Goal: Task Accomplishment & Management: Complete application form

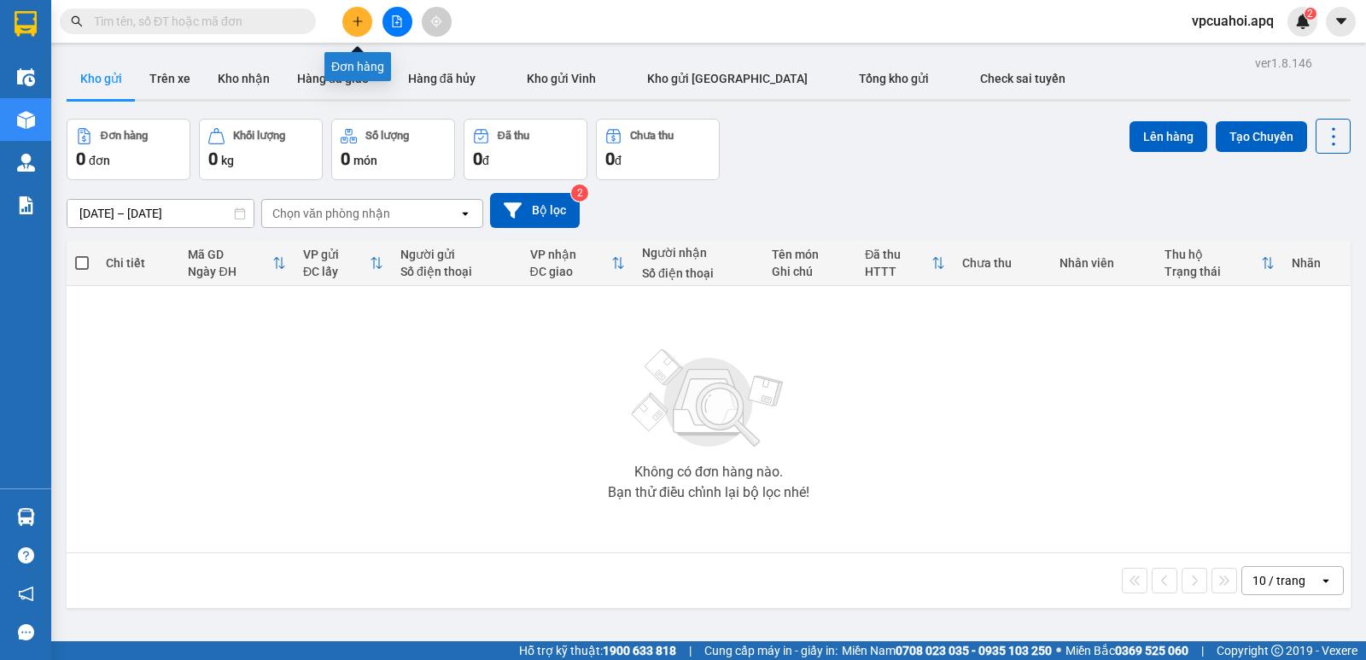
click at [360, 26] on icon "plus" at bounding box center [358, 21] width 12 height 12
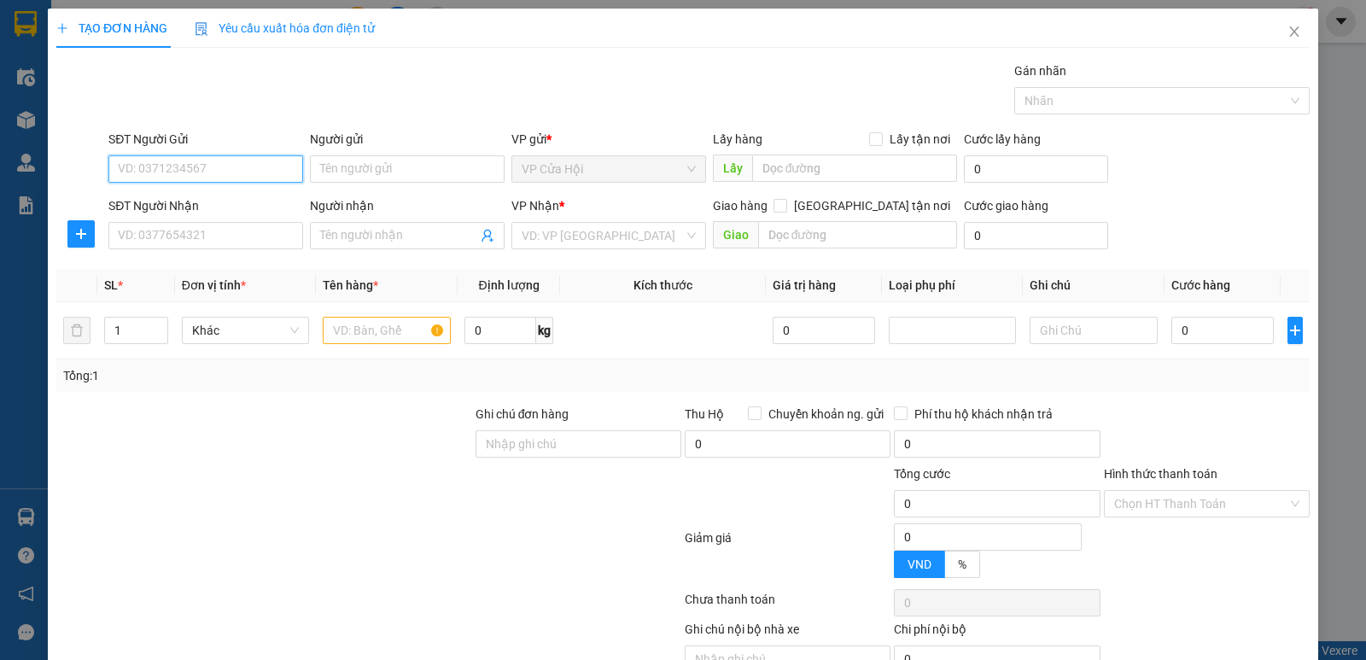
click at [133, 167] on input "SĐT Người Gửi" at bounding box center [205, 168] width 195 height 27
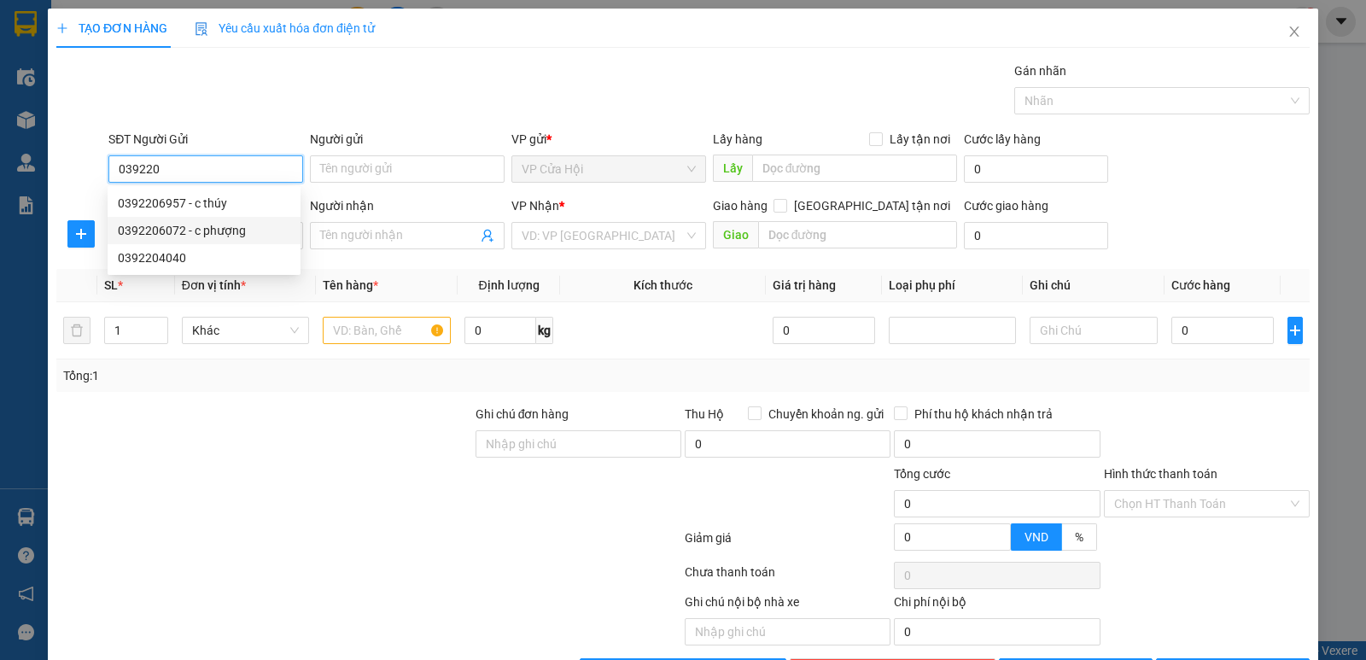
click at [152, 231] on div "0392206072 - c phượng" at bounding box center [204, 230] width 172 height 19
type input "0392206072"
type input "c phượng"
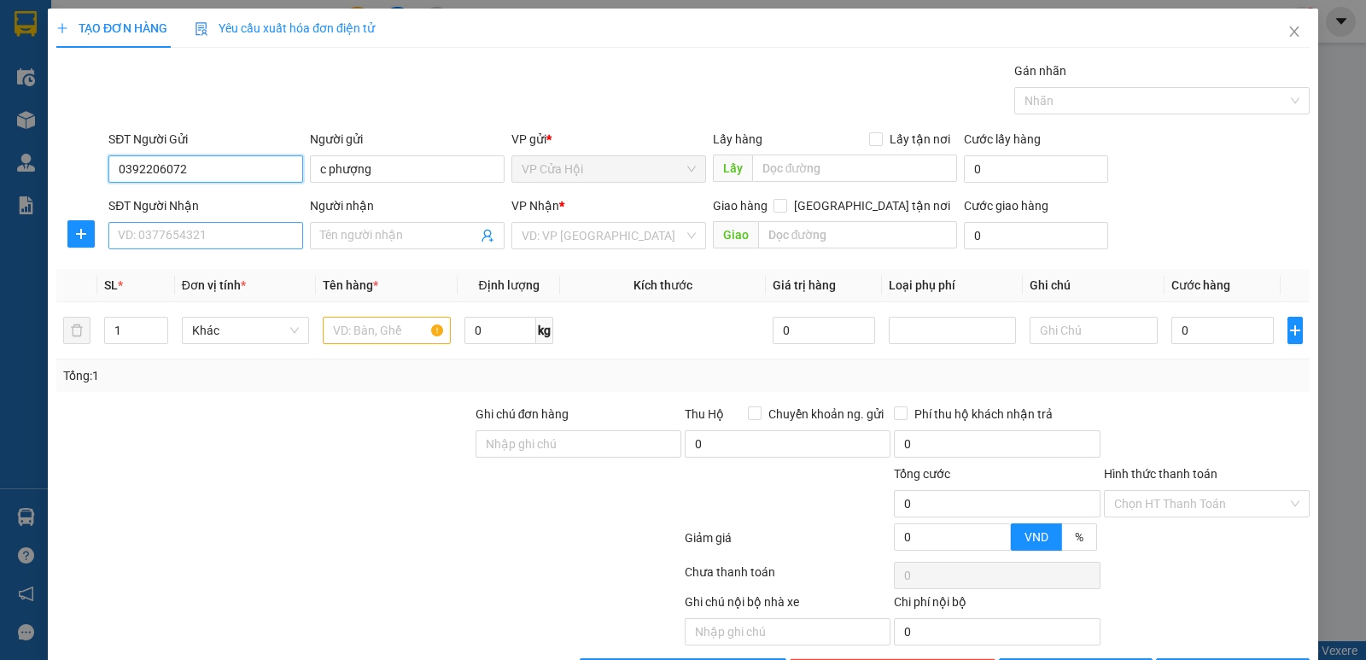
type input "0392206072"
click at [213, 237] on input "SĐT Người Nhận" at bounding box center [205, 235] width 195 height 27
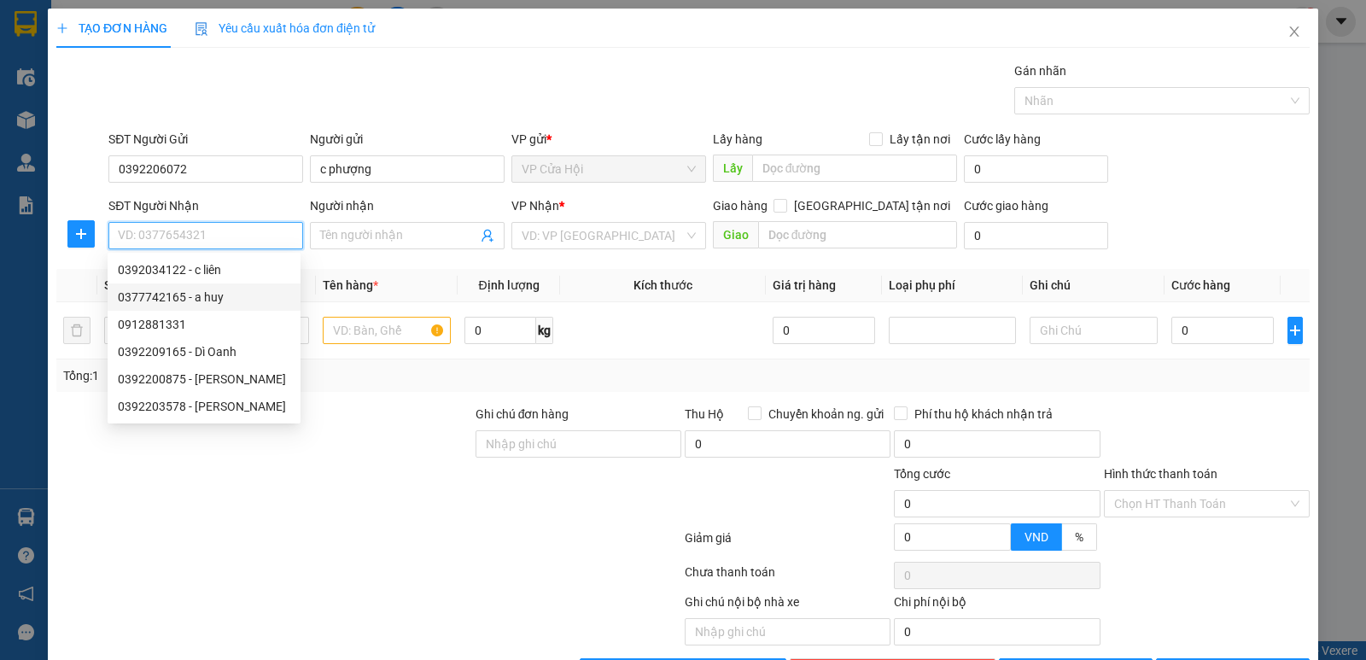
click at [186, 296] on div "0377742165 - a huy" at bounding box center [204, 297] width 172 height 19
type input "0377742165"
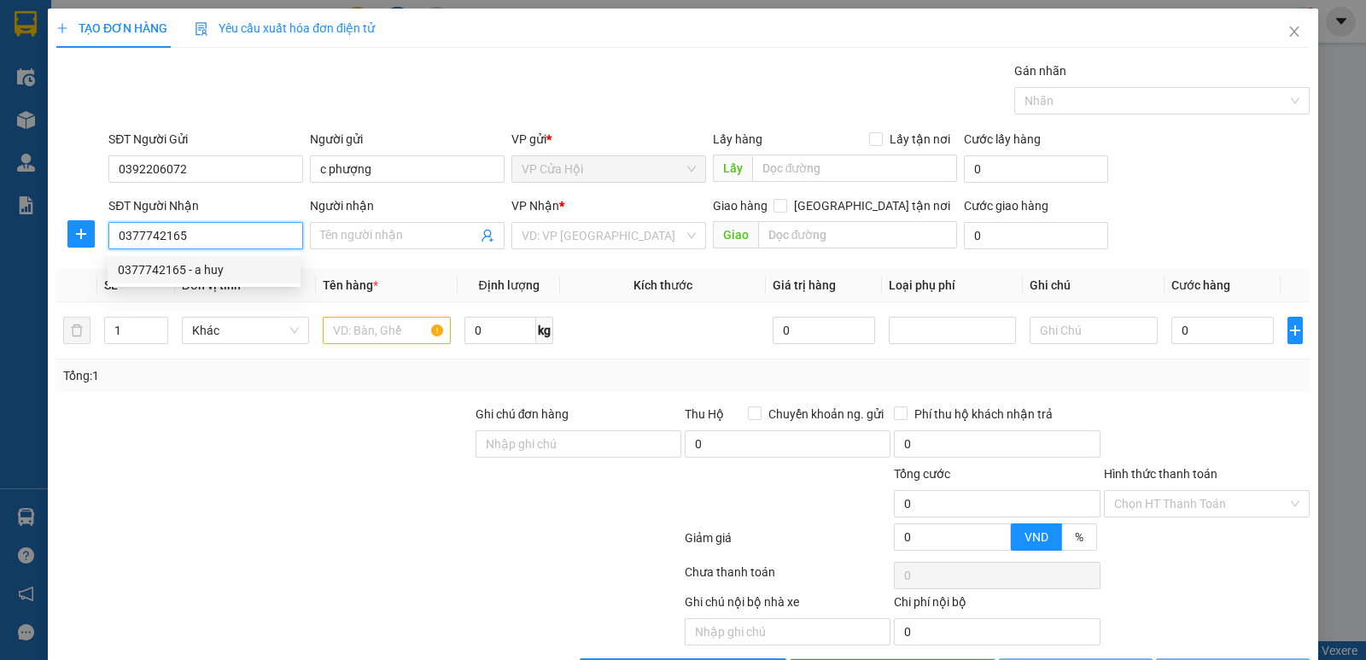
type input "a huy"
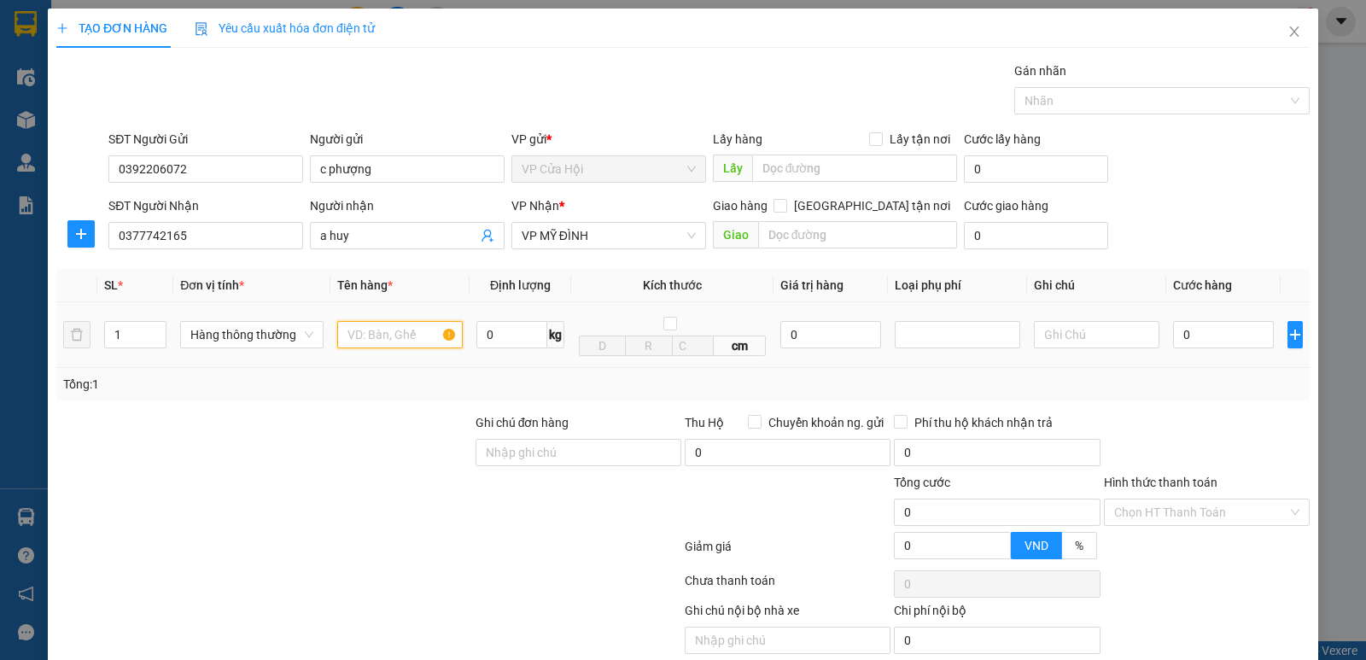
click at [378, 330] on input "text" at bounding box center [400, 334] width 126 height 27
type input "thực phẩm đông"
drag, startPoint x: 642, startPoint y: 68, endPoint x: 1055, endPoint y: 261, distance: 456.1
click at [686, 96] on div "Gói vận chuyển * Tiêu chuẩn Gán nhãn Nhãn" at bounding box center [709, 91] width 1208 height 60
click at [1204, 341] on input "0" at bounding box center [1223, 334] width 101 height 27
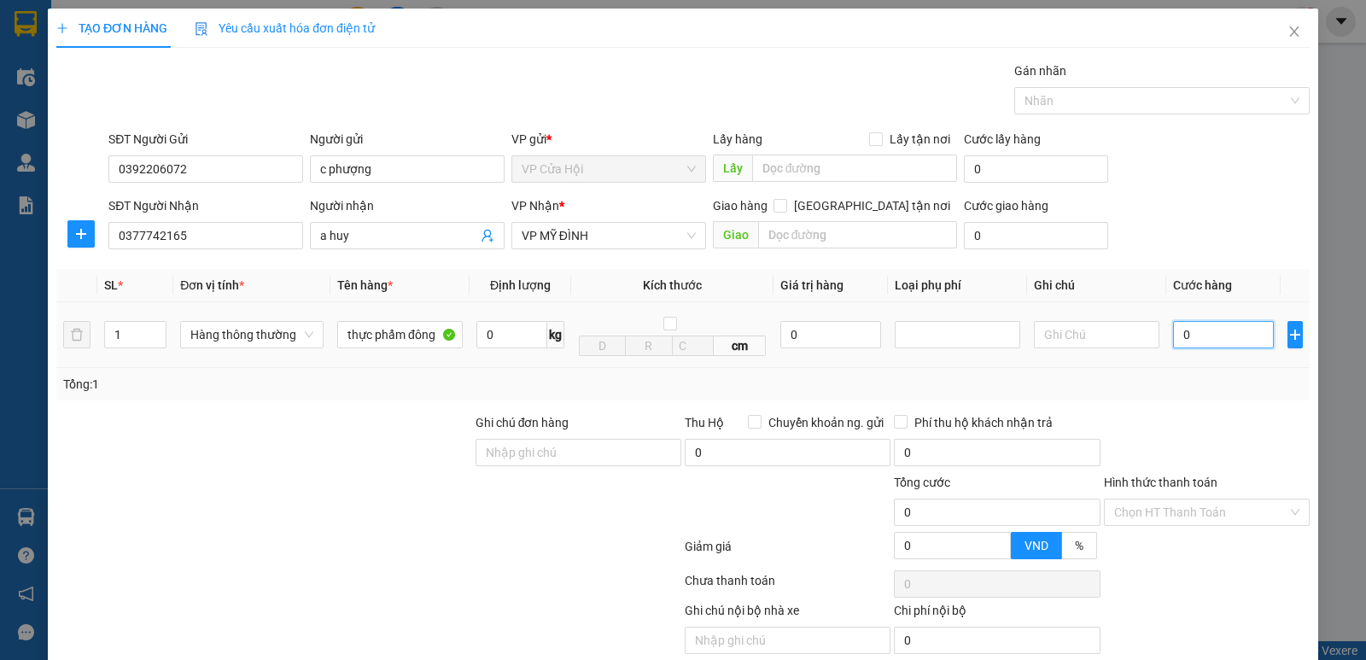
type input "3"
type input "30"
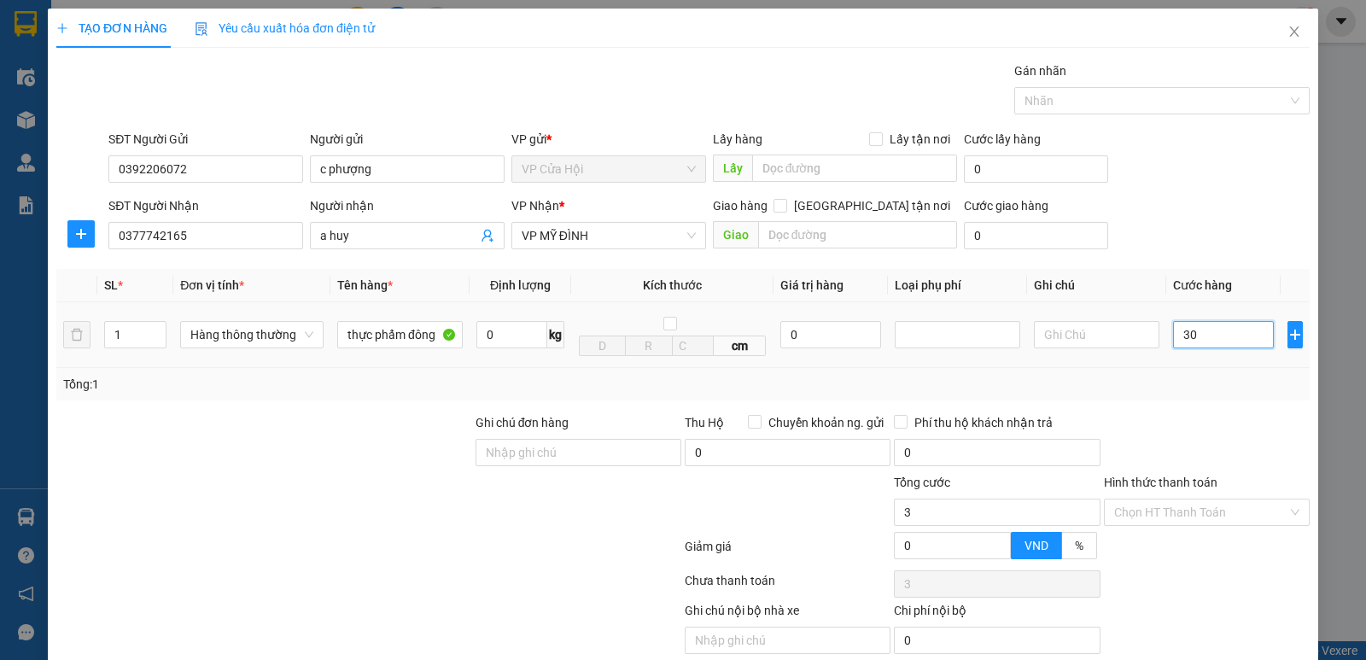
type input "30"
type input "30.000"
click at [1156, 378] on div "Tổng: 1" at bounding box center [683, 384] width 1240 height 19
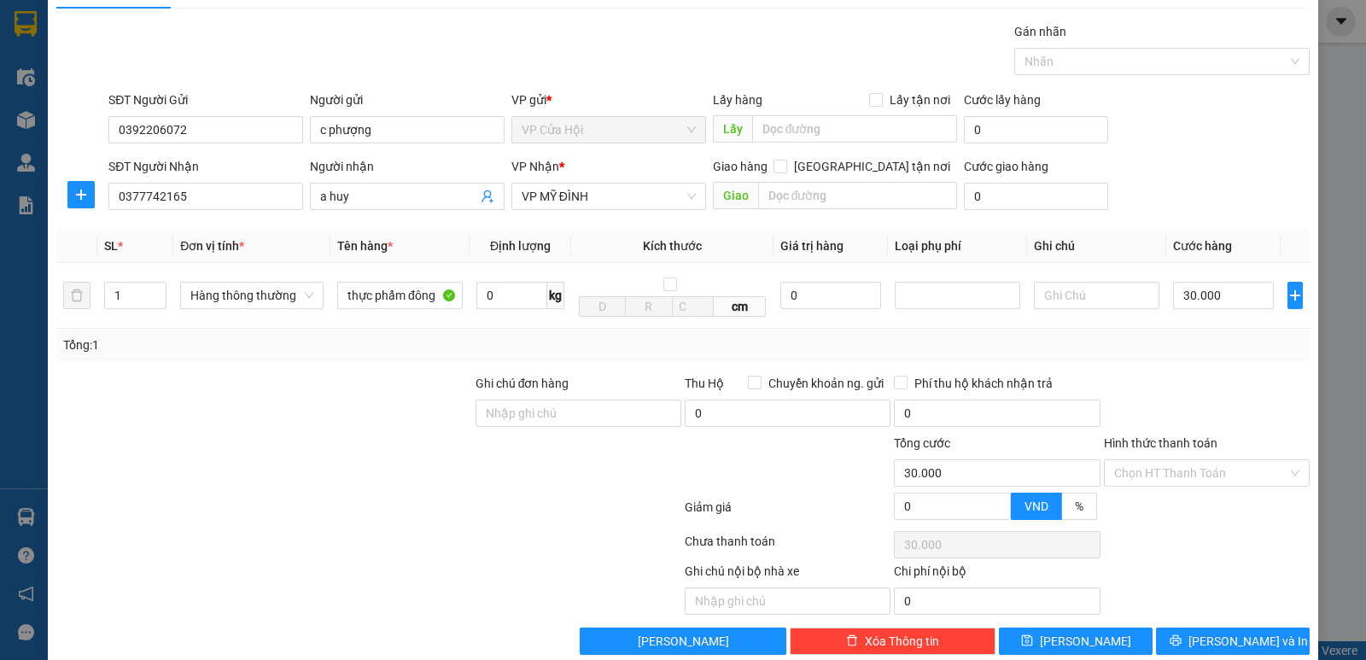
scroll to position [68, 0]
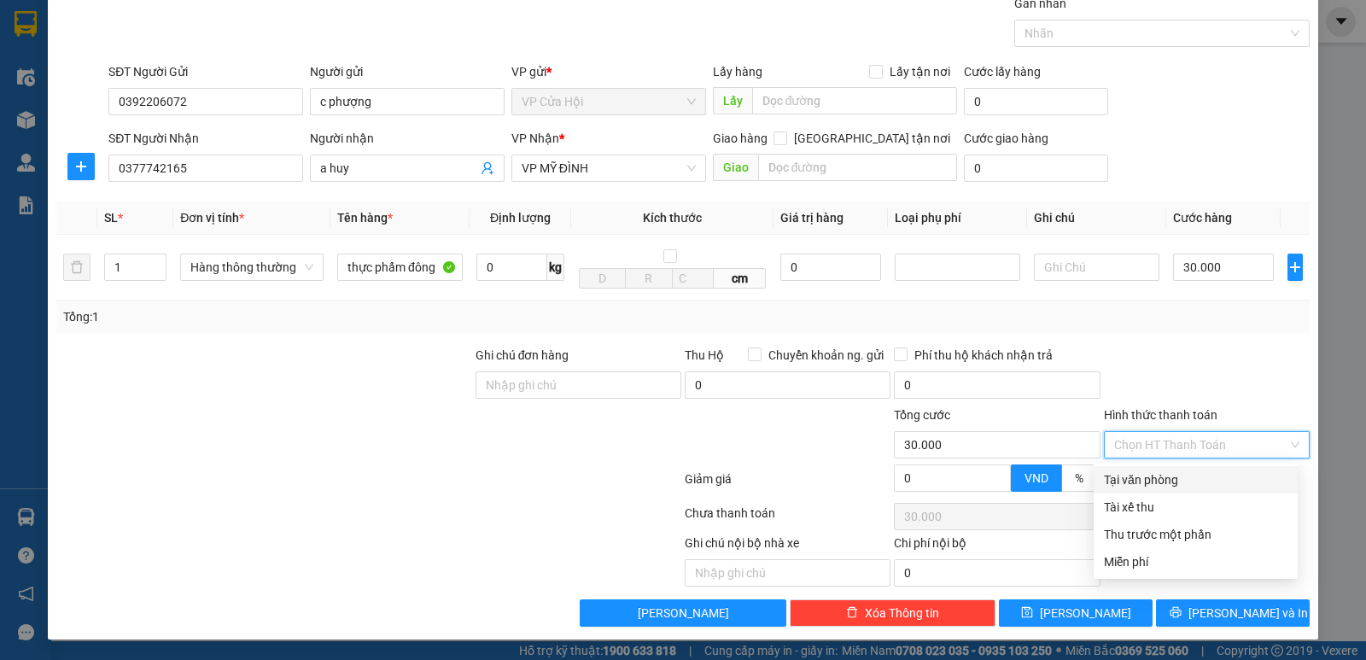
click at [1212, 449] on input "Hình thức thanh toán" at bounding box center [1200, 445] width 173 height 26
click at [1168, 479] on div "Tại văn phòng" at bounding box center [1196, 479] width 184 height 19
type input "0"
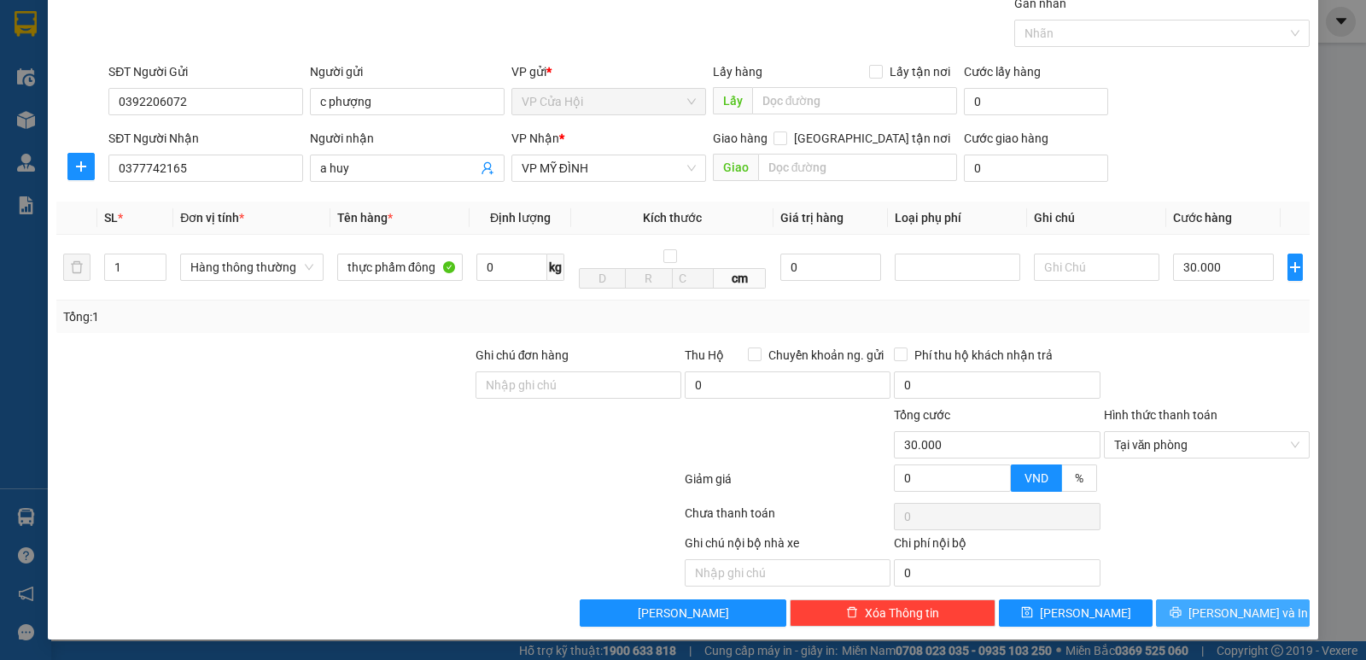
click at [1212, 618] on span "[PERSON_NAME] và In" at bounding box center [1249, 613] width 120 height 19
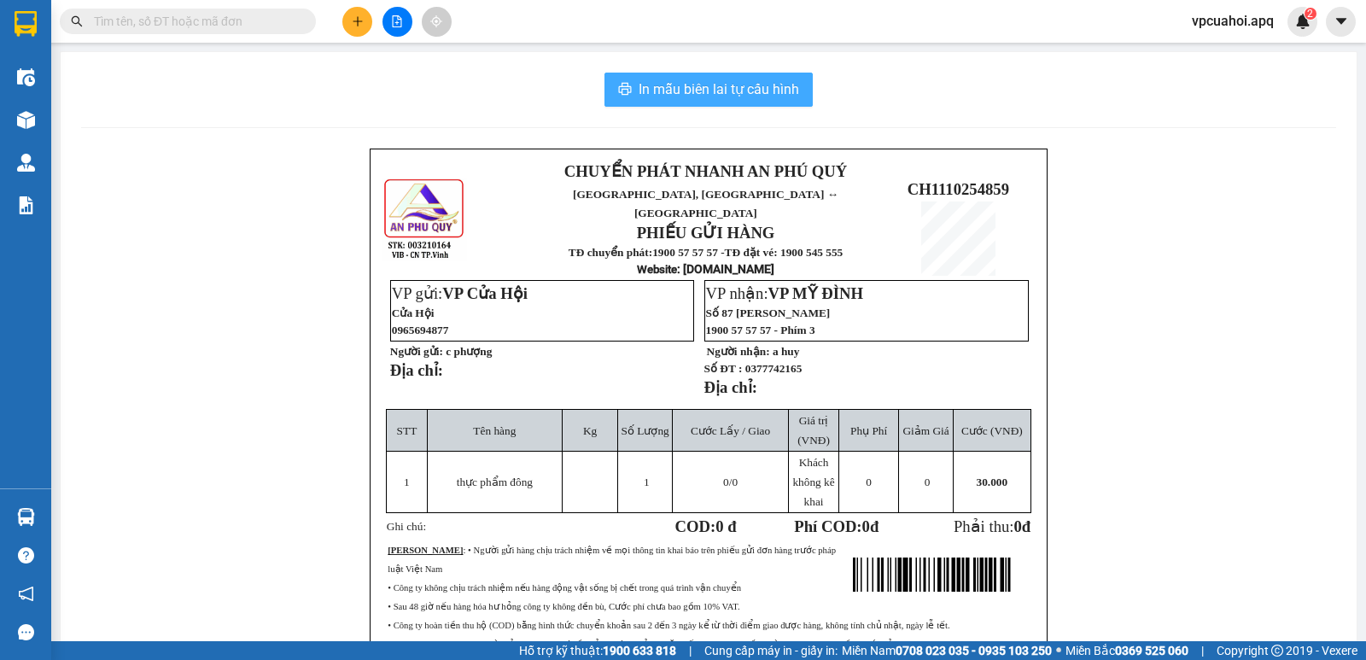
click at [681, 88] on span "In mẫu biên lai tự cấu hình" at bounding box center [719, 89] width 161 height 21
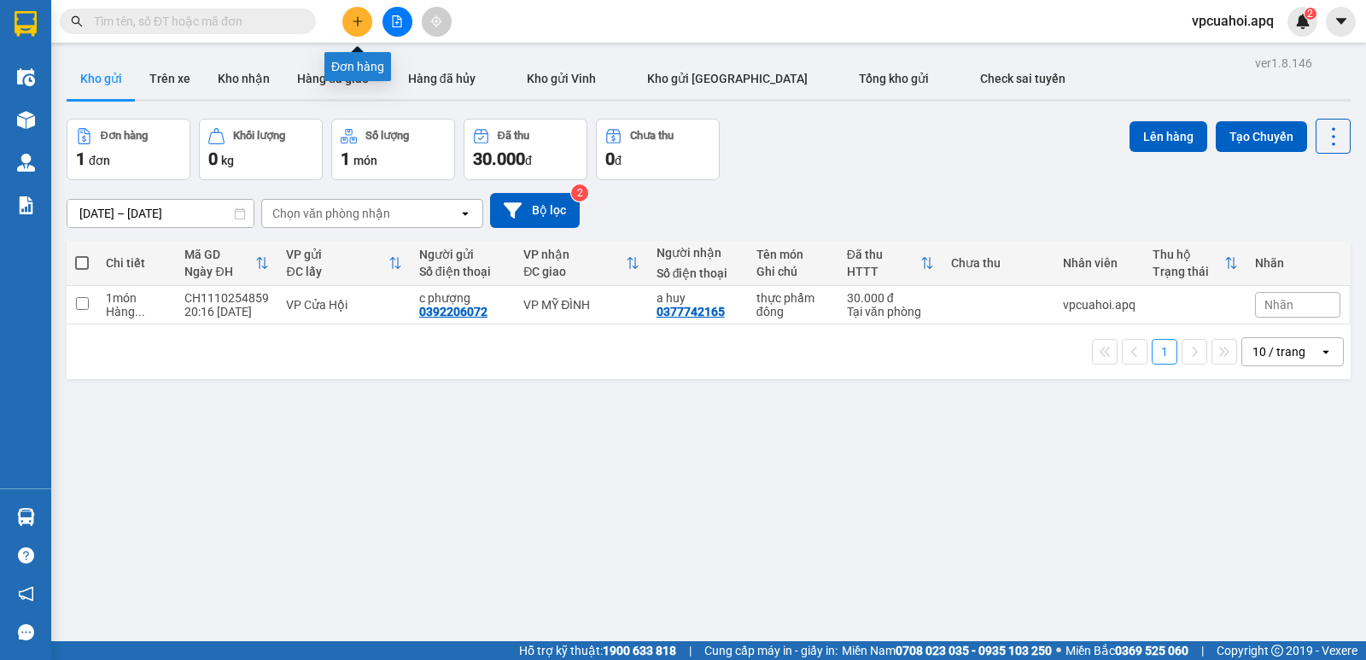
click at [352, 25] on icon "plus" at bounding box center [358, 21] width 12 height 12
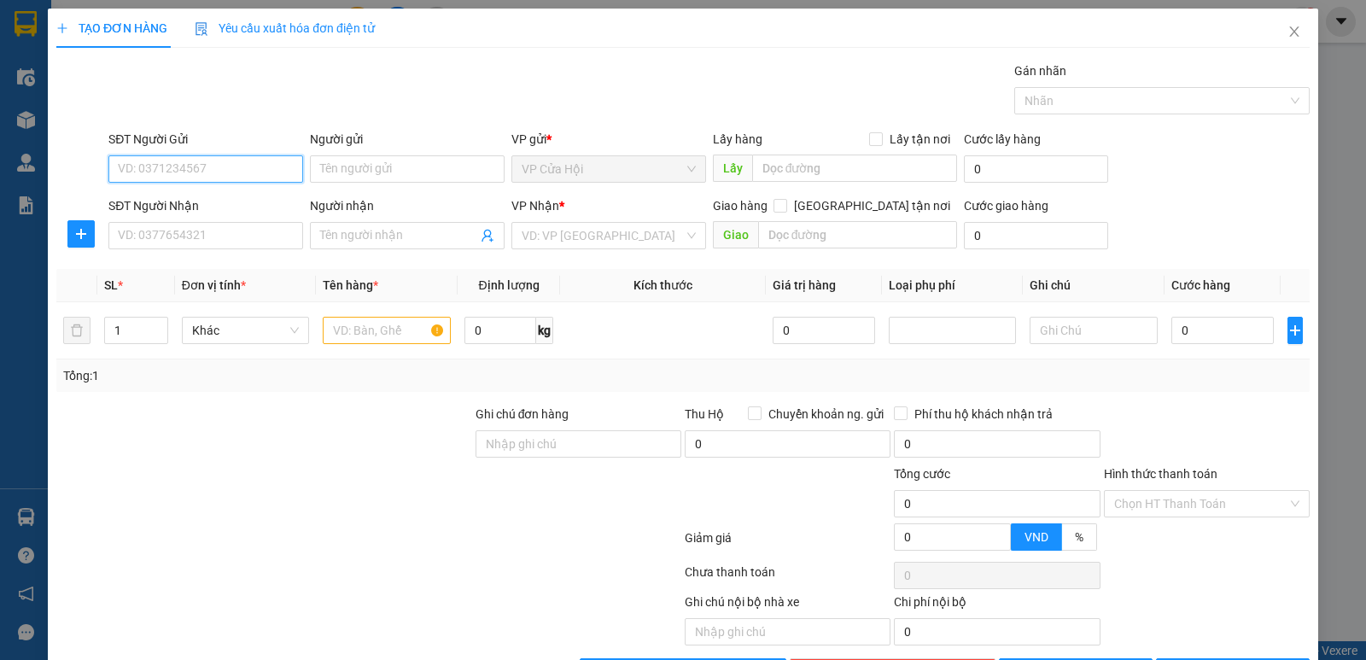
click at [135, 166] on input "SĐT Người Gửi" at bounding box center [205, 168] width 195 height 27
type input "0824082189"
click at [147, 200] on div "0824082189 - duyên" at bounding box center [204, 203] width 172 height 19
type input "duyên"
type input "0824082189"
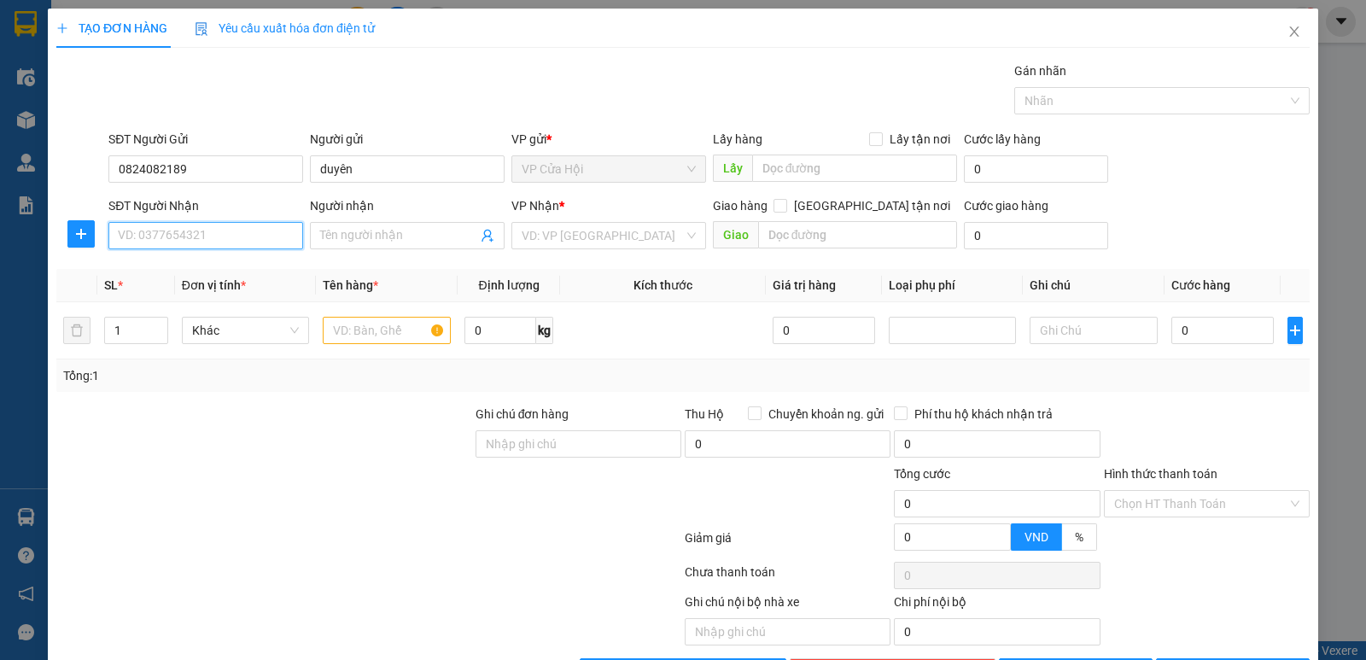
click at [172, 231] on input "SĐT Người Nhận" at bounding box center [205, 235] width 195 height 27
click at [174, 270] on div "0824082189 - duyên" at bounding box center [204, 269] width 172 height 19
type input "0824082189"
type input "duyên"
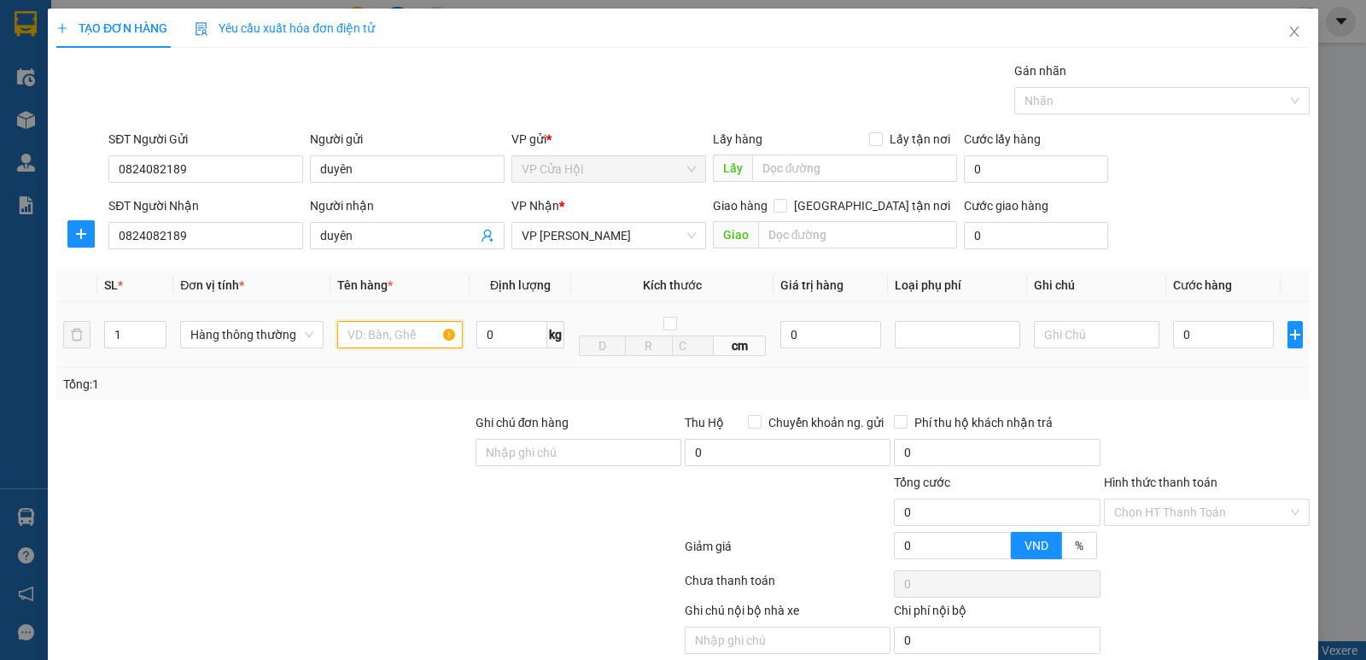
click at [360, 335] on input "text" at bounding box center [400, 334] width 126 height 27
type input "thực phẩm đông"
click at [494, 44] on div "TẠO ĐƠN HÀNG Yêu cầu xuất hóa đơn điện tử" at bounding box center [683, 28] width 1254 height 39
click at [1201, 335] on input "0" at bounding box center [1223, 334] width 101 height 27
click at [1108, 384] on div "Tổng: 1" at bounding box center [683, 384] width 1240 height 19
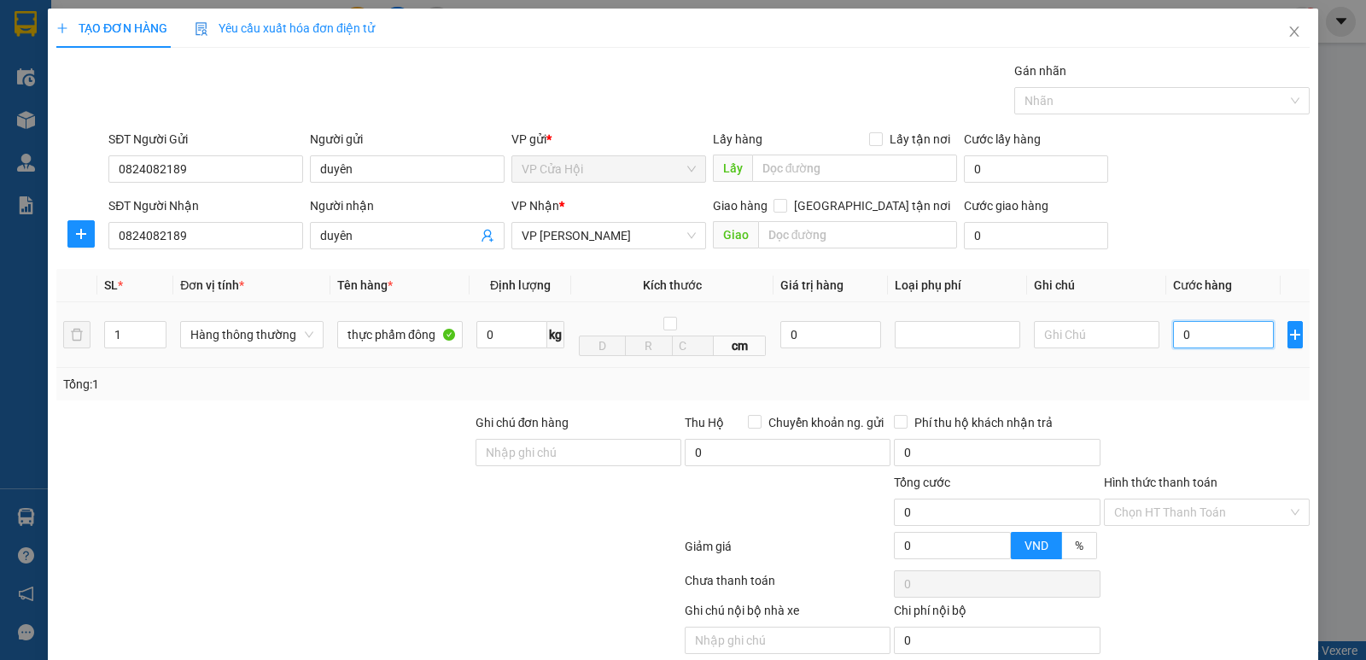
click at [1200, 334] on input "0" at bounding box center [1223, 334] width 101 height 27
type input "1"
type input "10"
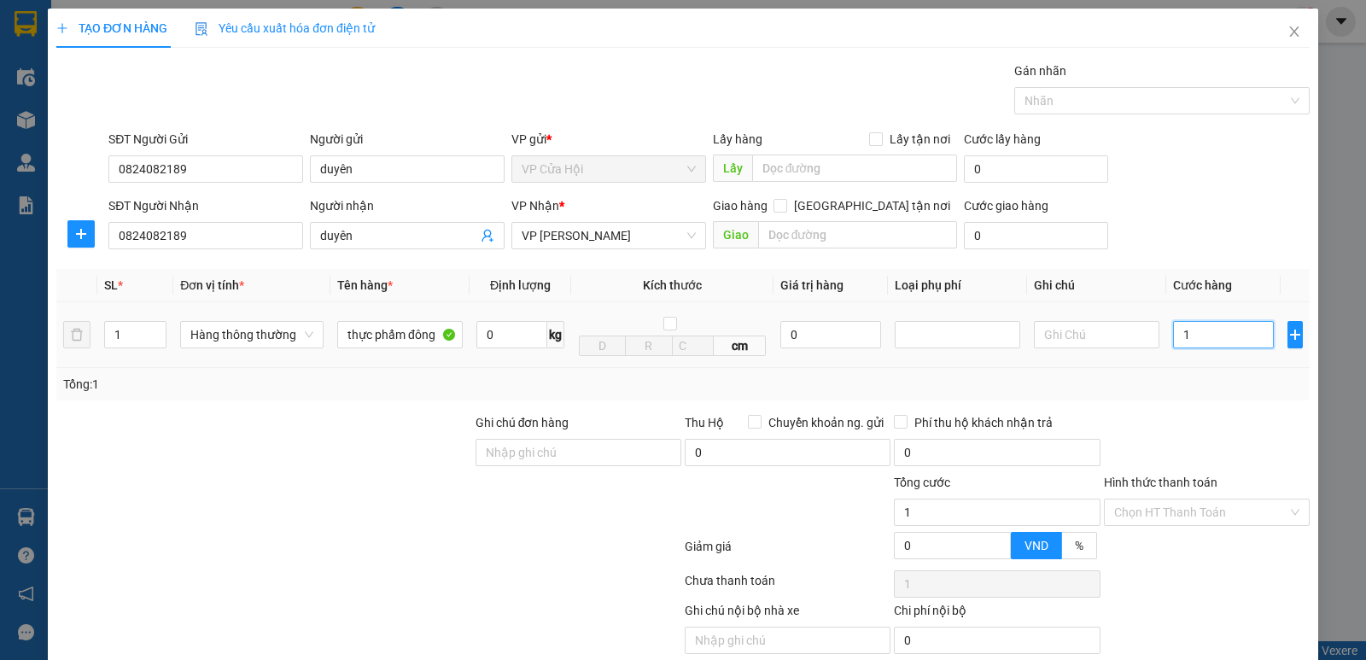
type input "10"
type input "100"
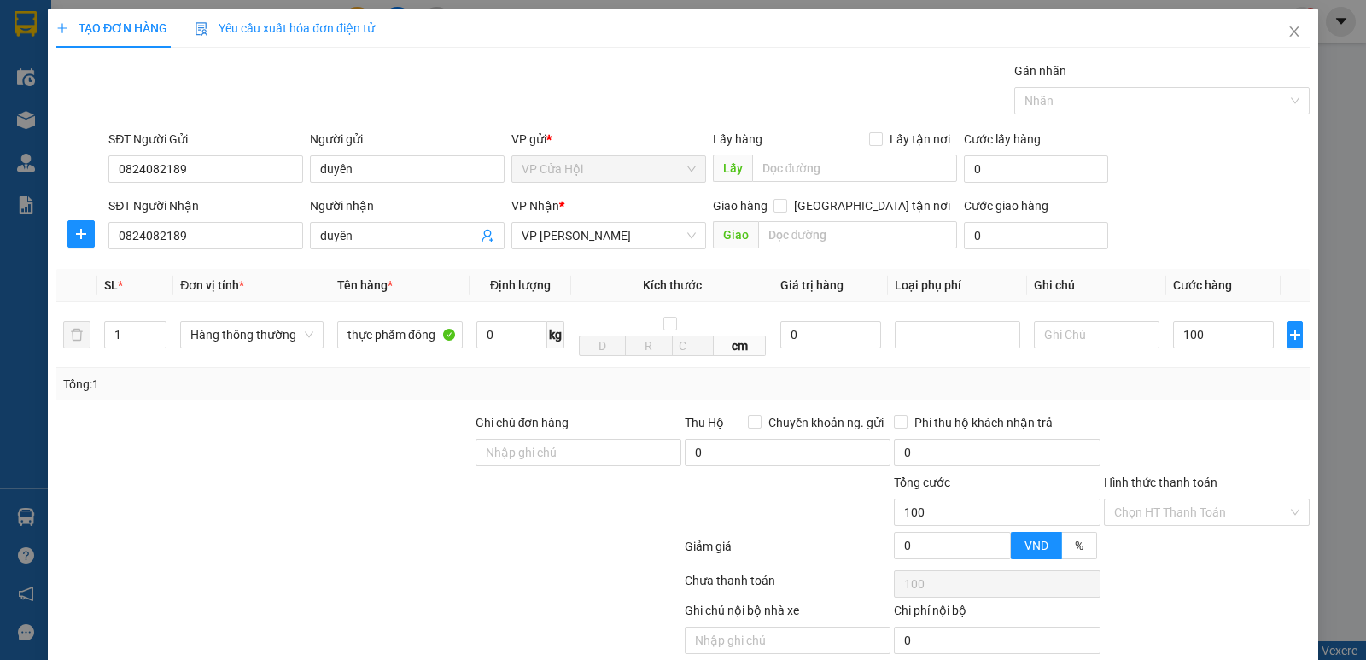
type input "100.000"
click at [1170, 373] on div "Tổng: 1" at bounding box center [683, 384] width 1254 height 32
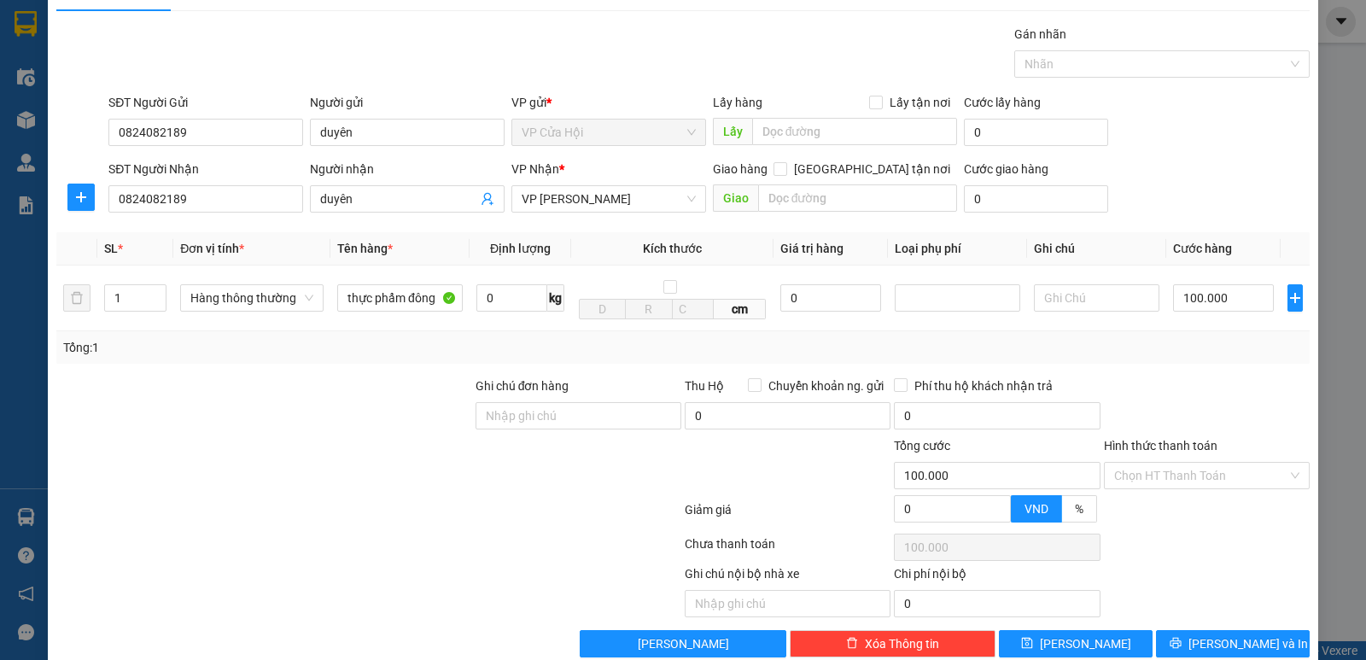
scroll to position [68, 0]
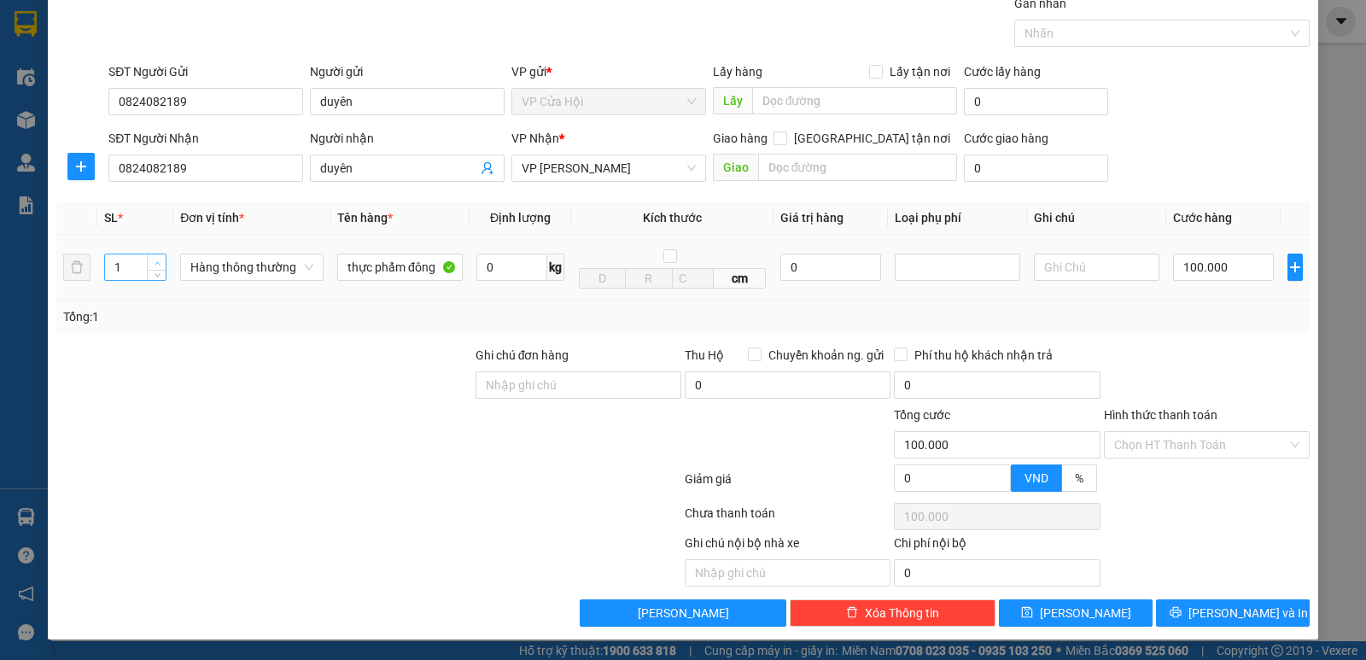
type input "2"
click at [154, 266] on span "up" at bounding box center [157, 263] width 10 height 10
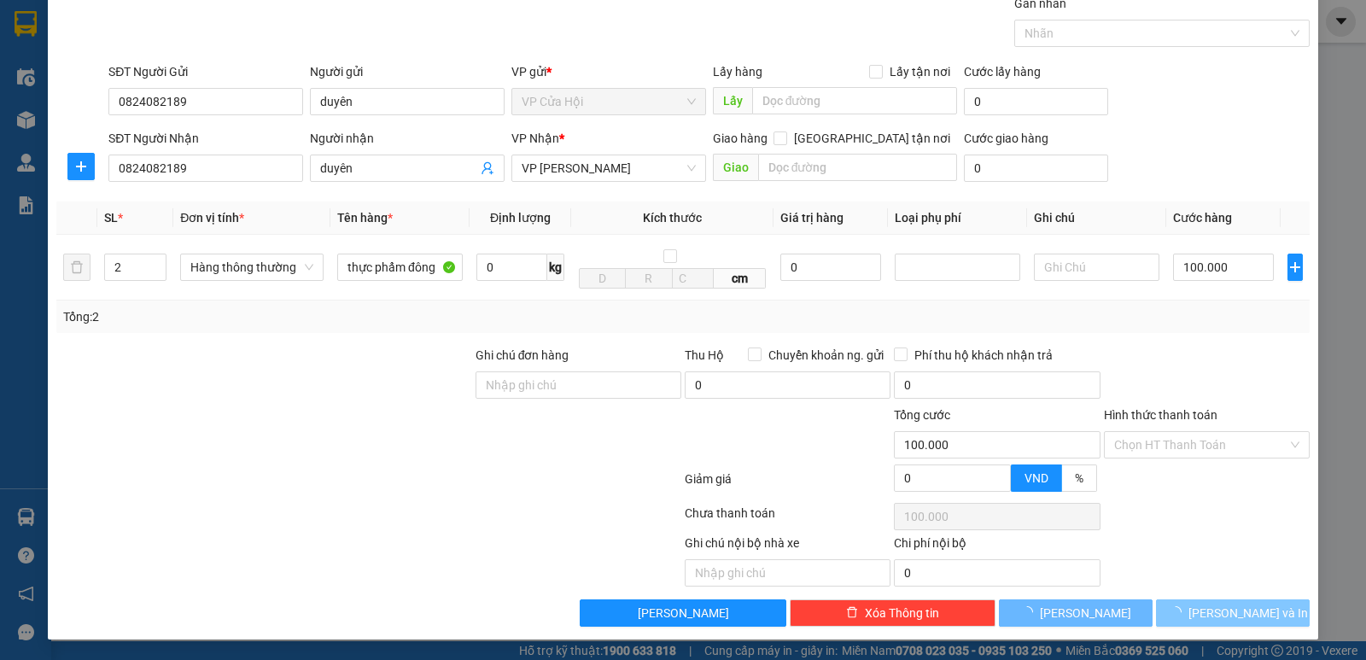
click at [1204, 611] on button "[PERSON_NAME] và In" at bounding box center [1233, 612] width 154 height 27
type input "0"
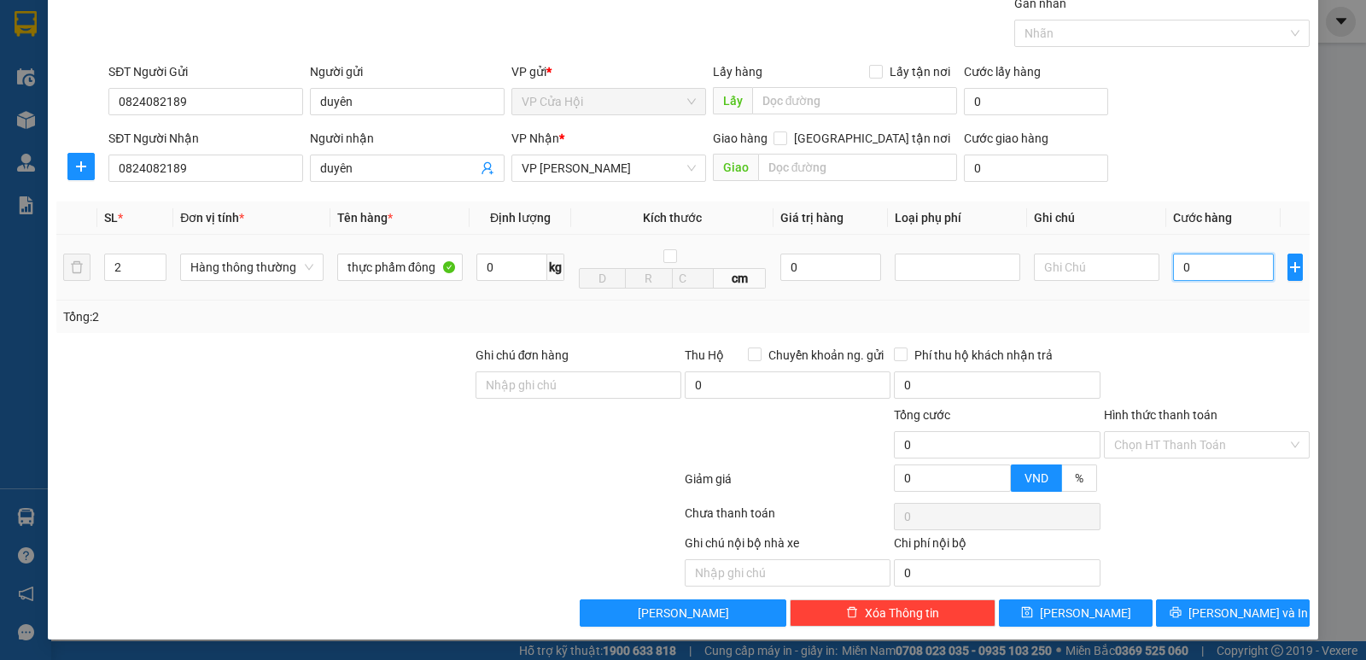
click at [1206, 269] on input "0" at bounding box center [1223, 267] width 101 height 27
type input "1"
type input "10"
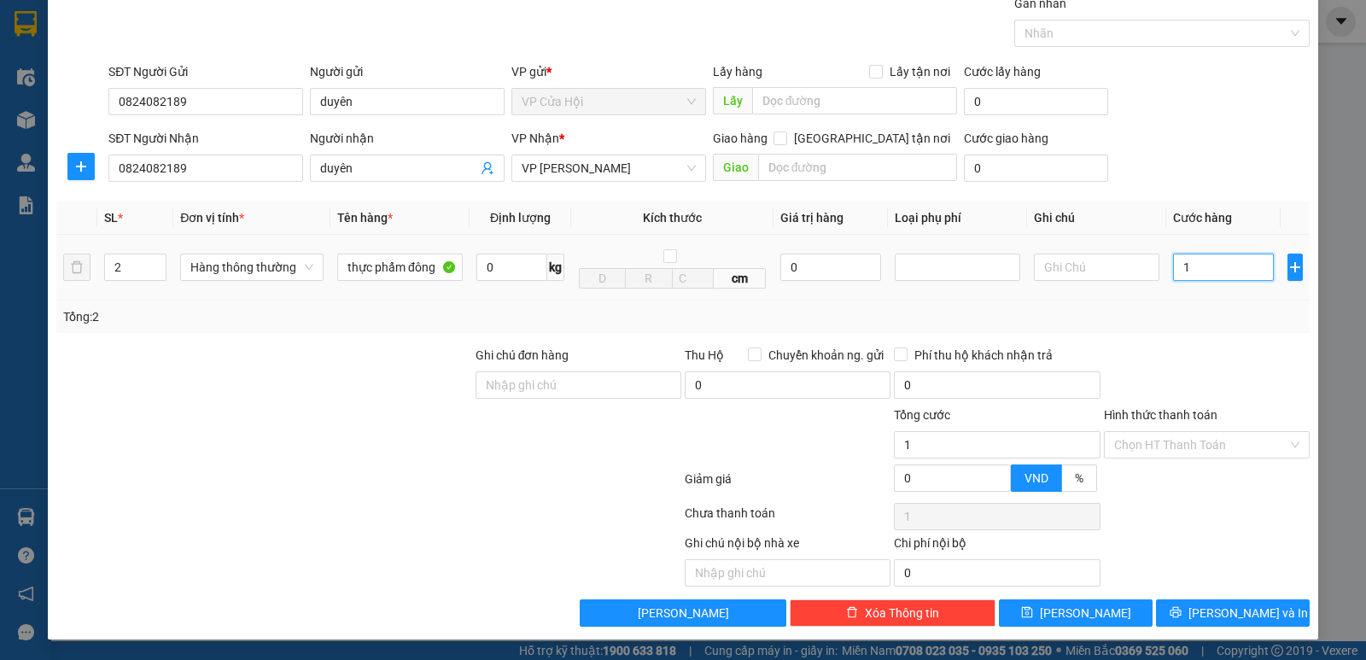
type input "10"
type input "100"
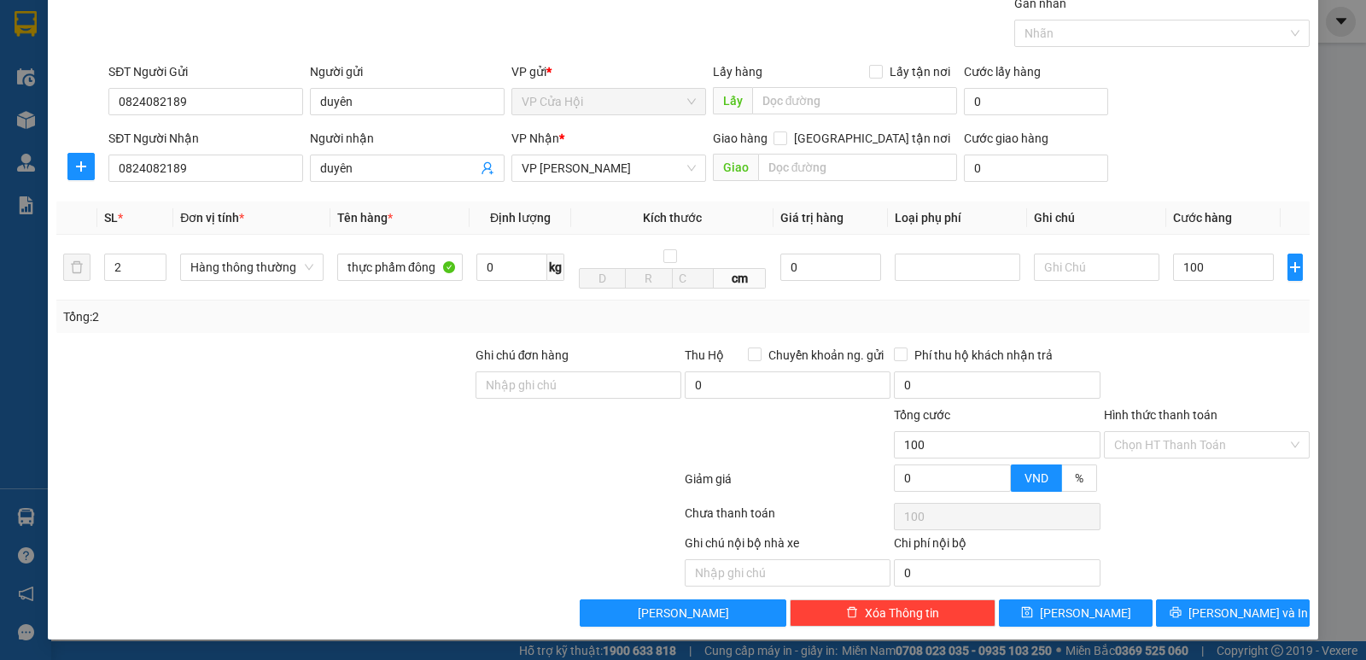
type input "100.000"
click at [1196, 304] on div "Tổng: 2" at bounding box center [683, 317] width 1254 height 32
click at [1206, 620] on button "[PERSON_NAME] và In" at bounding box center [1233, 612] width 154 height 27
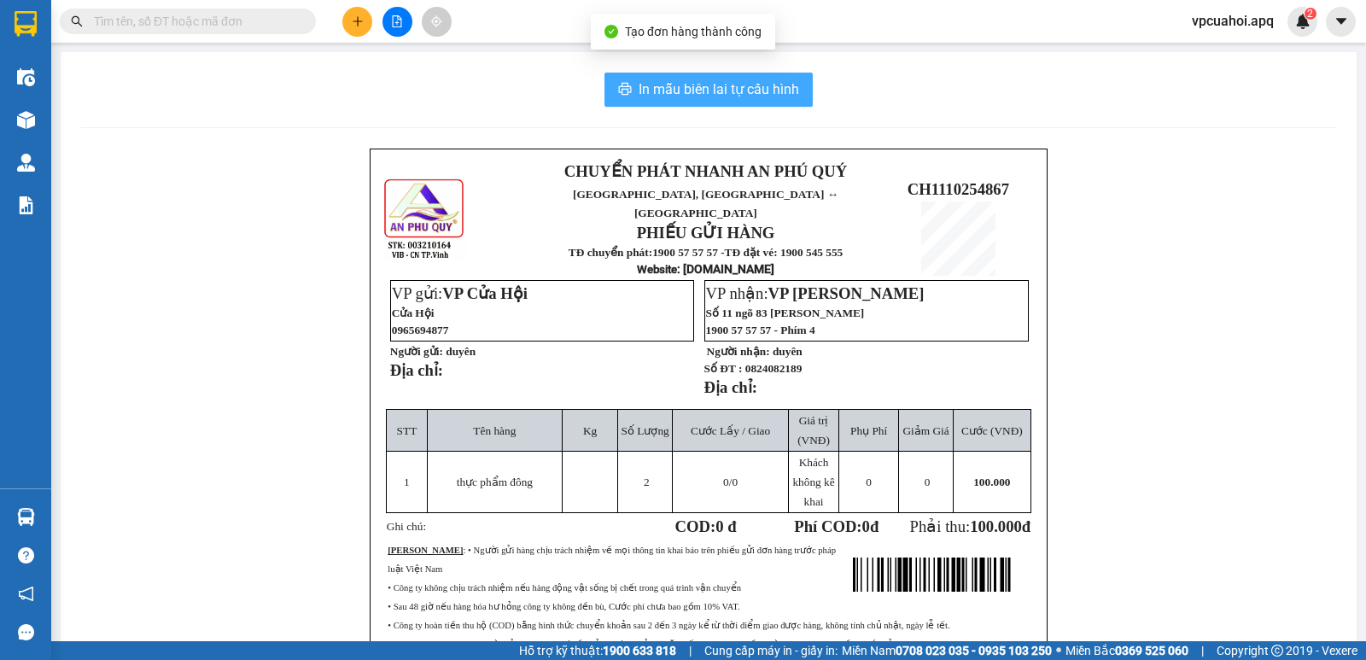
click at [675, 92] on span "In mẫu biên lai tự cấu hình" at bounding box center [719, 89] width 161 height 21
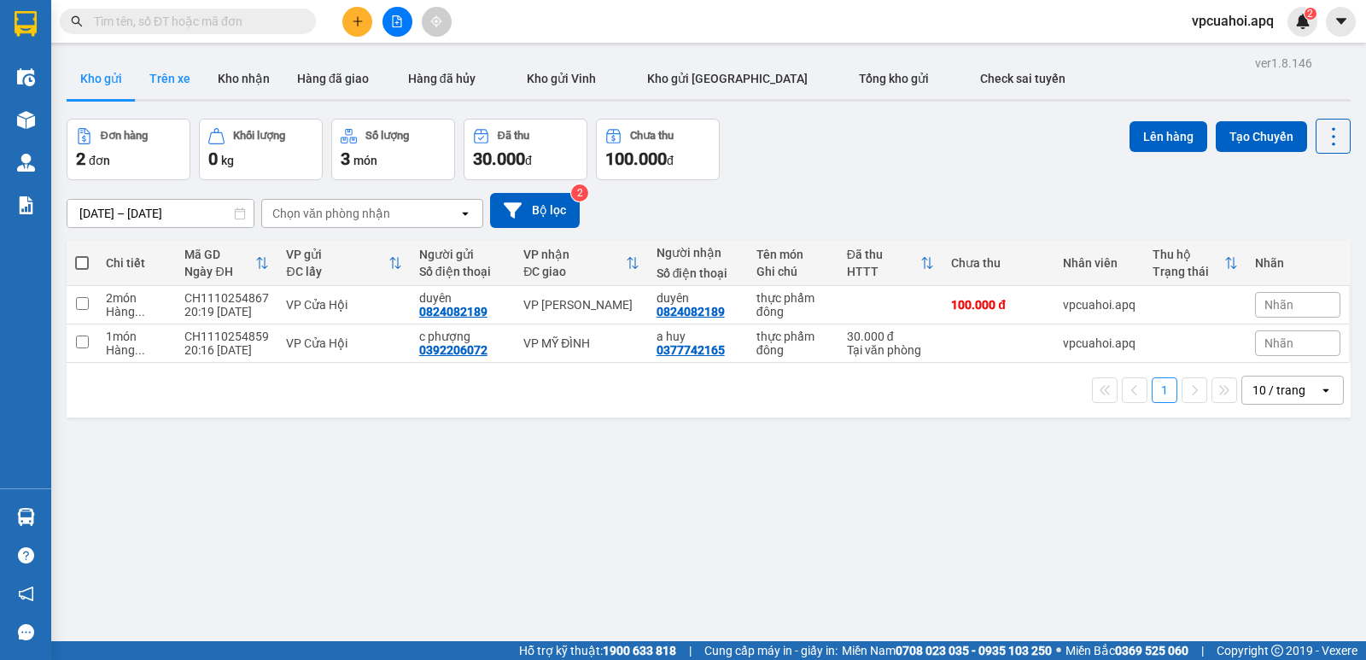
click at [175, 80] on button "Trên xe" at bounding box center [170, 78] width 68 height 41
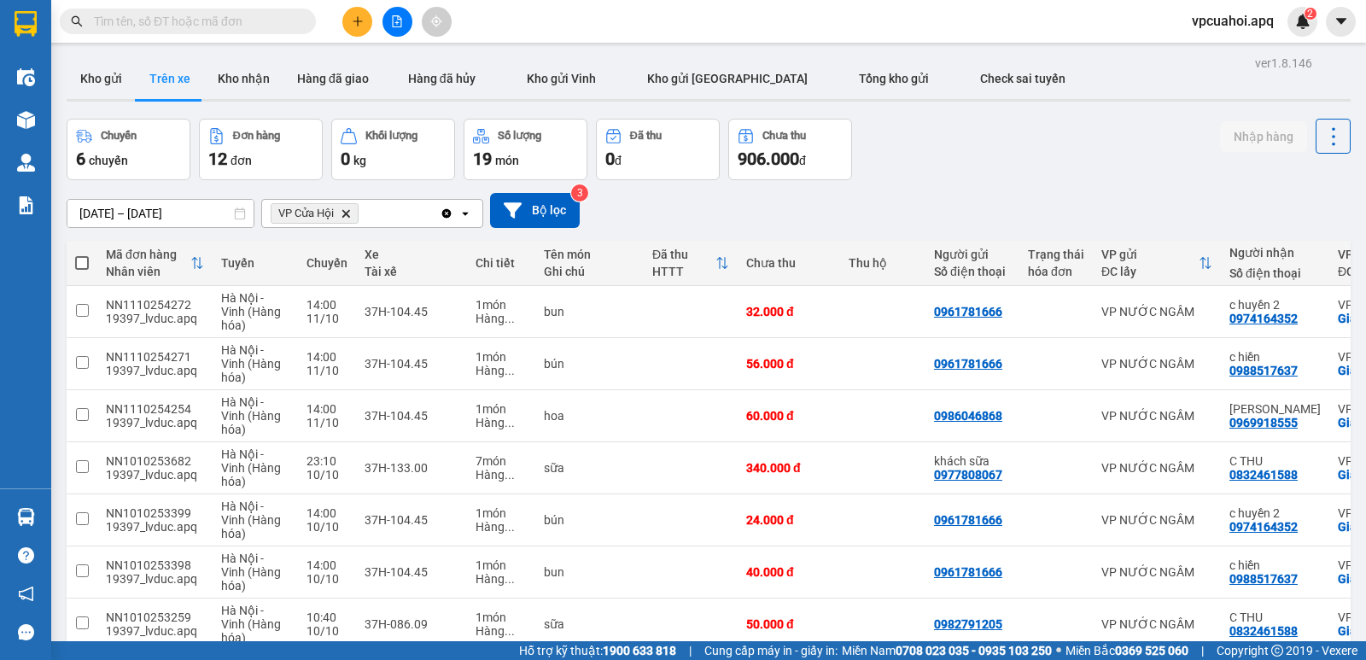
click at [348, 216] on icon "Delete" at bounding box center [346, 213] width 10 height 10
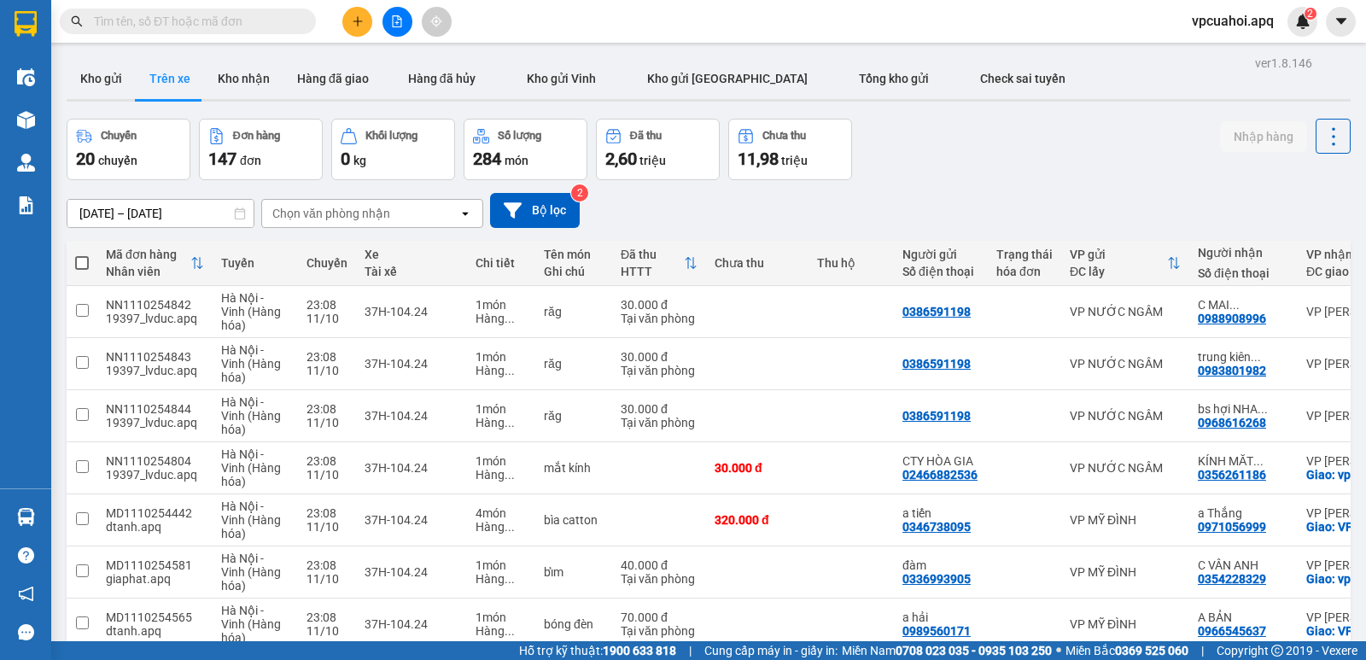
click at [421, 217] on div "Chọn văn phòng nhận" at bounding box center [360, 213] width 196 height 27
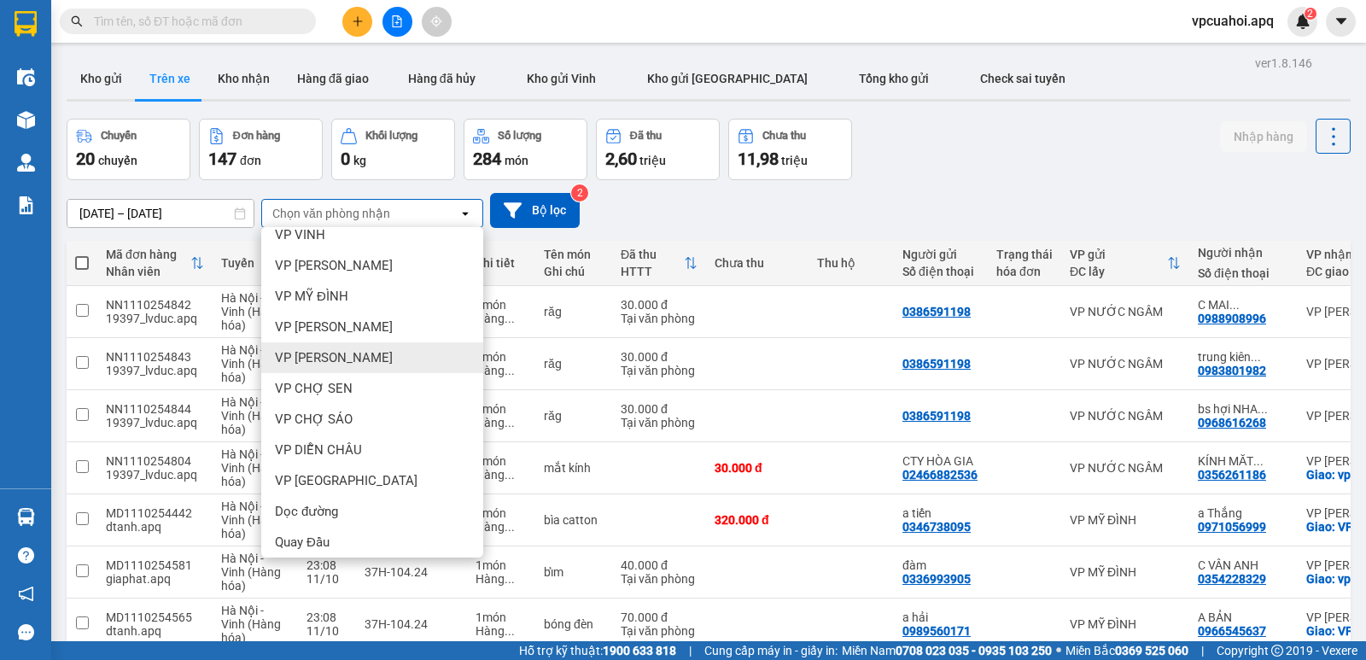
scroll to position [237, 0]
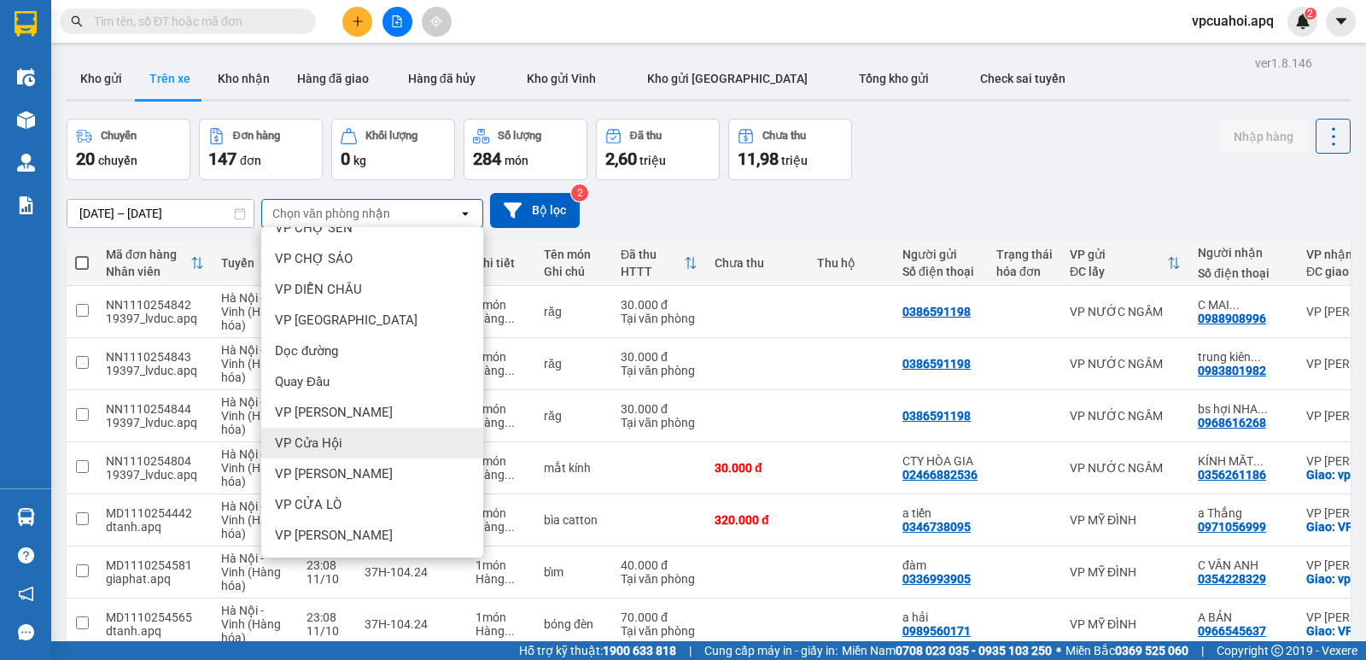
click at [336, 435] on span "VP Cửa Hội" at bounding box center [308, 443] width 67 height 17
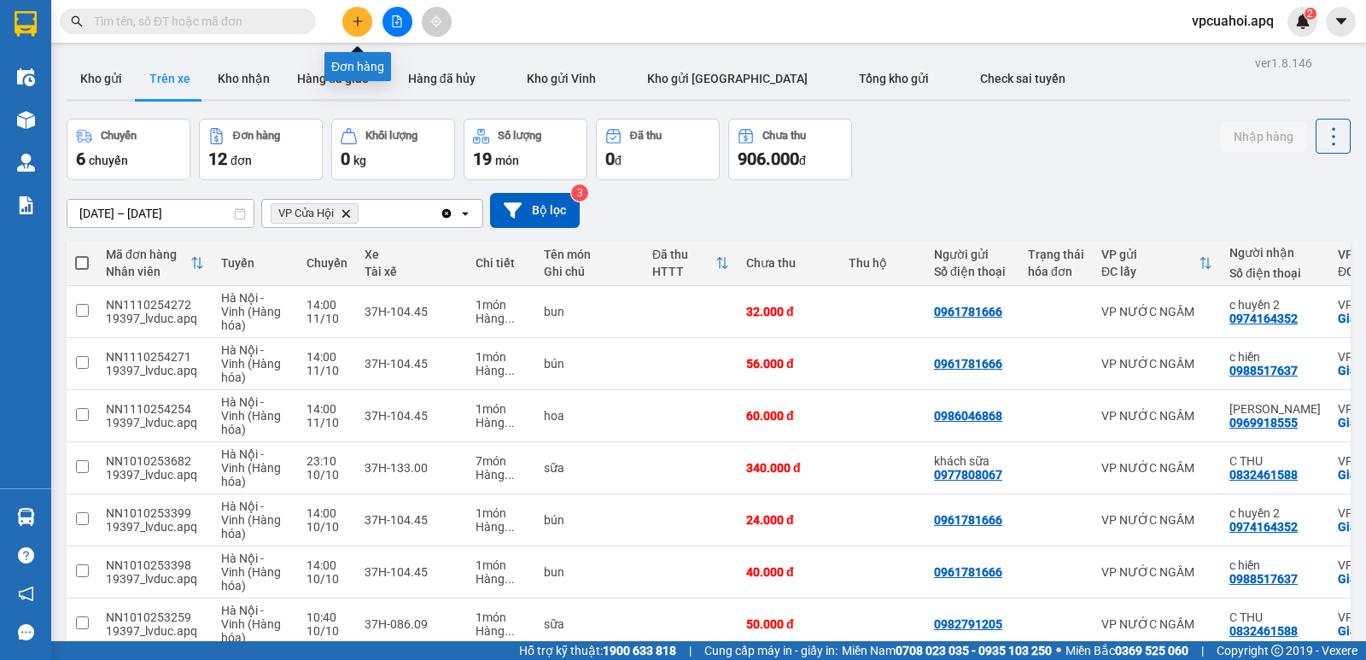
click at [364, 23] on button at bounding box center [357, 22] width 30 height 30
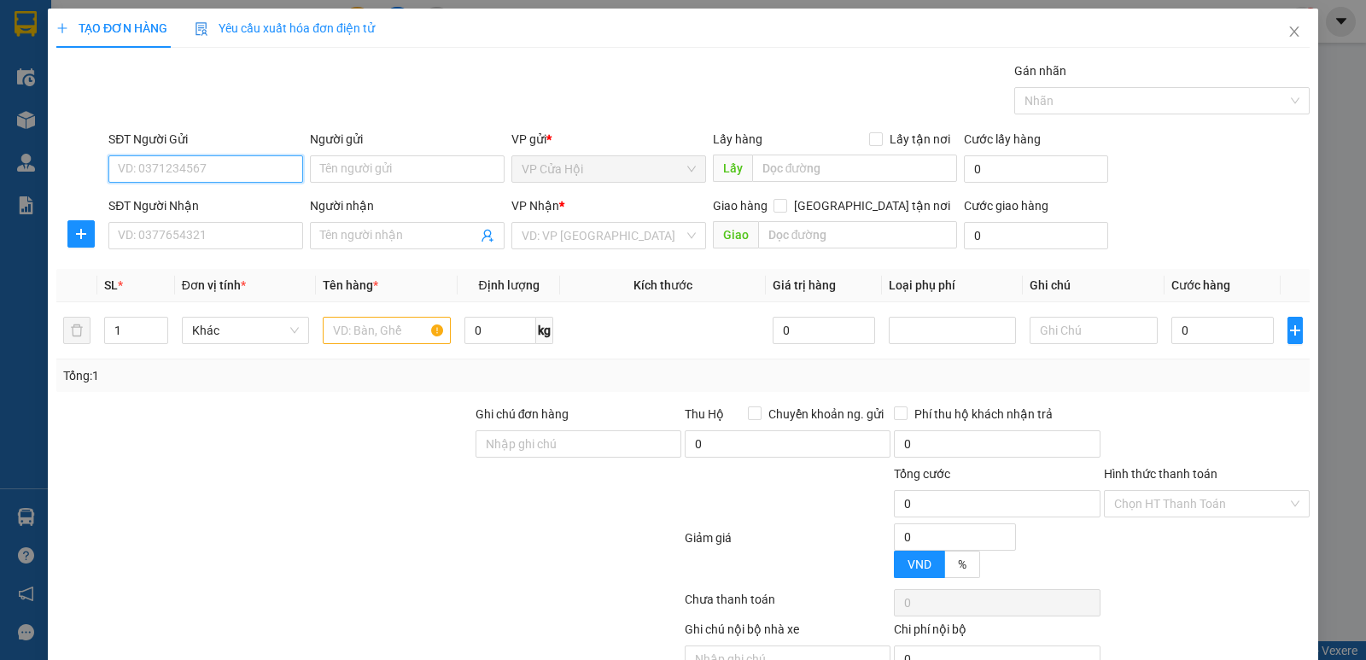
click at [143, 167] on input "SĐT Người Gửi" at bounding box center [205, 168] width 195 height 27
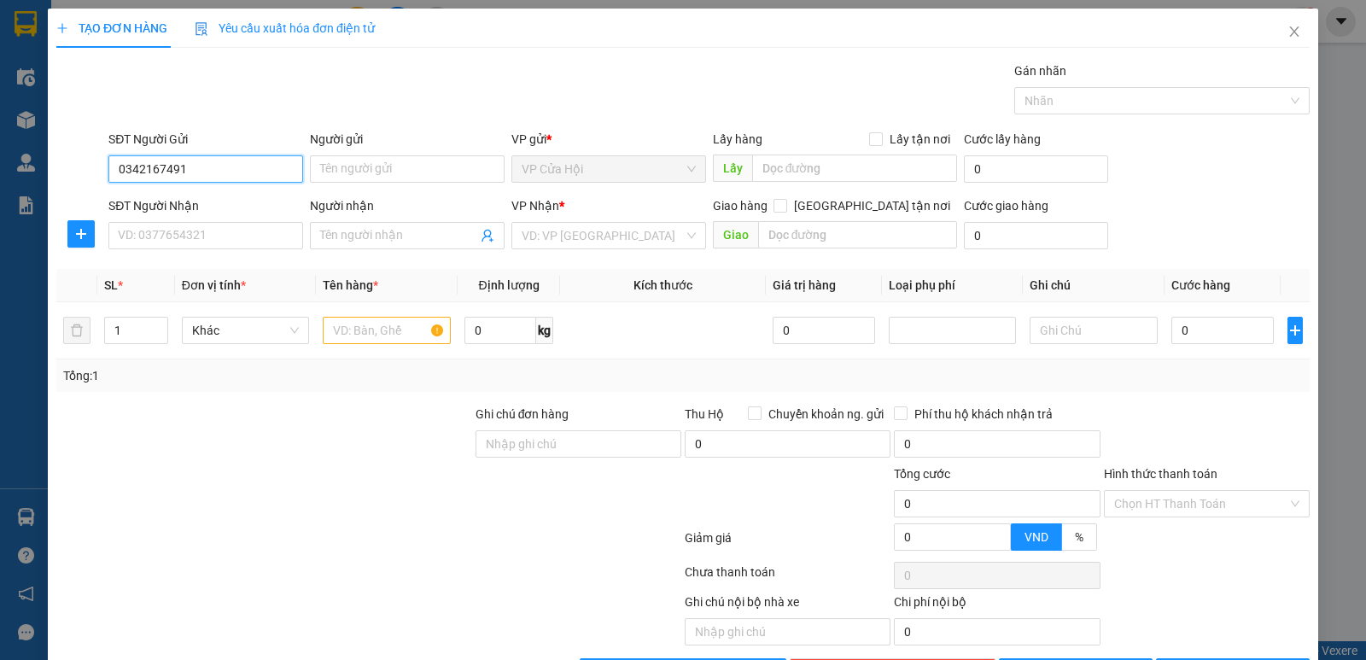
type input "0342167491"
click at [269, 89] on div "Gói vận chuyển * Tiêu chuẩn Gán nhãn Nhãn" at bounding box center [709, 91] width 1208 height 60
click at [330, 172] on input "Người gửi" at bounding box center [407, 168] width 195 height 27
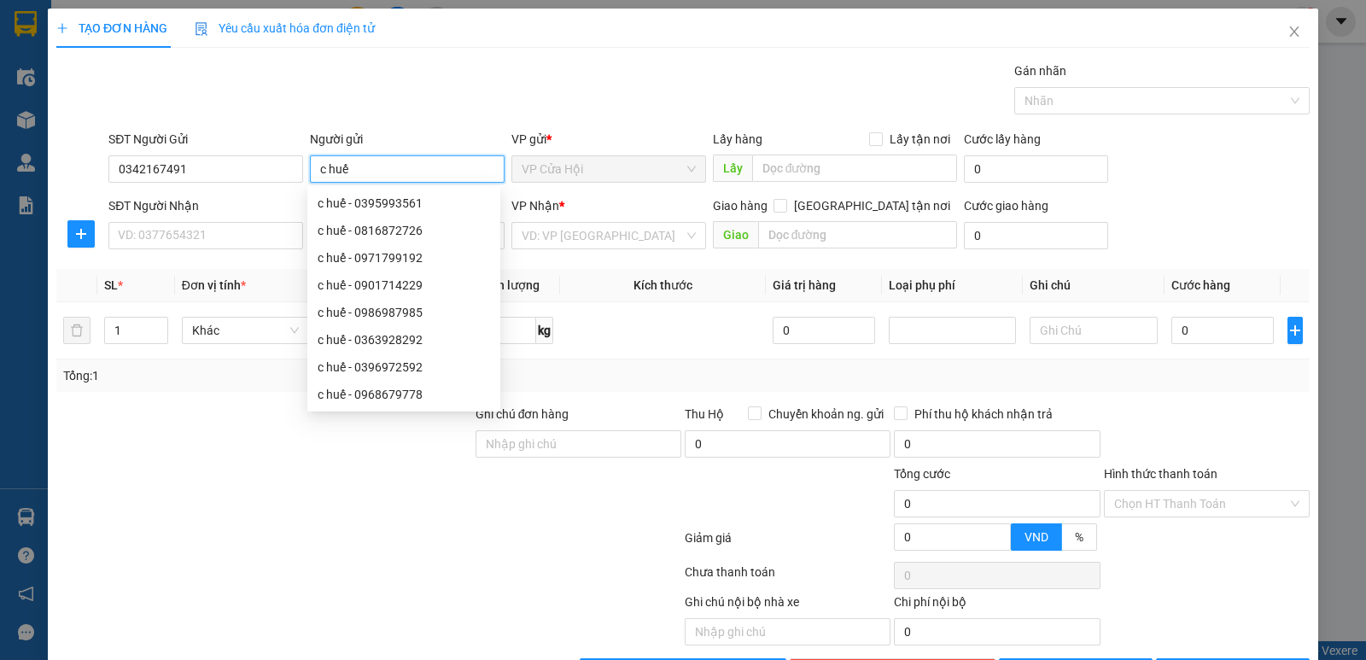
type input "c huế"
click at [418, 90] on div "Gói vận chuyển * Tiêu chuẩn Gán nhãn Nhãn" at bounding box center [709, 91] width 1208 height 60
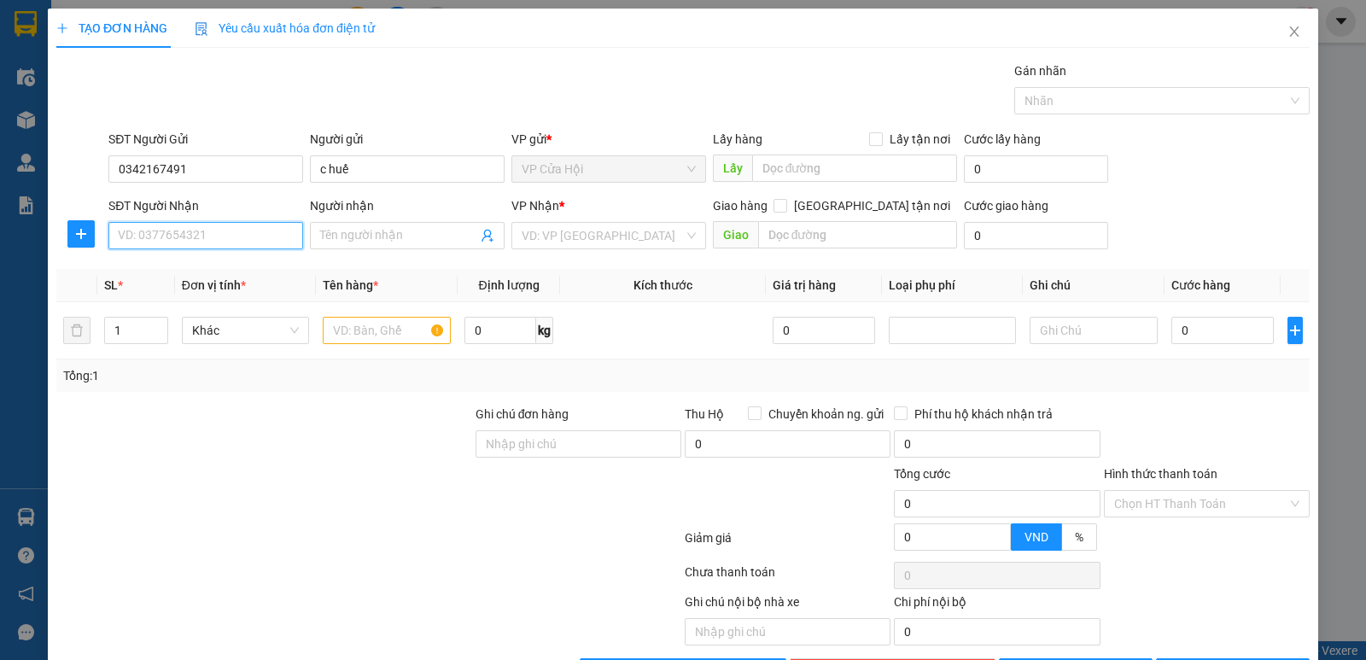
click at [202, 235] on input "SĐT Người Nhận" at bounding box center [205, 235] width 195 height 27
click at [330, 238] on input "Người nhận" at bounding box center [398, 235] width 157 height 19
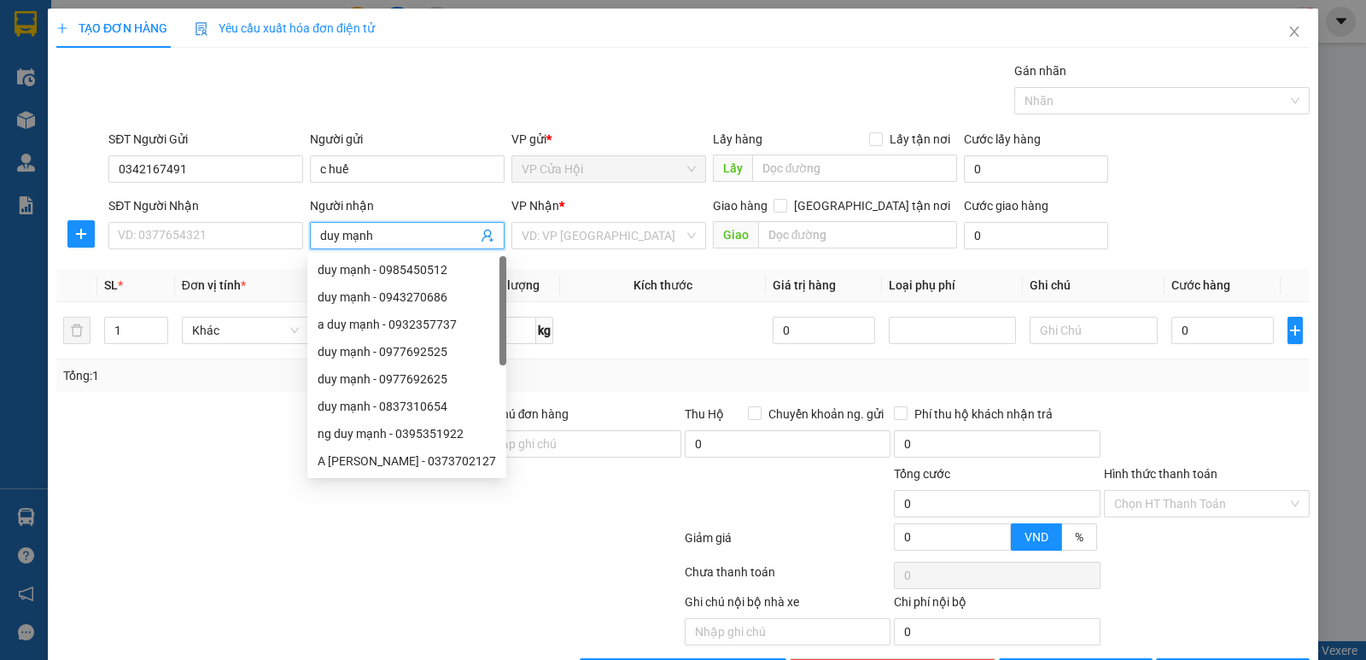
type input "duy mạnh"
click at [379, 99] on div "Gói vận chuyển * Tiêu chuẩn Gán nhãn Nhãn" at bounding box center [709, 91] width 1208 height 60
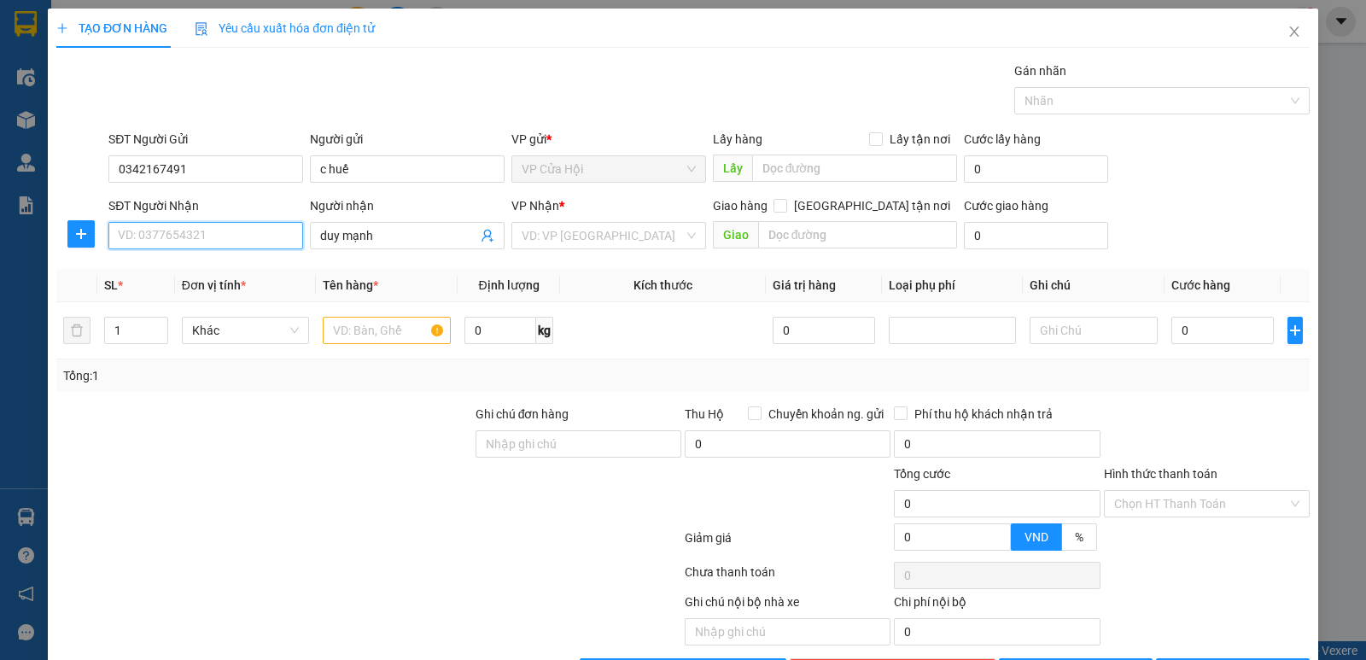
click at [138, 232] on input "SĐT Người Nhận" at bounding box center [205, 235] width 195 height 27
type input "0386641372"
click at [220, 89] on div "Gói vận chuyển * Tiêu chuẩn Gán nhãn Nhãn" at bounding box center [709, 91] width 1208 height 60
click at [348, 324] on input "text" at bounding box center [387, 330] width 128 height 27
type input "thực phẩm đông"
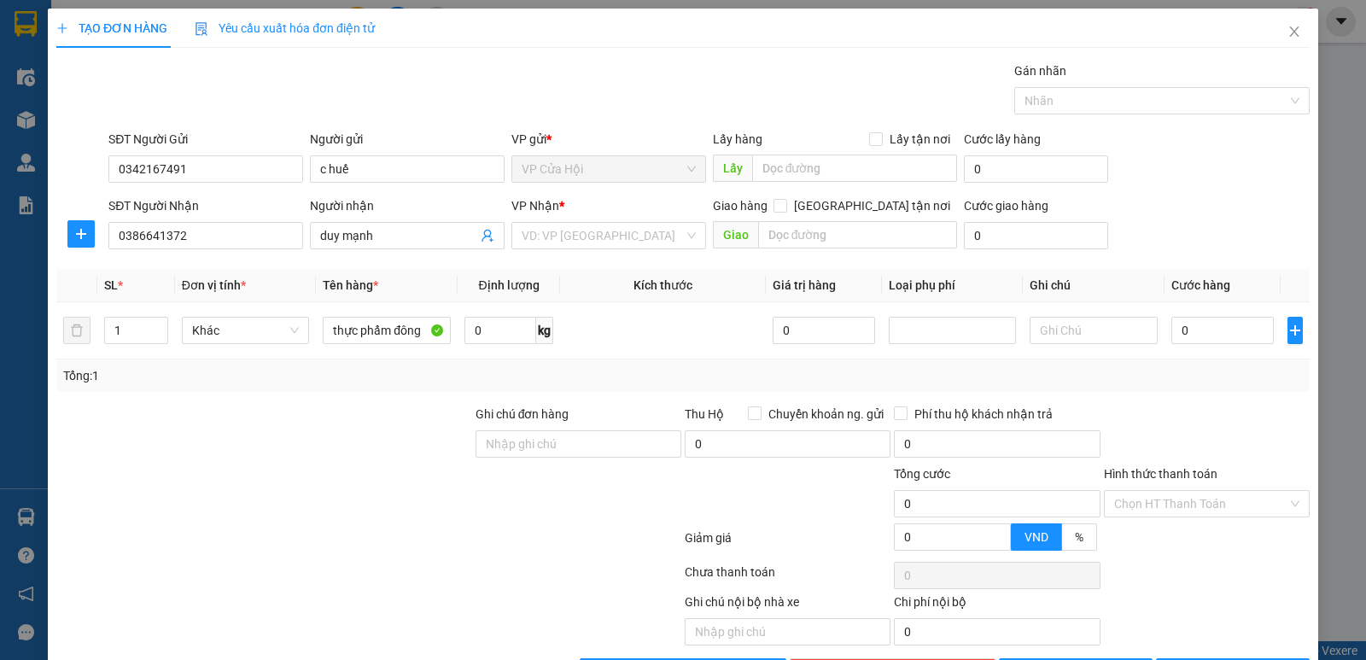
click at [409, 116] on div "Gói vận chuyển * Tiêu chuẩn Gán nhãn Nhãn" at bounding box center [709, 91] width 1208 height 60
click at [786, 207] on input "[GEOGRAPHIC_DATA] tận nơi" at bounding box center [780, 205] width 12 height 12
checkbox input "true"
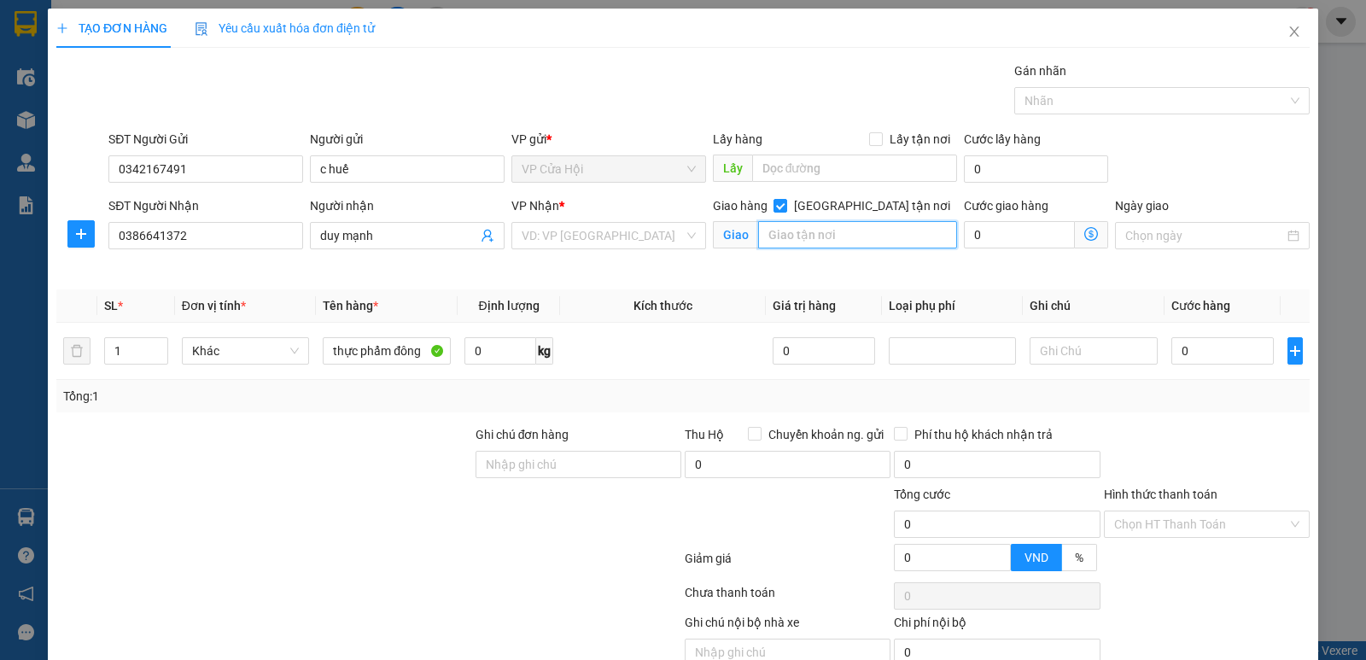
click at [781, 234] on input "text" at bounding box center [858, 234] width 200 height 27
type input "105 ngõ 12 ,phân đình giót , phương liệt ,[GEOGRAPHIC_DATA]"
click at [743, 270] on div "Giao hàng [GEOGRAPHIC_DATA] tận nơi Giao 105 ngõ 12 ,phân đình giót , phương li…" at bounding box center [836, 236] width 252 height 80
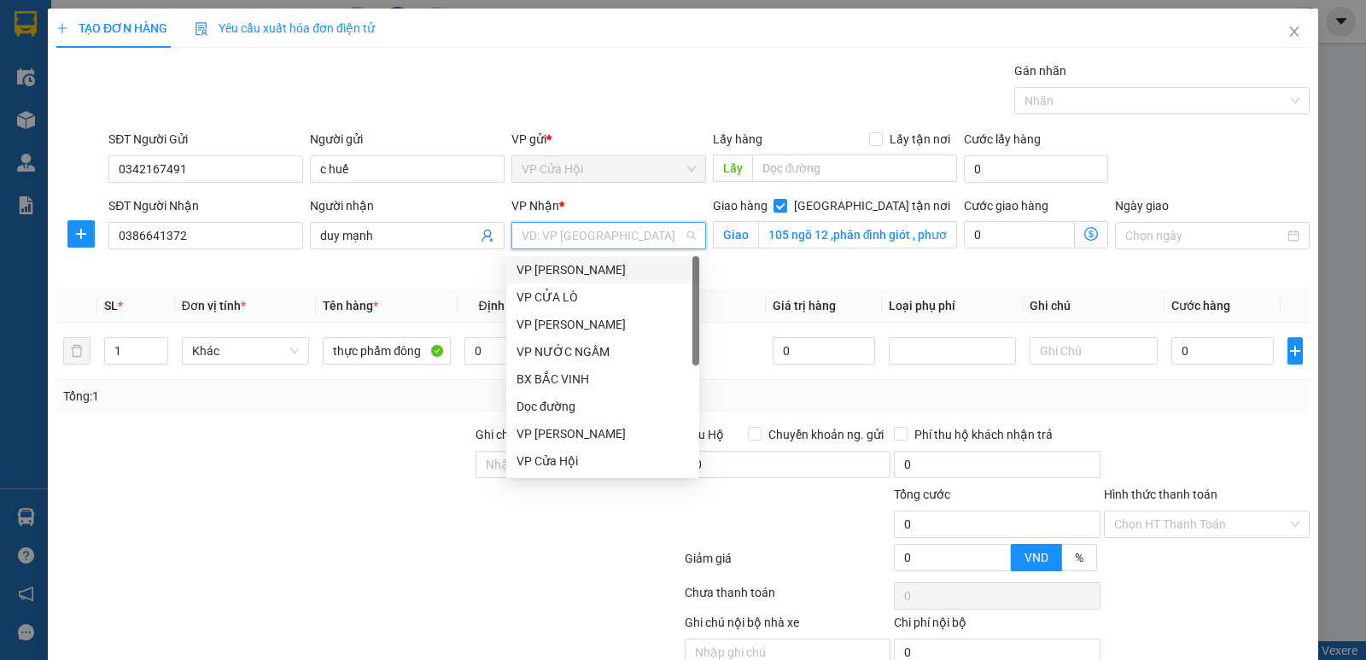
click at [598, 232] on input "search" at bounding box center [603, 236] width 162 height 26
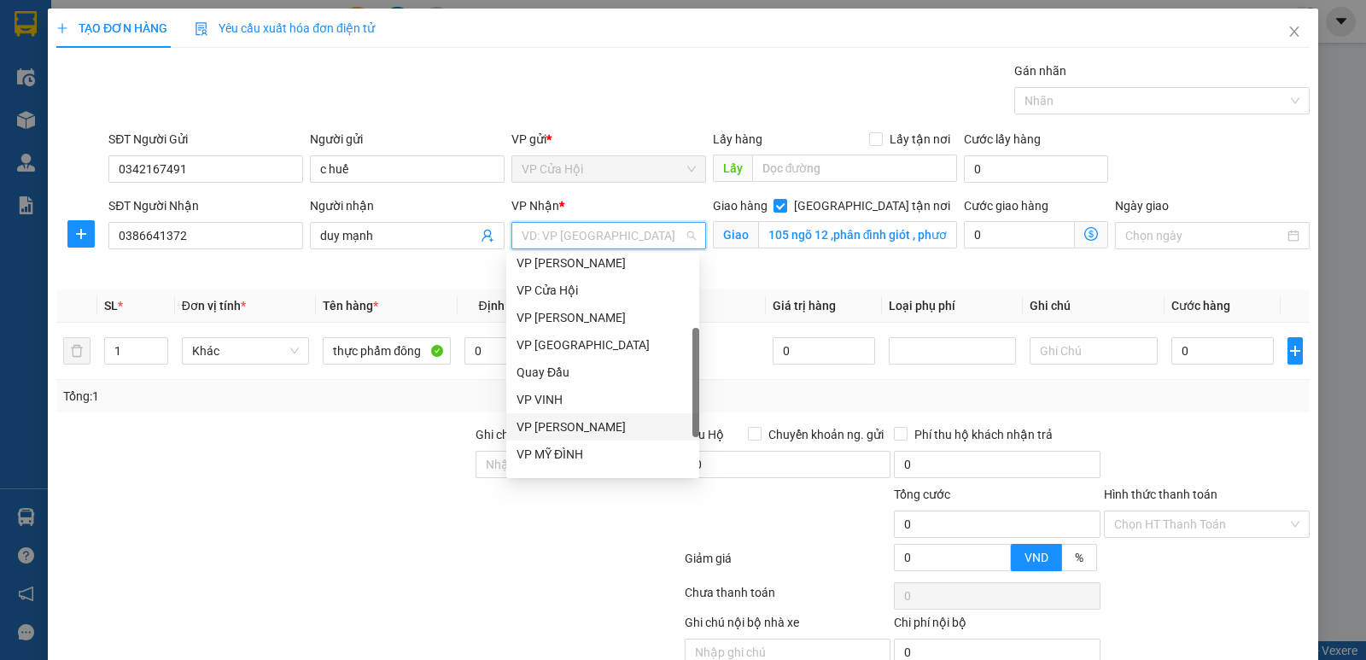
click at [544, 428] on div "VP [PERSON_NAME]" at bounding box center [603, 427] width 172 height 19
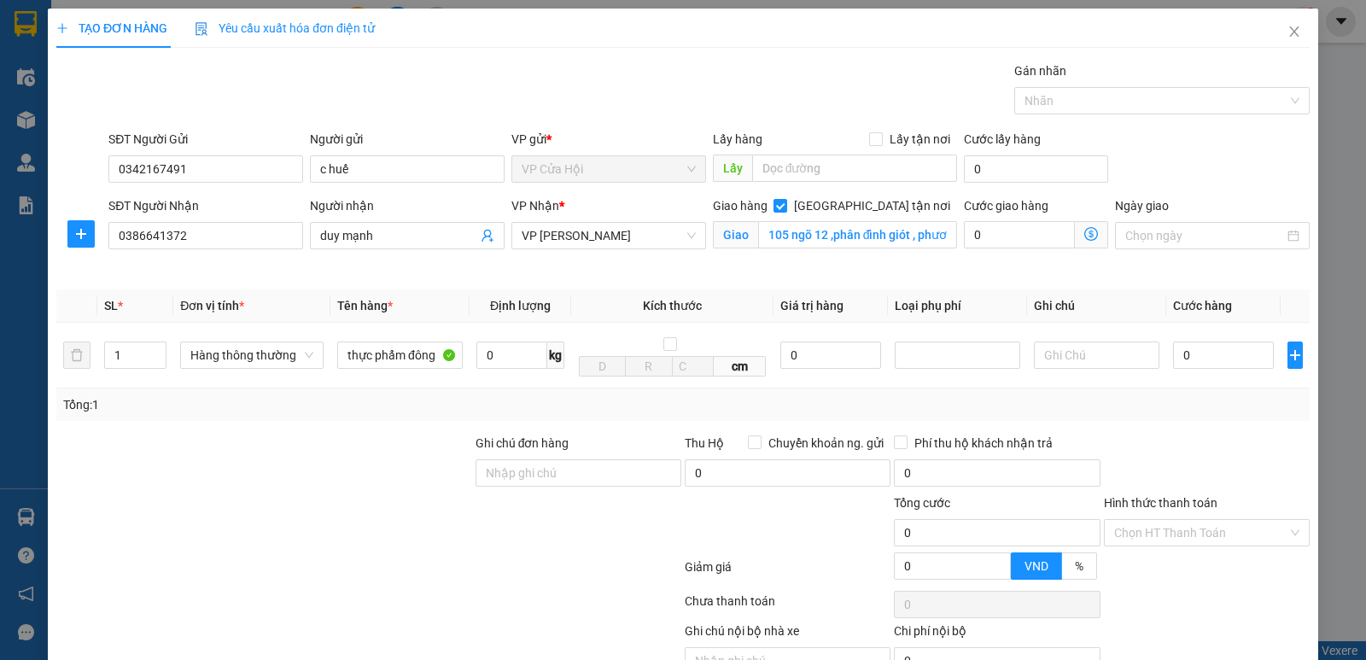
click at [1084, 234] on icon "dollar-circle" at bounding box center [1091, 234] width 14 height 14
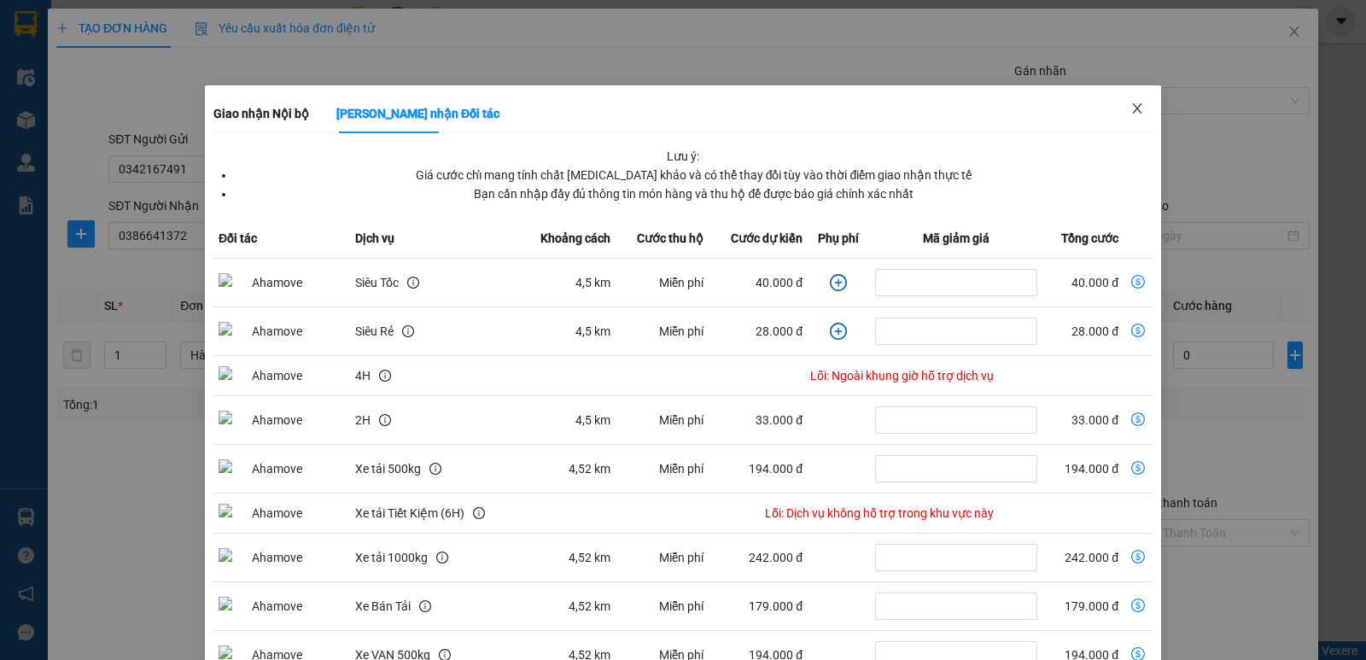
click at [1131, 104] on icon "close" at bounding box center [1138, 109] width 14 height 14
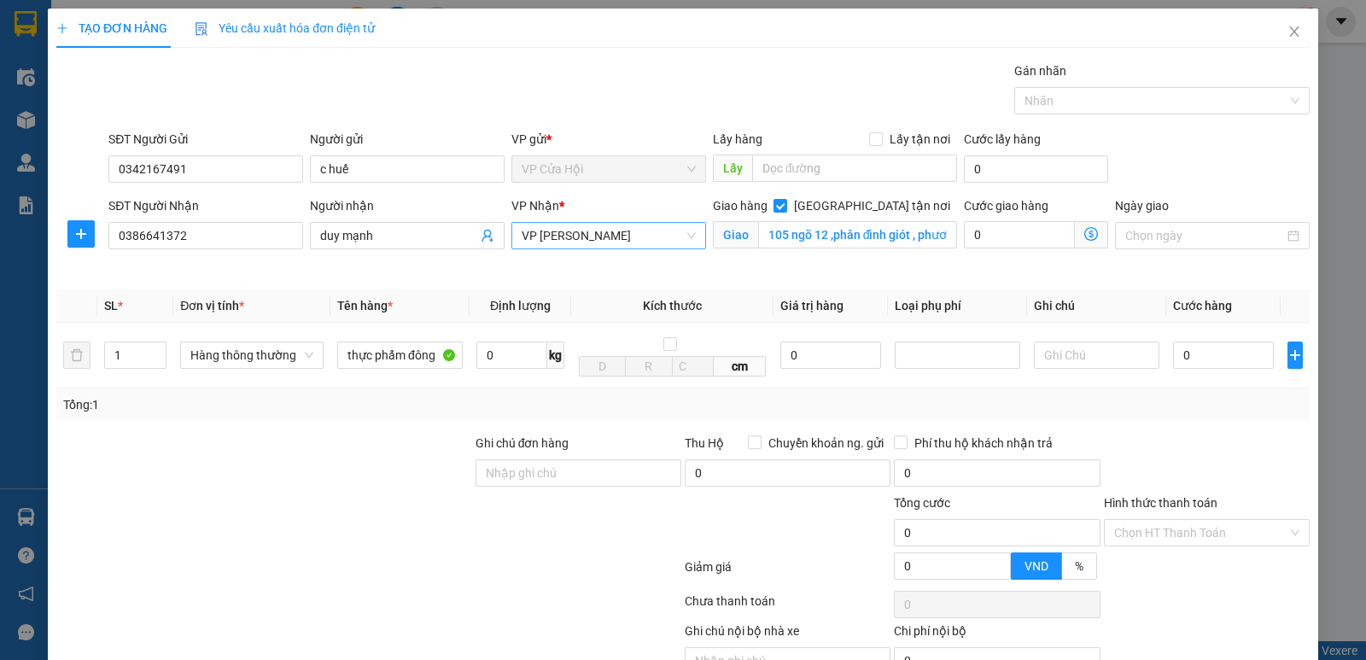
click at [622, 239] on span "VP [PERSON_NAME]" at bounding box center [609, 236] width 174 height 26
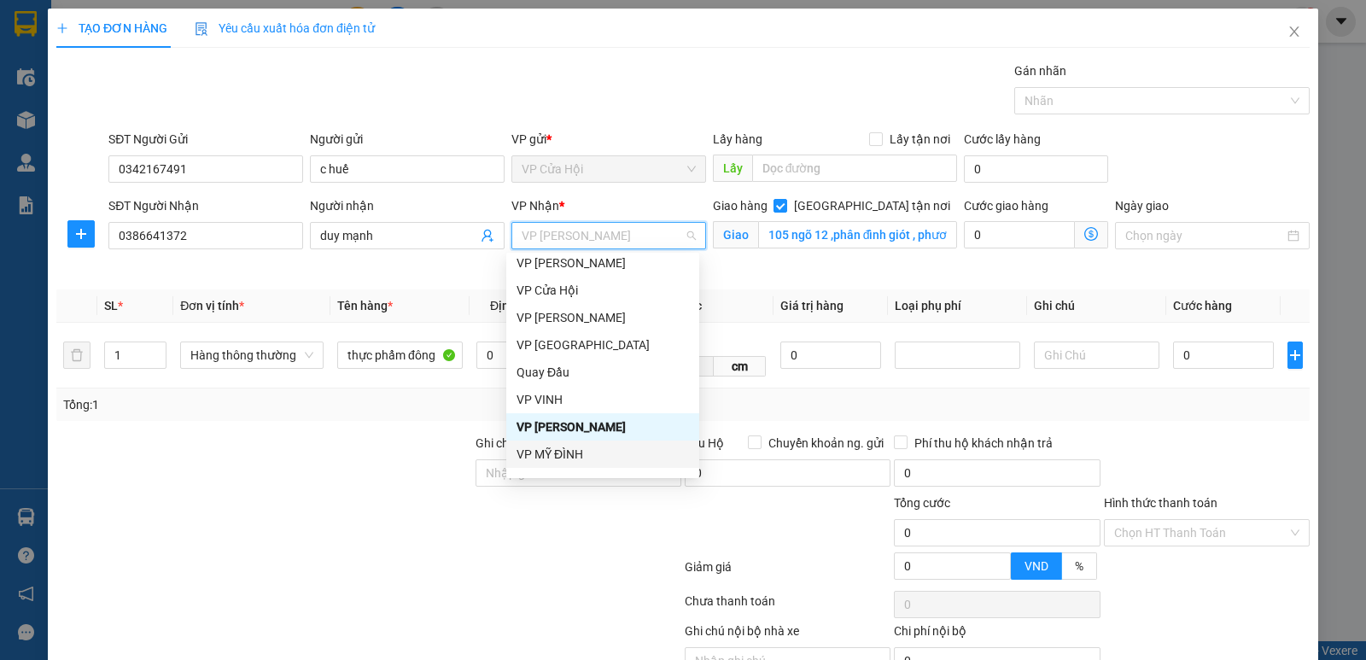
click at [576, 449] on div "VP MỸ ĐÌNH" at bounding box center [603, 454] width 172 height 19
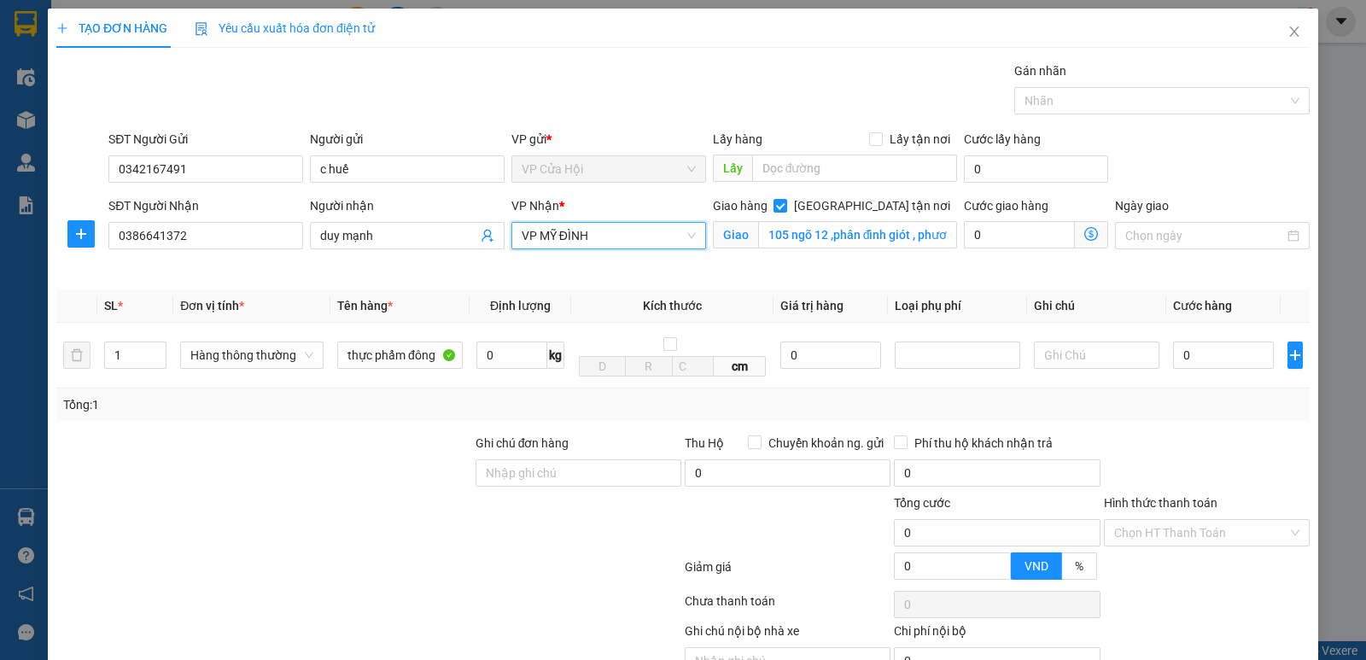
click at [1084, 236] on icon "dollar-circle" at bounding box center [1091, 234] width 14 height 14
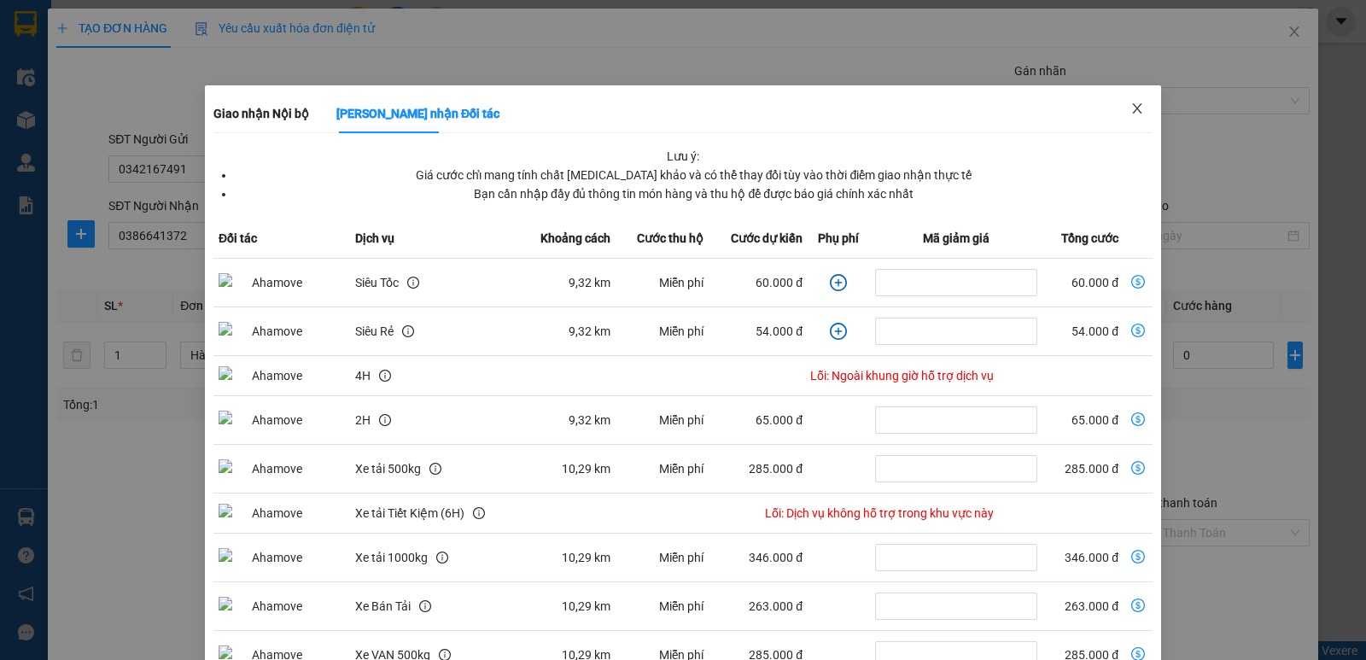
click at [1131, 109] on icon "close" at bounding box center [1138, 109] width 14 height 14
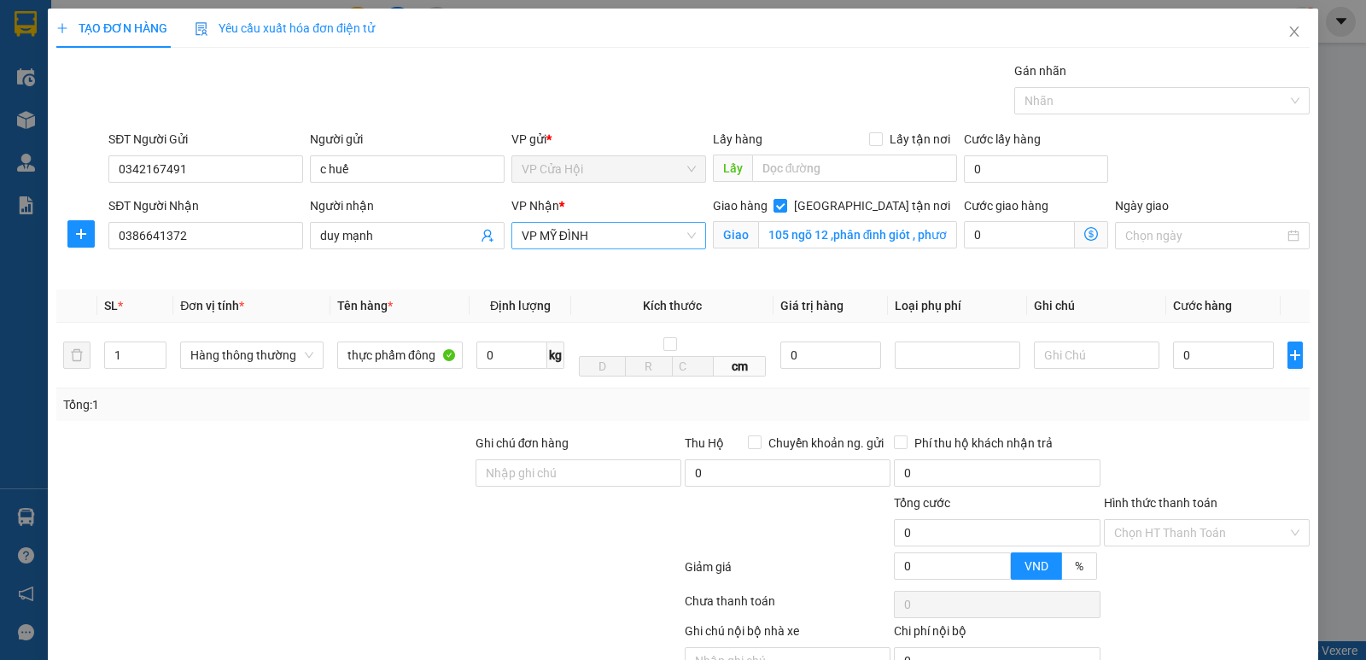
click at [610, 238] on span "VP MỸ ĐÌNH" at bounding box center [609, 236] width 174 height 26
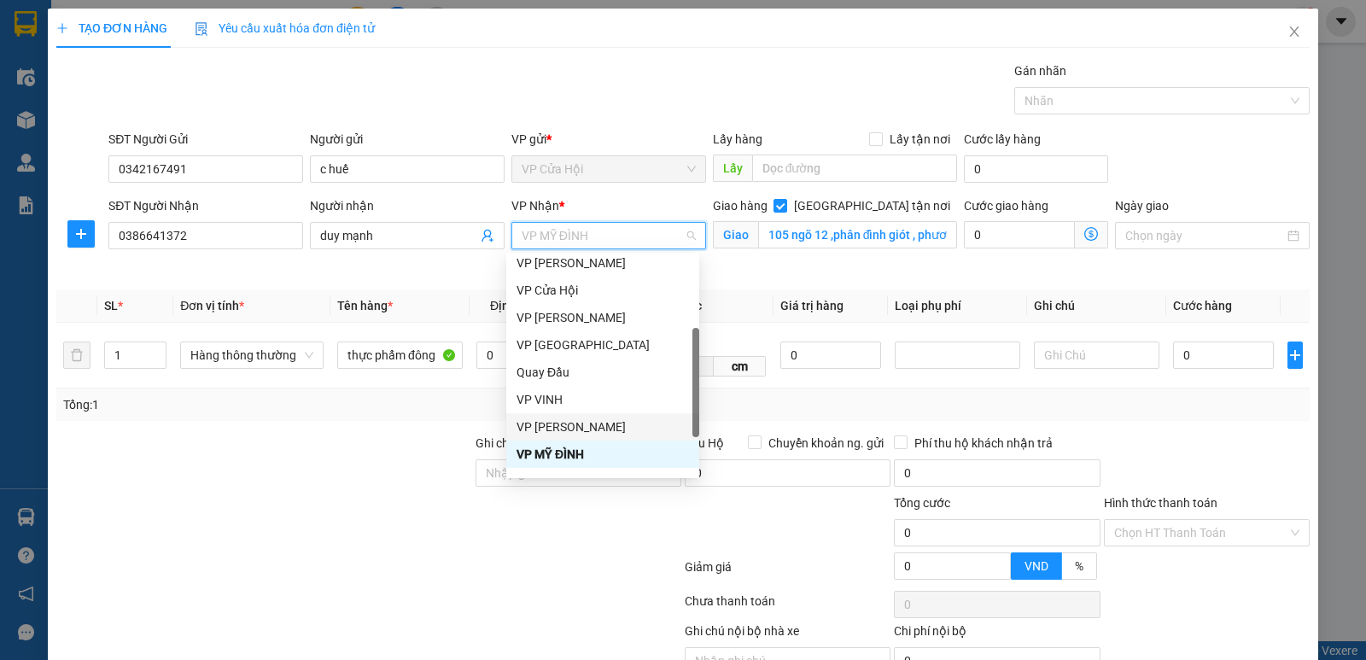
click at [586, 430] on div "VP [PERSON_NAME]" at bounding box center [603, 427] width 172 height 19
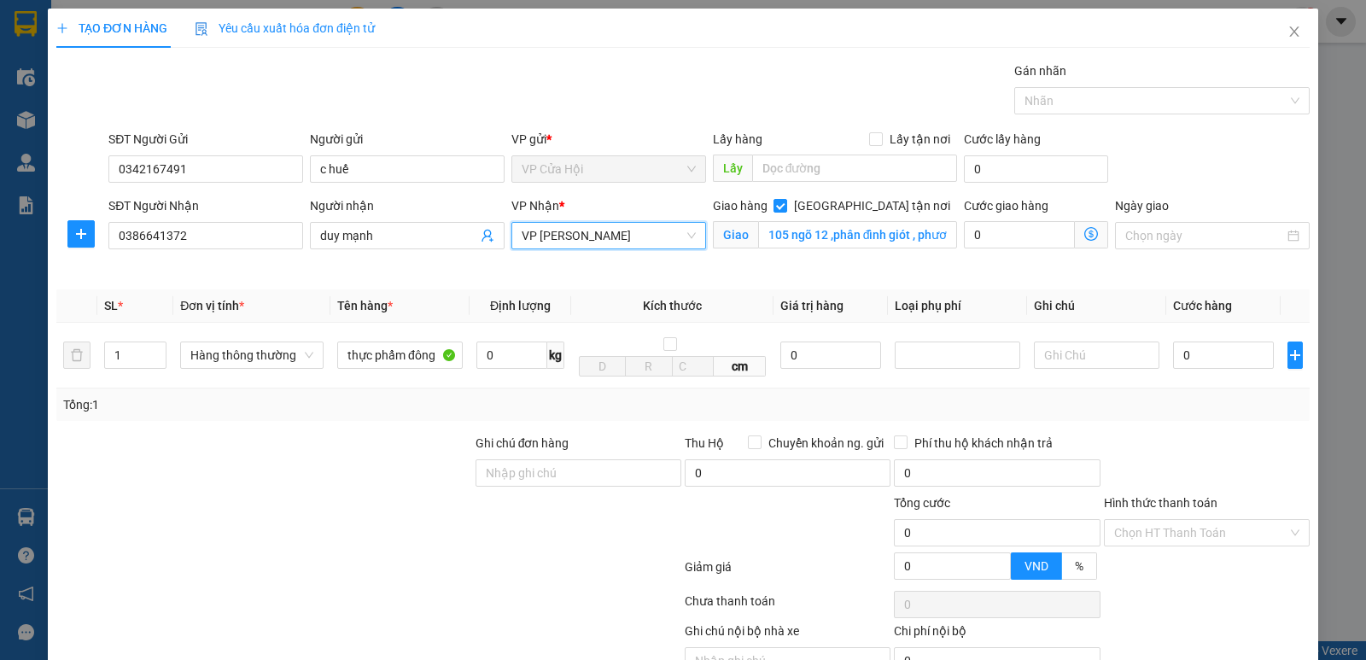
click at [1084, 234] on icon "dollar-circle" at bounding box center [1091, 234] width 14 height 14
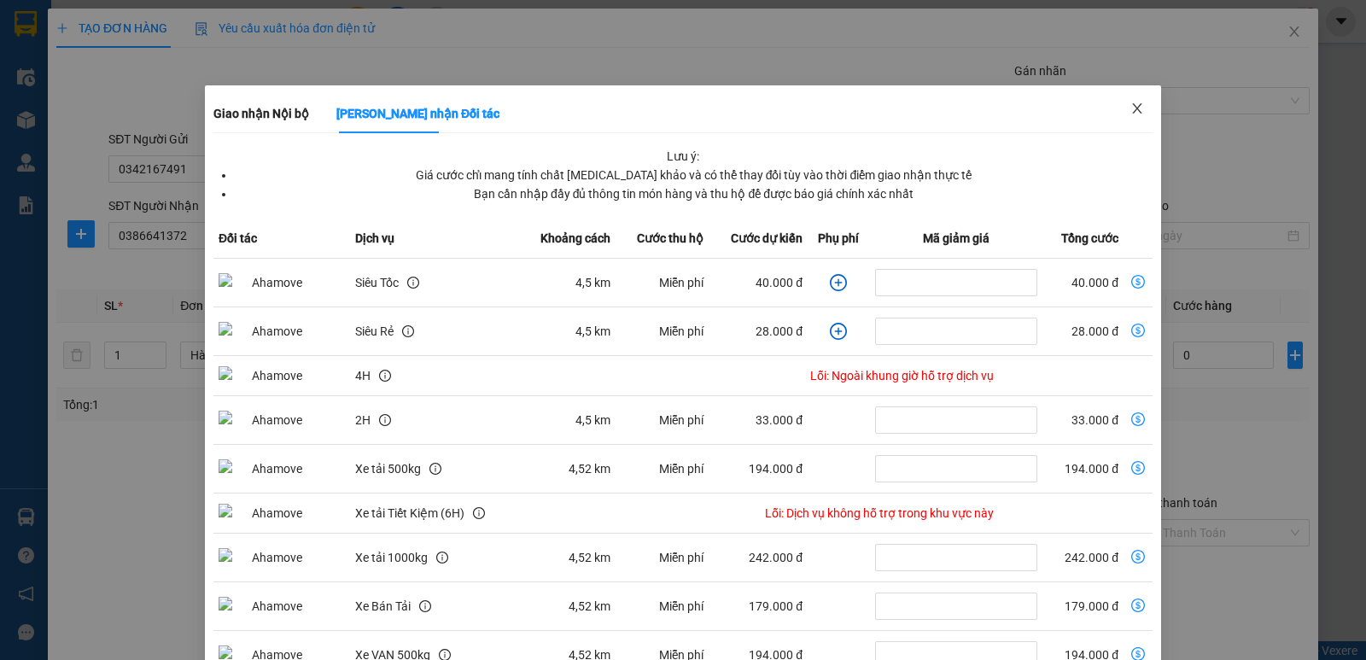
click at [1131, 103] on icon "close" at bounding box center [1138, 109] width 14 height 14
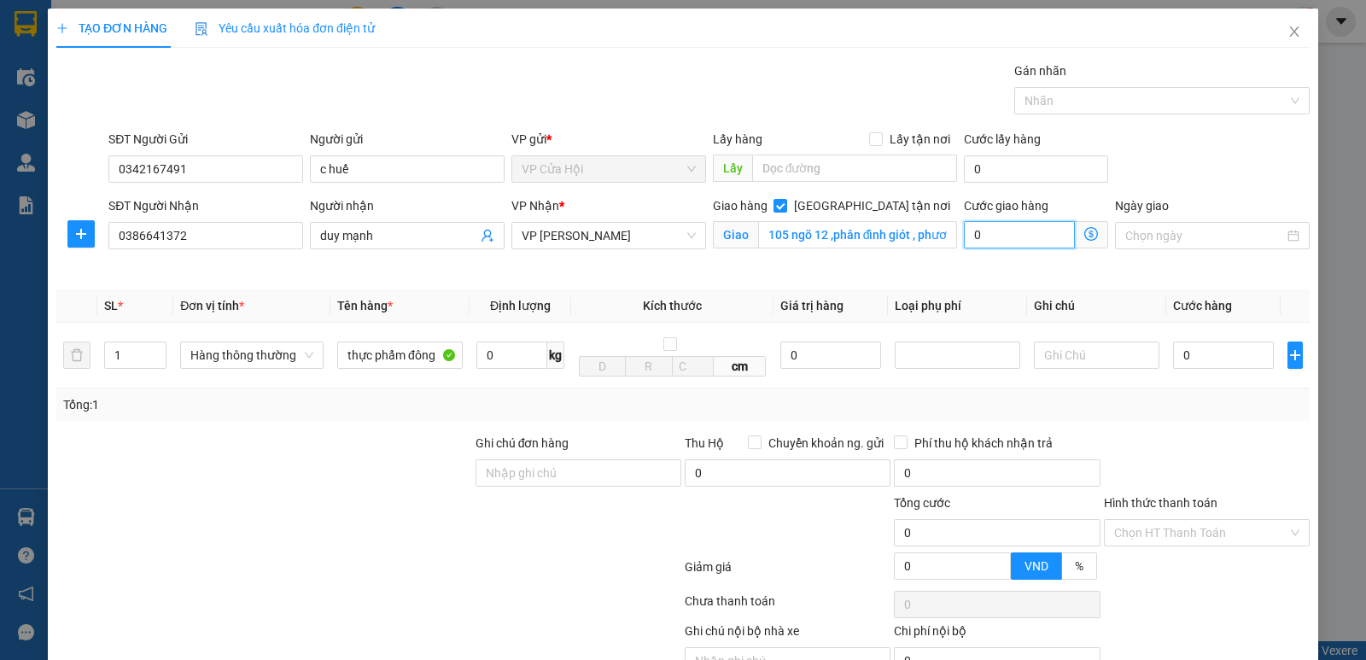
click at [993, 236] on input "0" at bounding box center [1019, 234] width 111 height 27
type input "5"
type input "50"
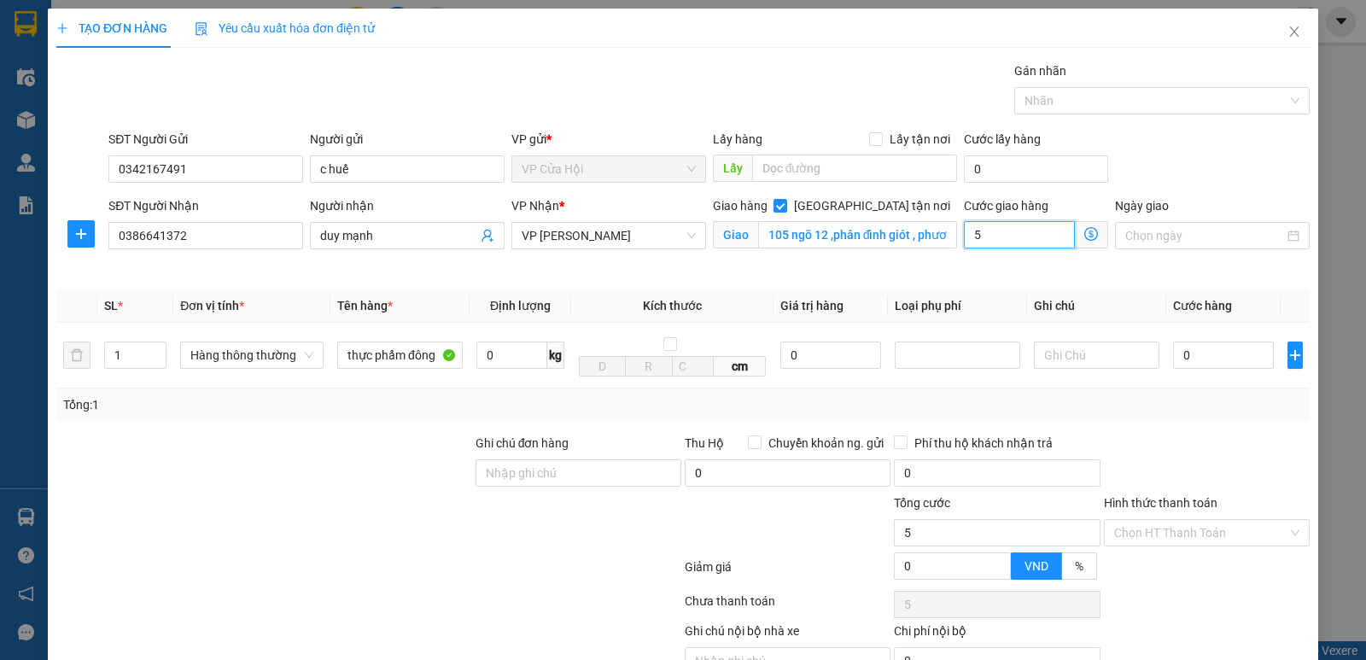
type input "50"
type input "50.000"
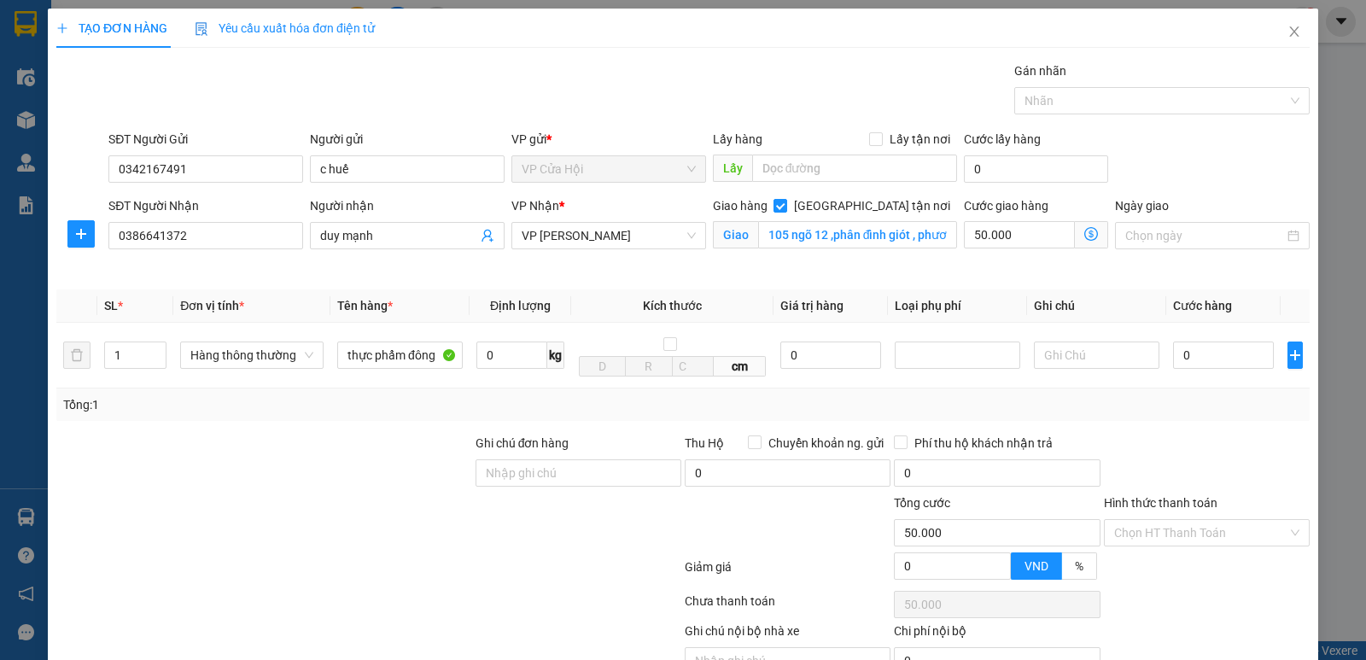
click at [1134, 158] on div "SĐT Người Gửi 0342167491 Người gửi c huế VP gửi * VP Cửa Hội Lấy hàng Lấy tận n…" at bounding box center [709, 160] width 1208 height 60
click at [1215, 355] on input "0" at bounding box center [1223, 355] width 101 height 27
click at [1207, 354] on input "0" at bounding box center [1223, 355] width 101 height 27
type input "04"
type input "50.004"
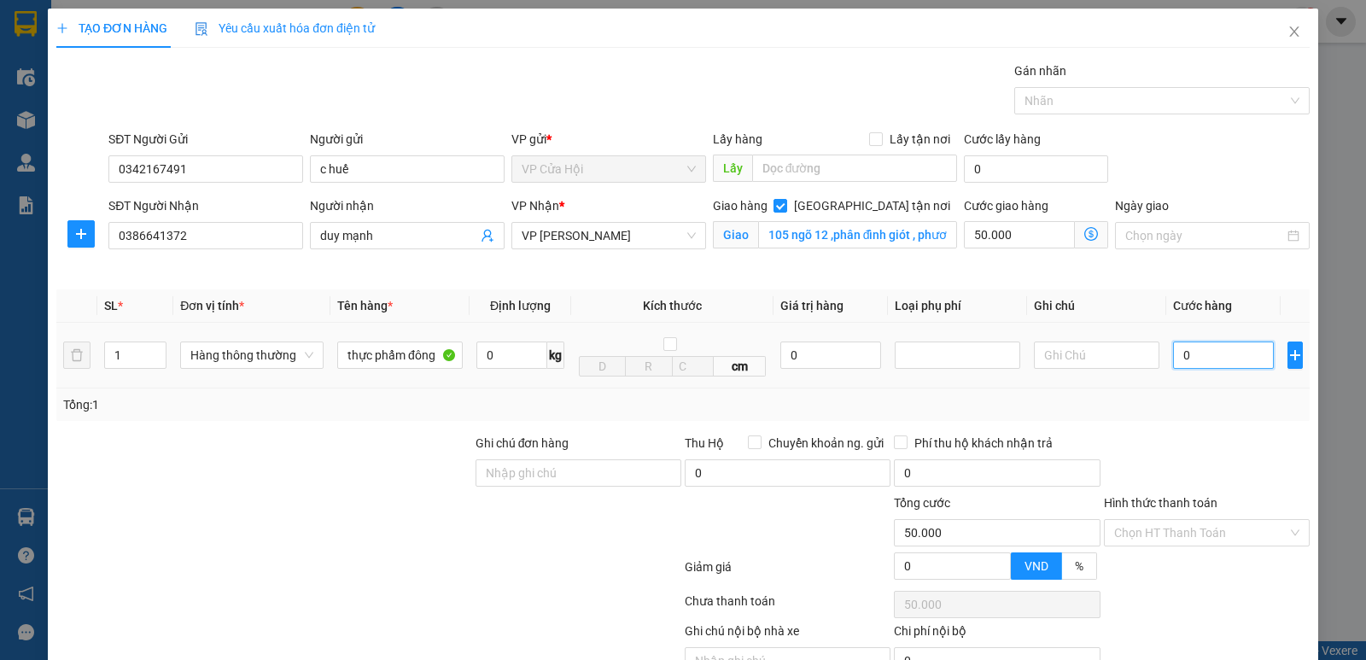
type input "50.004"
type input "040"
type input "50.040"
type input "40.000"
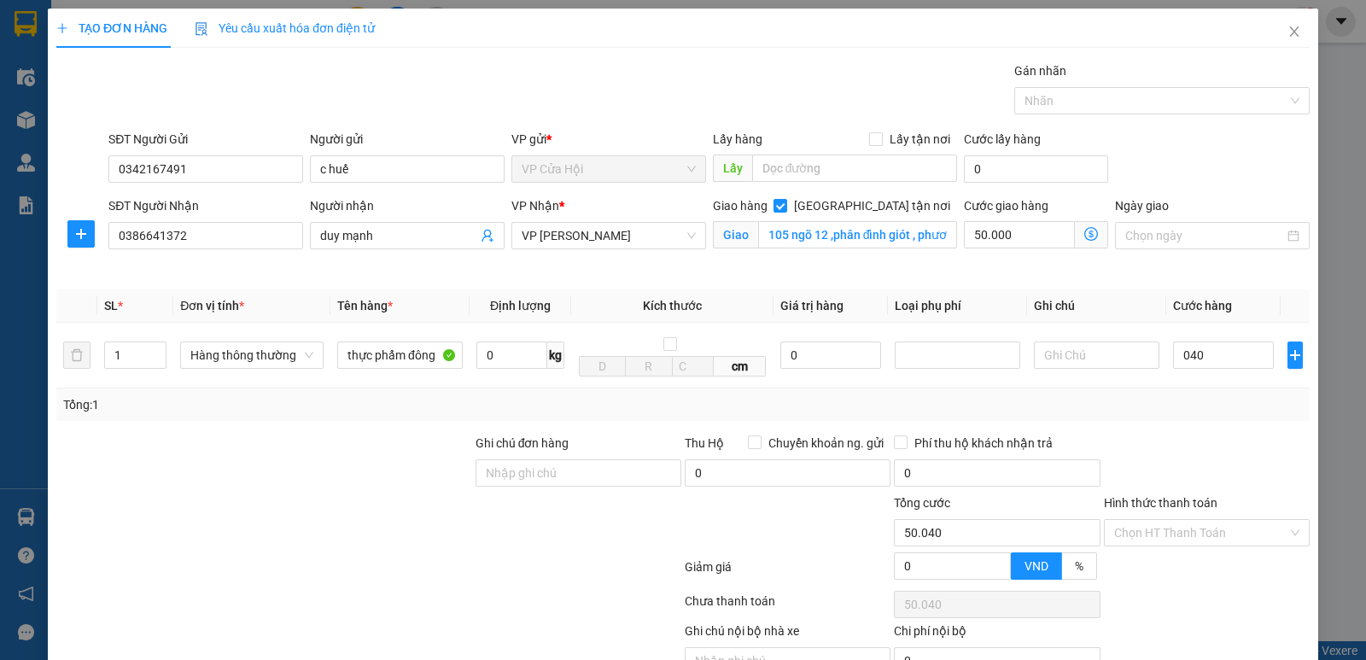
type input "90.000"
click at [1201, 390] on div "Tổng: 1" at bounding box center [683, 405] width 1254 height 32
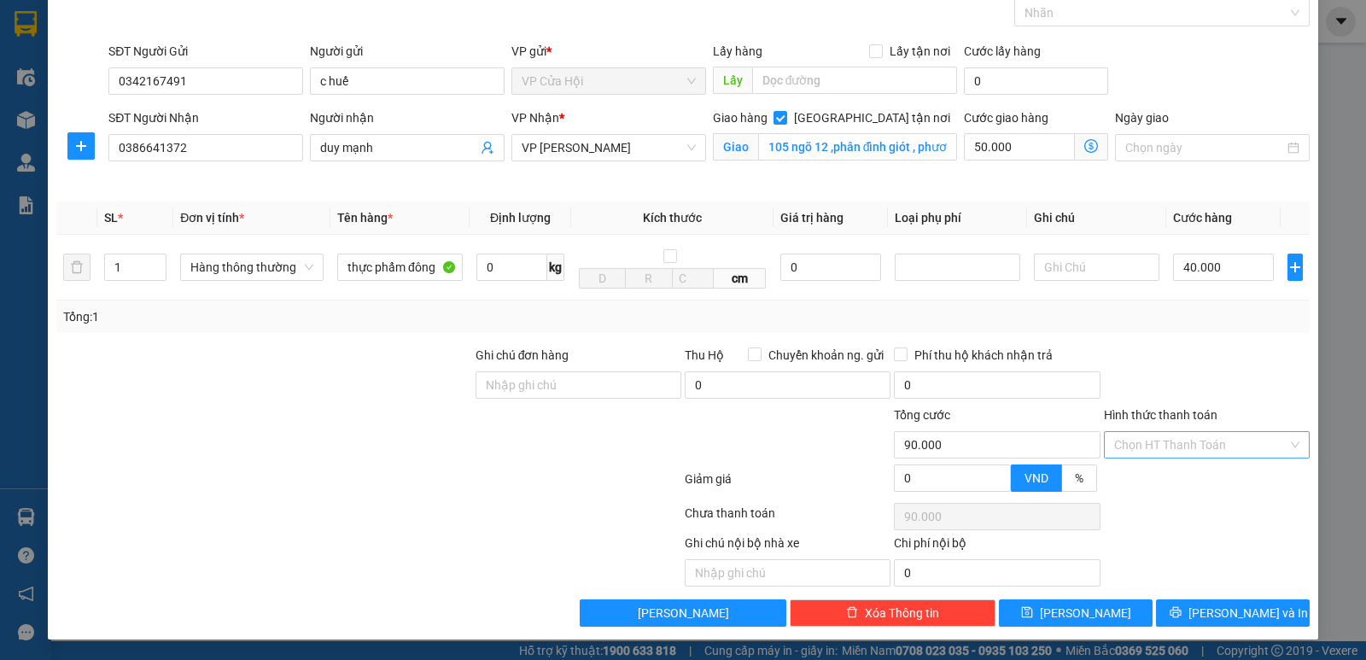
scroll to position [89, 0]
click at [1176, 445] on input "Hình thức thanh toán" at bounding box center [1200, 445] width 173 height 26
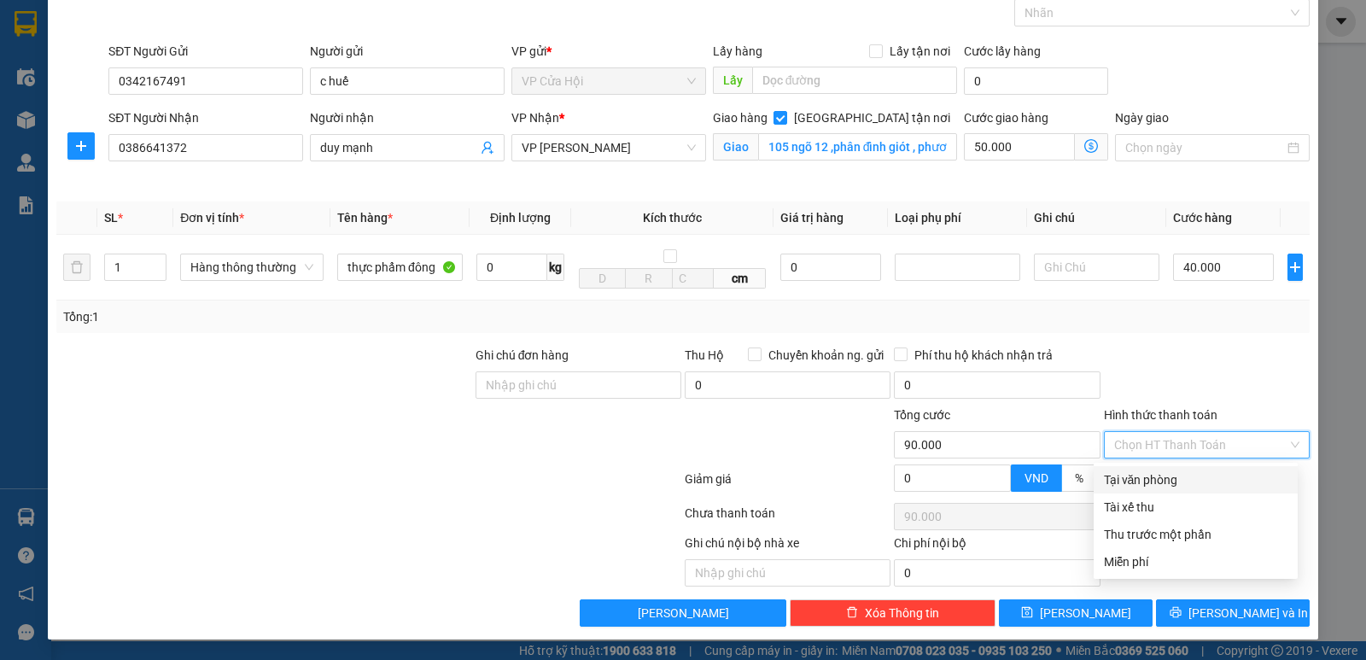
click at [1160, 481] on div "Tại văn phòng" at bounding box center [1196, 479] width 184 height 19
type input "0"
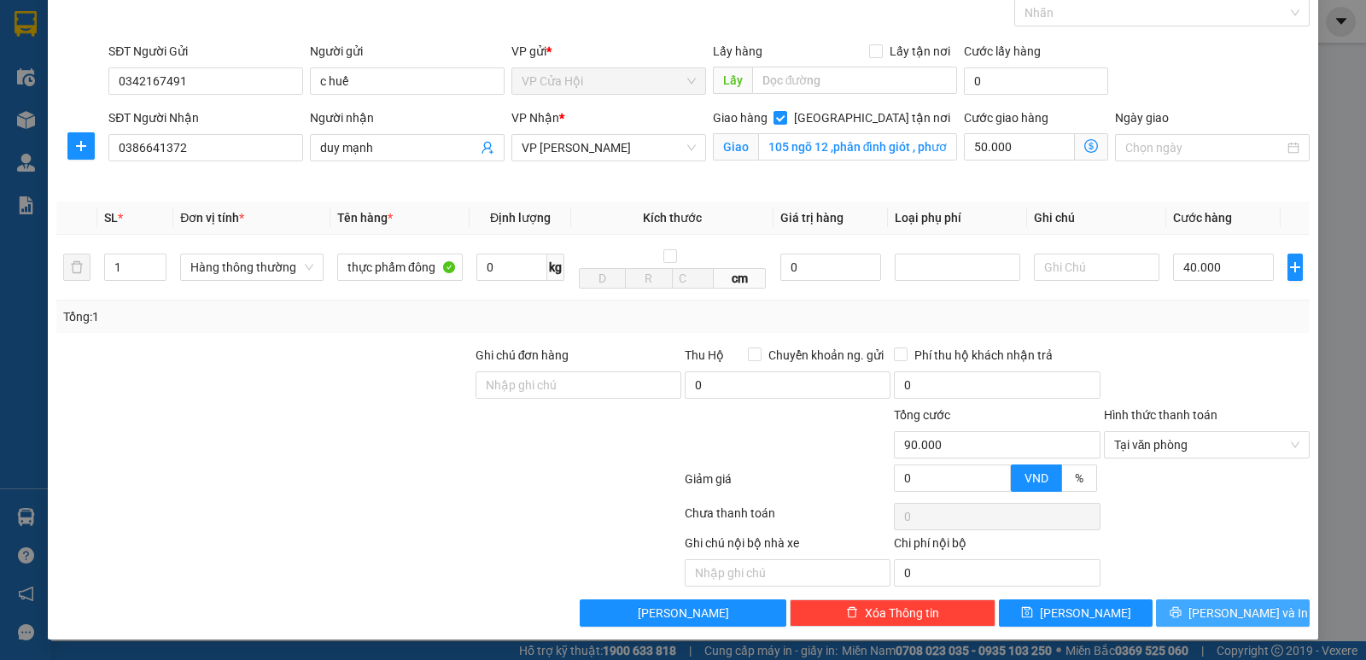
click at [1178, 617] on button "[PERSON_NAME] và In" at bounding box center [1233, 612] width 154 height 27
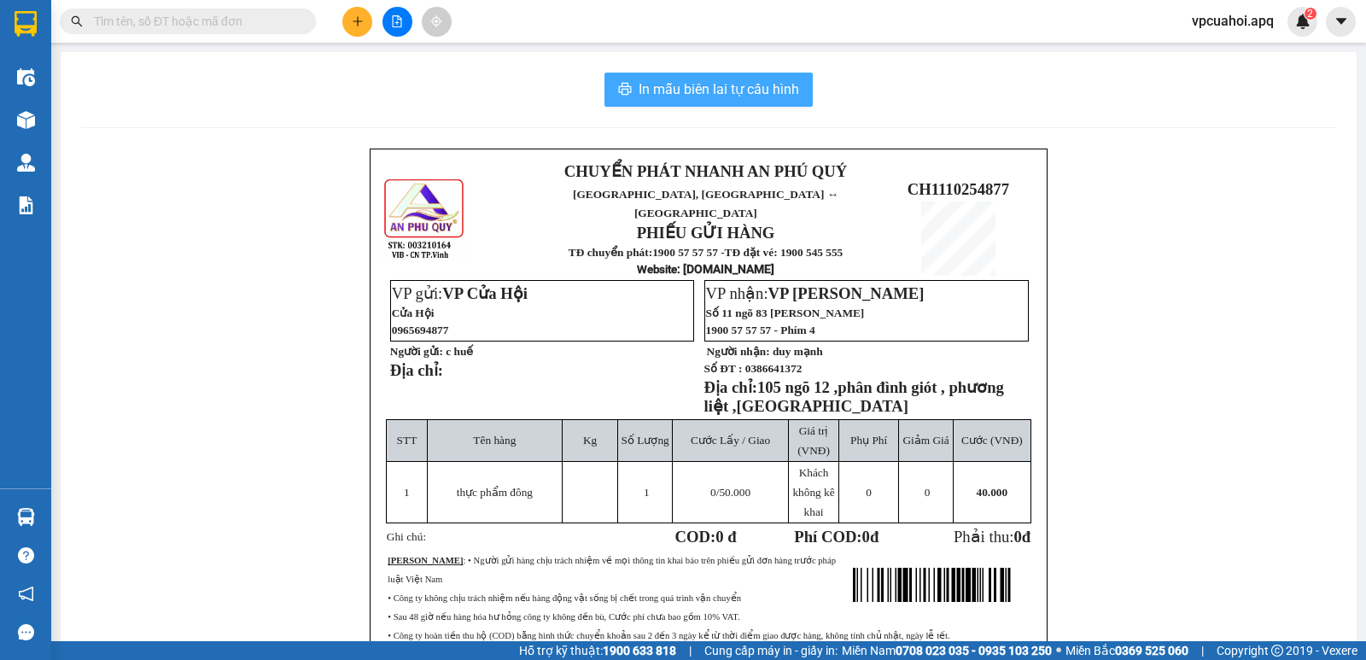
click at [704, 93] on span "In mẫu biên lai tự cấu hình" at bounding box center [719, 89] width 161 height 21
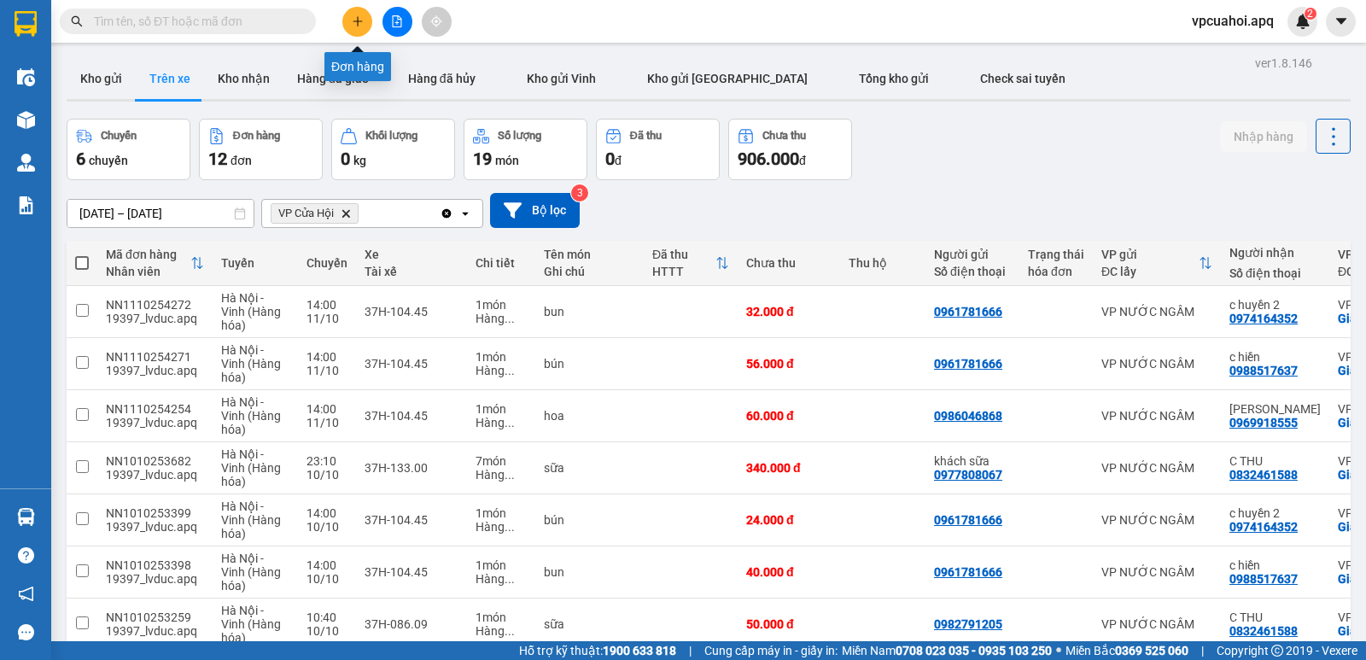
click at [364, 15] on button at bounding box center [357, 22] width 30 height 30
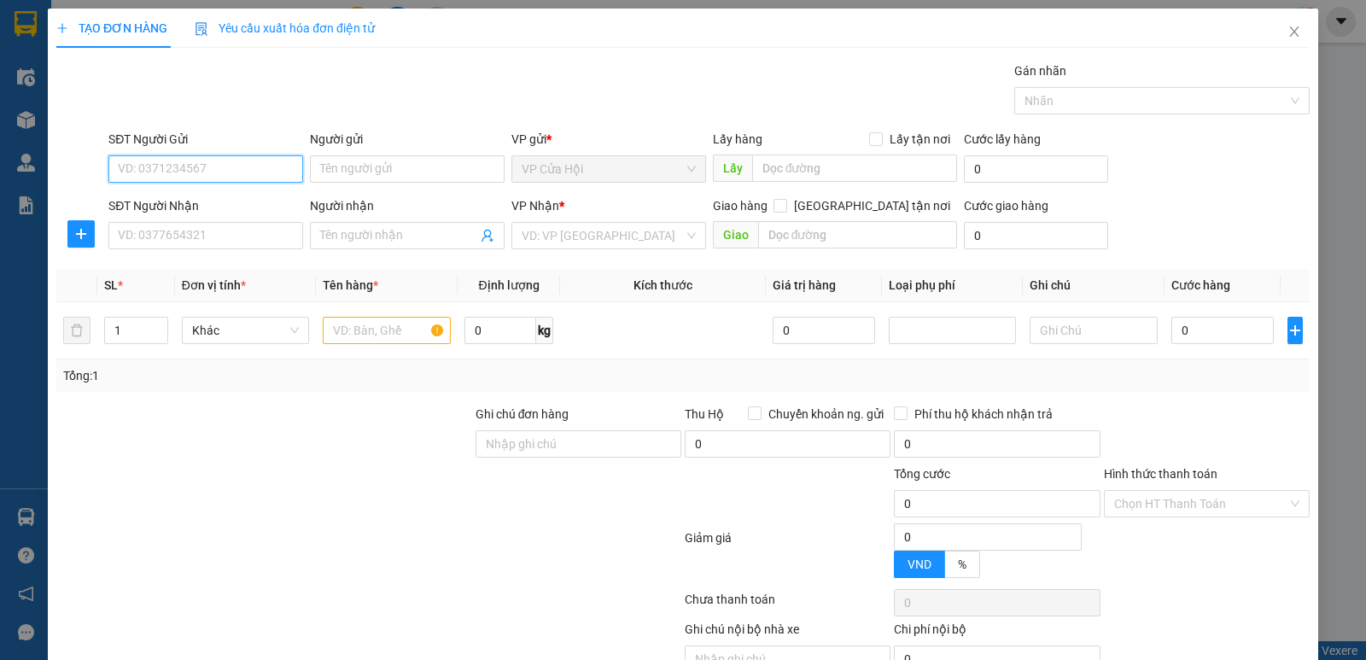
click at [147, 165] on input "SĐT Người Gửi" at bounding box center [205, 168] width 195 height 27
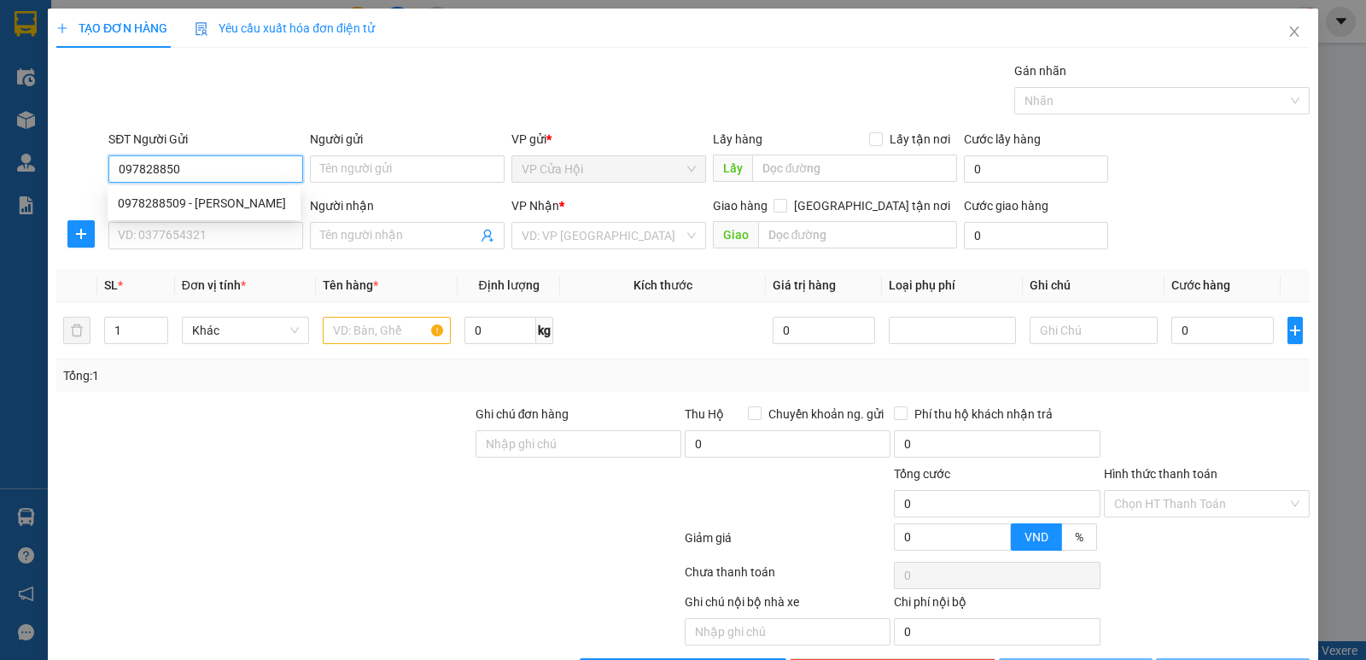
type input "0978288509"
click at [188, 202] on div "0978288509 - [PERSON_NAME]" at bounding box center [204, 203] width 172 height 19
type input "[PERSON_NAME]"
type input "0978288509"
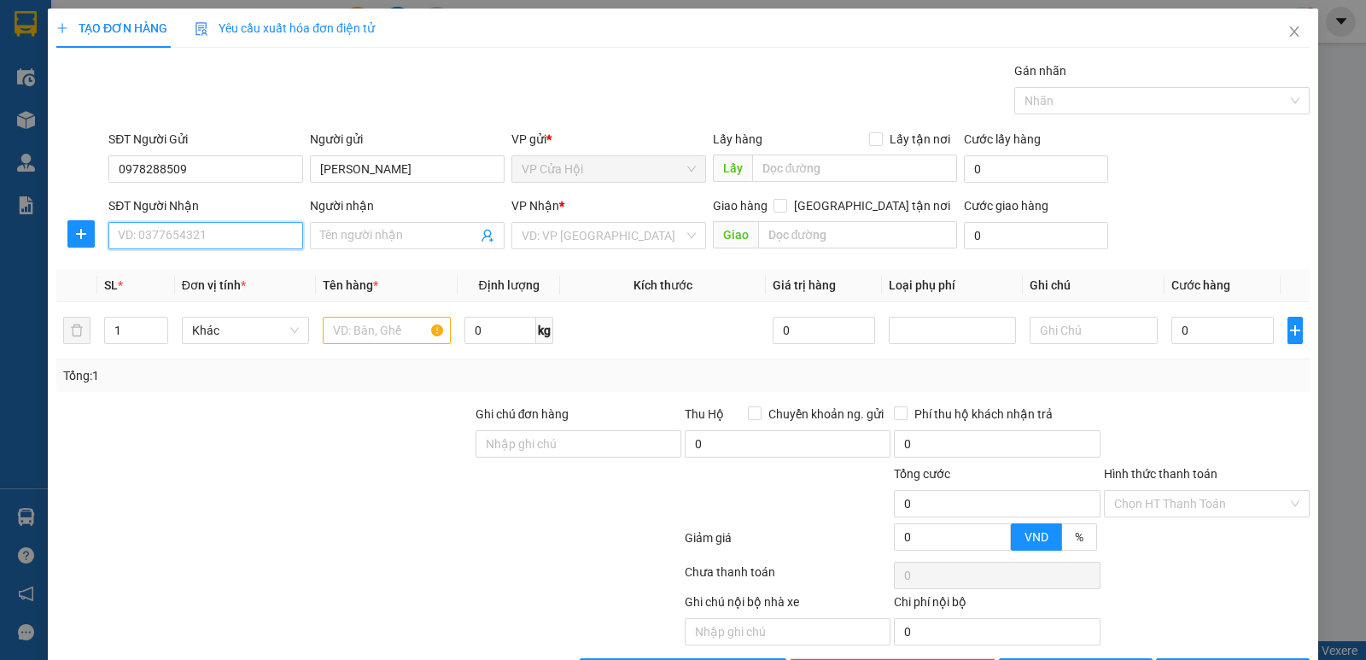
click at [203, 238] on input "SĐT Người Nhận" at bounding box center [205, 235] width 195 height 27
click at [195, 275] on div "0365199402 - hội" at bounding box center [204, 269] width 172 height 19
type input "0365199402"
type input "hội"
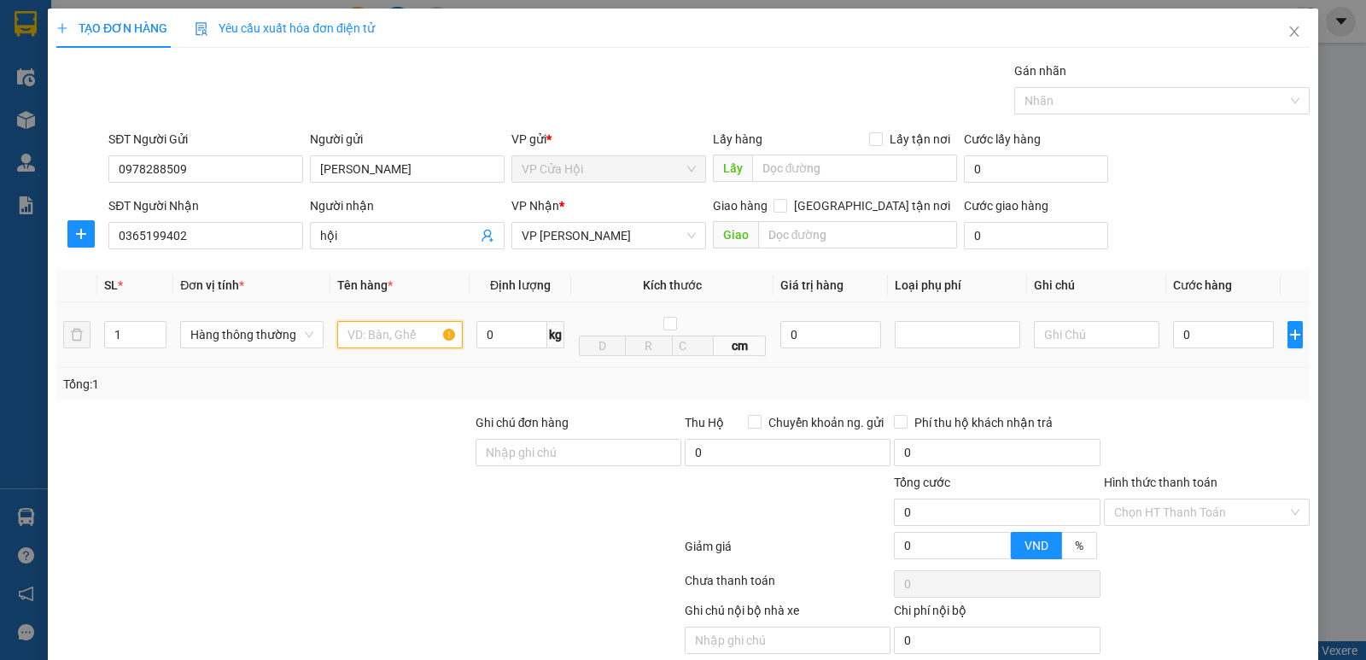
click at [353, 336] on input "text" at bounding box center [400, 334] width 126 height 27
type input "thực phẩm đông"
click at [470, 95] on div "Gói vận chuyển * Tiêu chuẩn Gán nhãn Nhãn" at bounding box center [709, 91] width 1208 height 60
click at [1201, 336] on input "0" at bounding box center [1223, 334] width 101 height 27
type input "5"
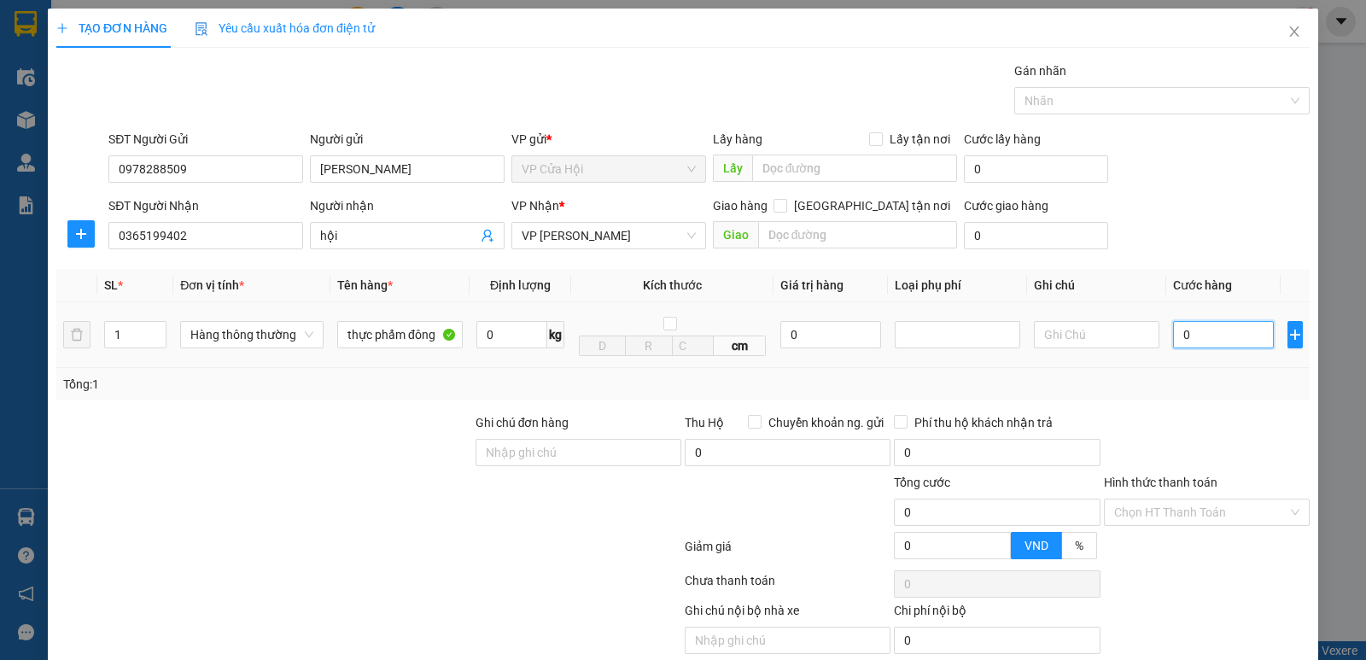
type input "5"
type input "50"
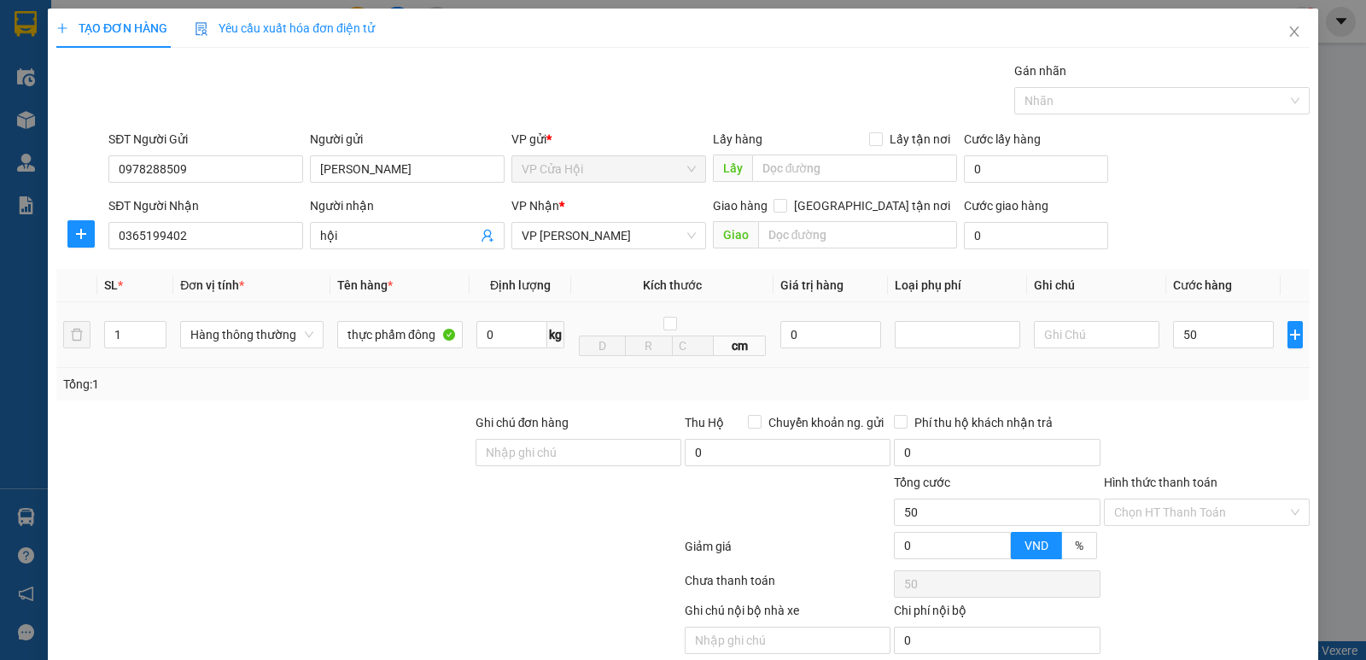
type input "50.000"
click at [1200, 365] on td "50.000" at bounding box center [1223, 335] width 114 height 66
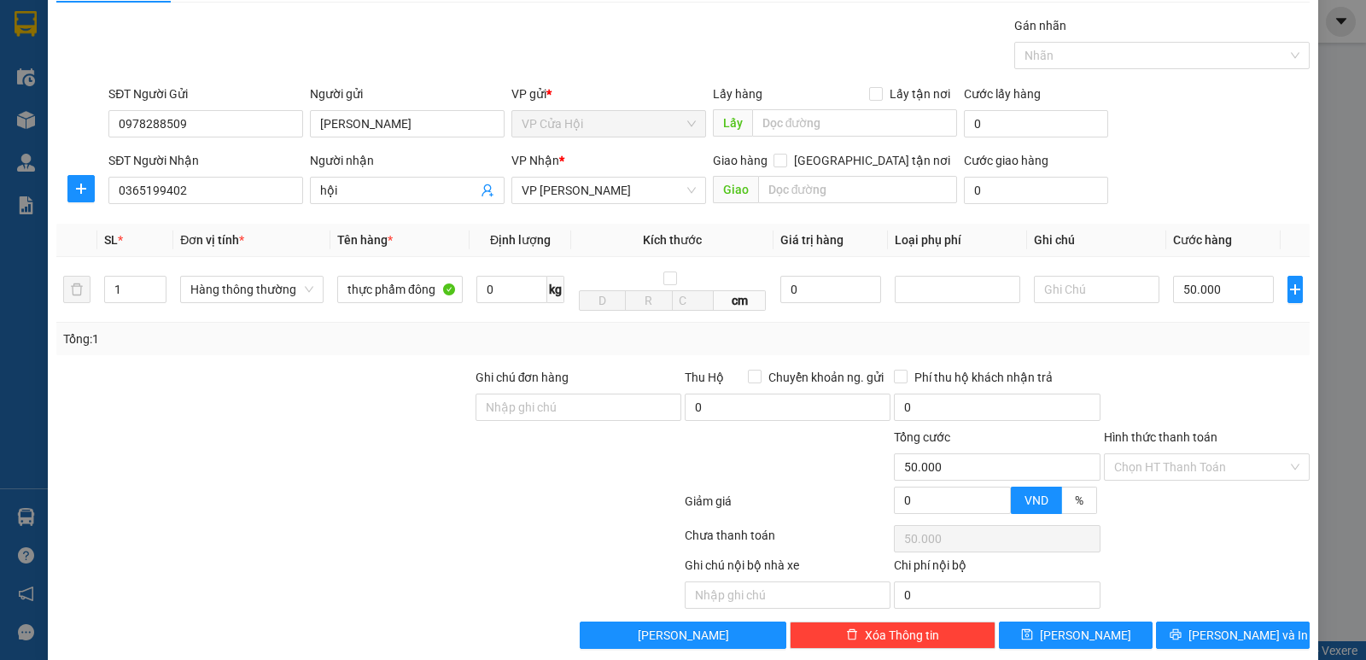
scroll to position [68, 0]
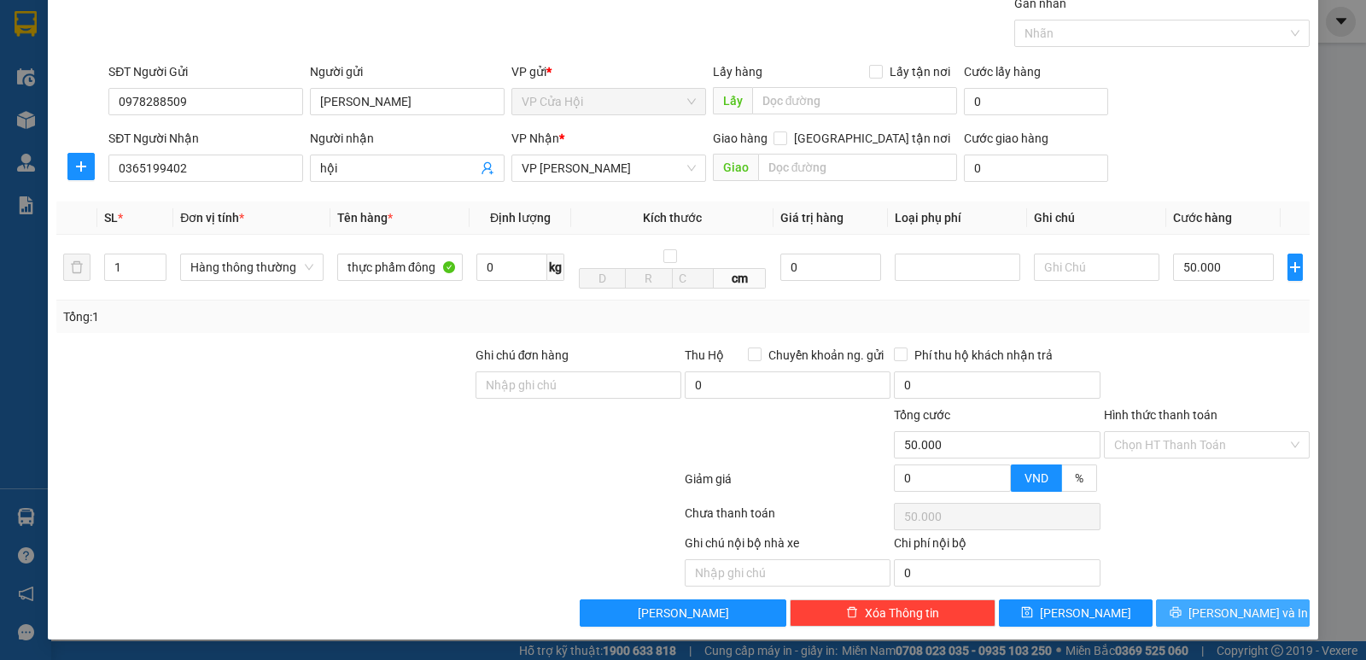
click at [1242, 614] on span "[PERSON_NAME] và In" at bounding box center [1249, 613] width 120 height 19
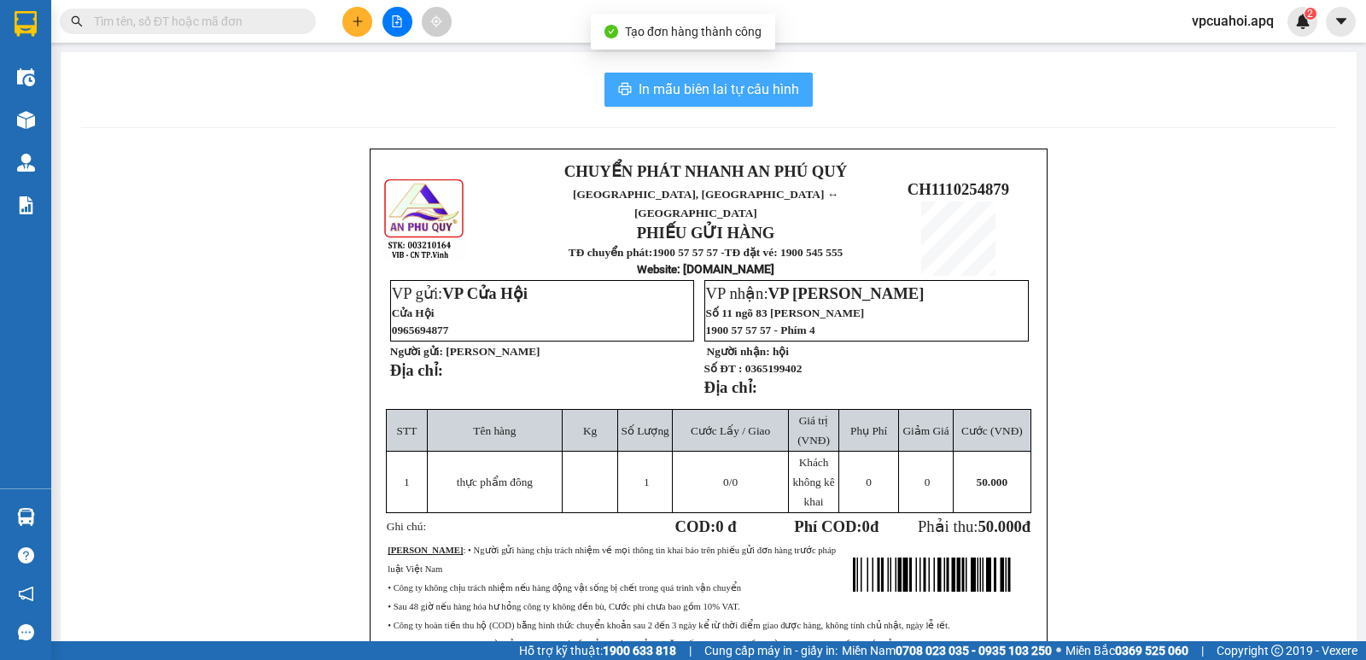
click at [691, 93] on span "In mẫu biên lai tự cấu hình" at bounding box center [719, 89] width 161 height 21
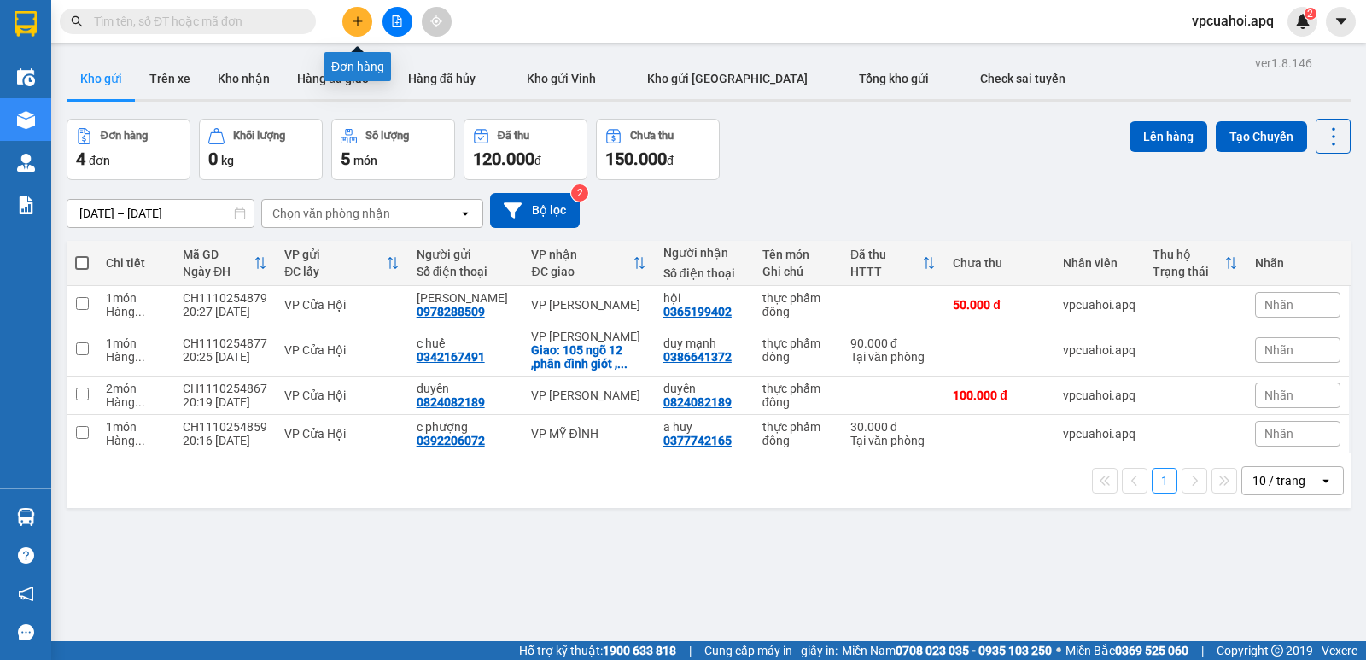
click at [363, 23] on icon "plus" at bounding box center [358, 21] width 12 height 12
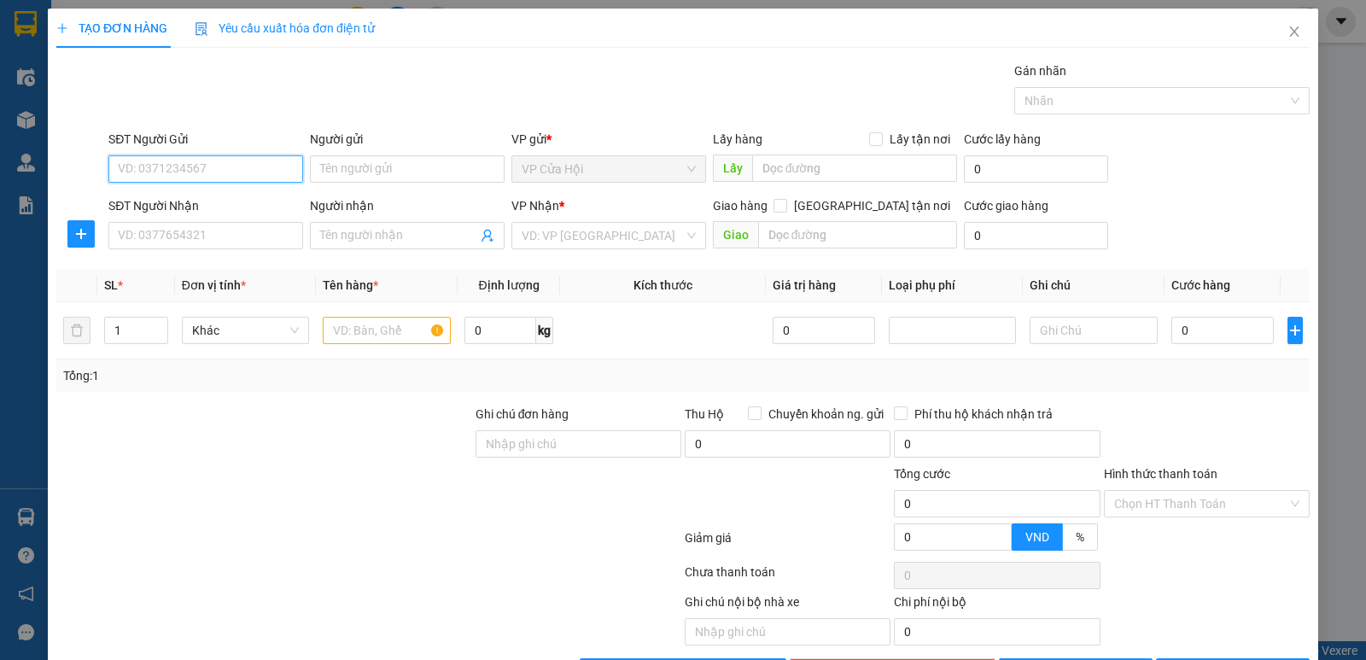
click at [127, 169] on input "SĐT Người Gửi" at bounding box center [205, 168] width 195 height 27
click at [126, 172] on input "SĐT Người Gửi" at bounding box center [205, 168] width 195 height 27
type input "0868799163"
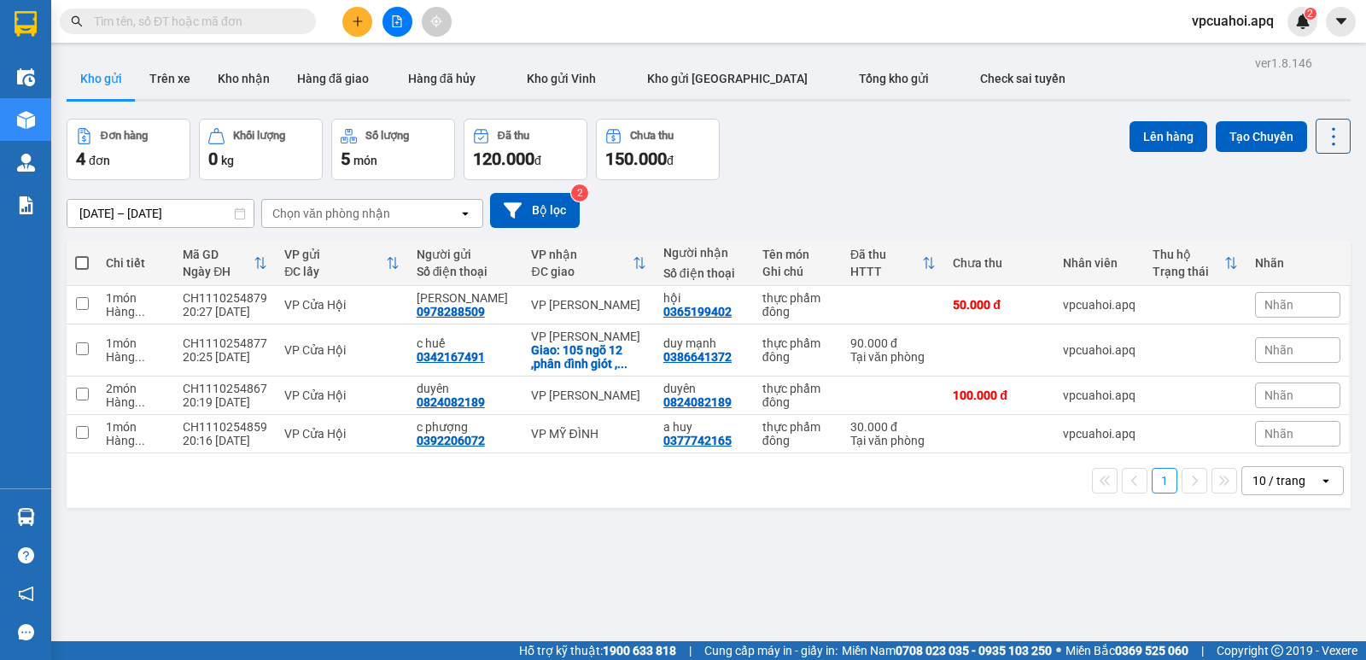
click at [126, 19] on input "text" at bounding box center [195, 21] width 202 height 19
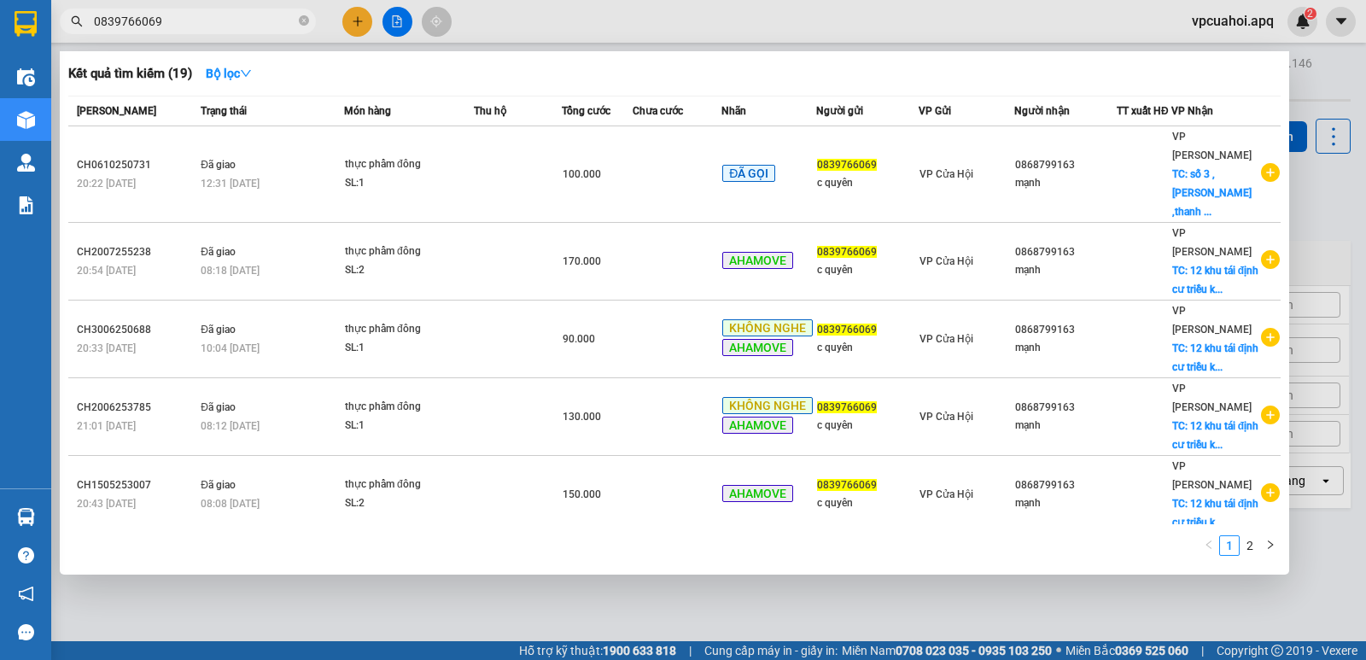
type input "0839766069"
click at [358, 23] on div at bounding box center [683, 330] width 1366 height 660
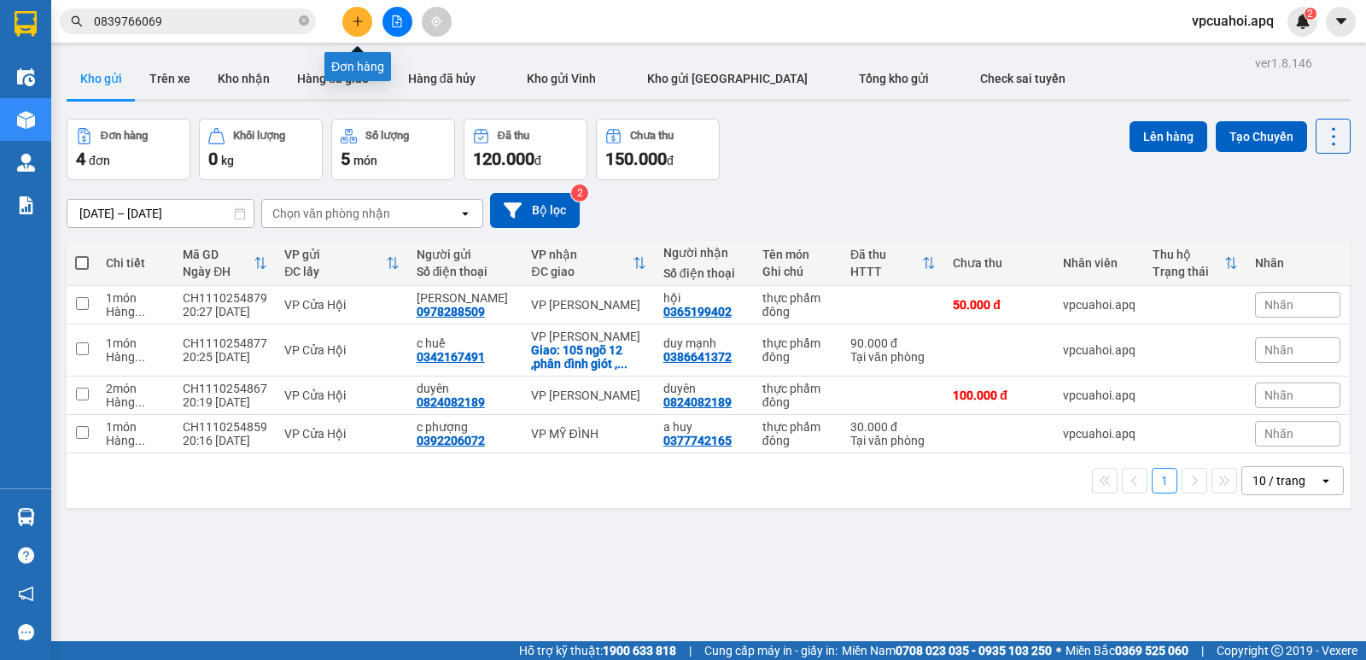
click at [357, 22] on icon "plus" at bounding box center [358, 21] width 12 height 12
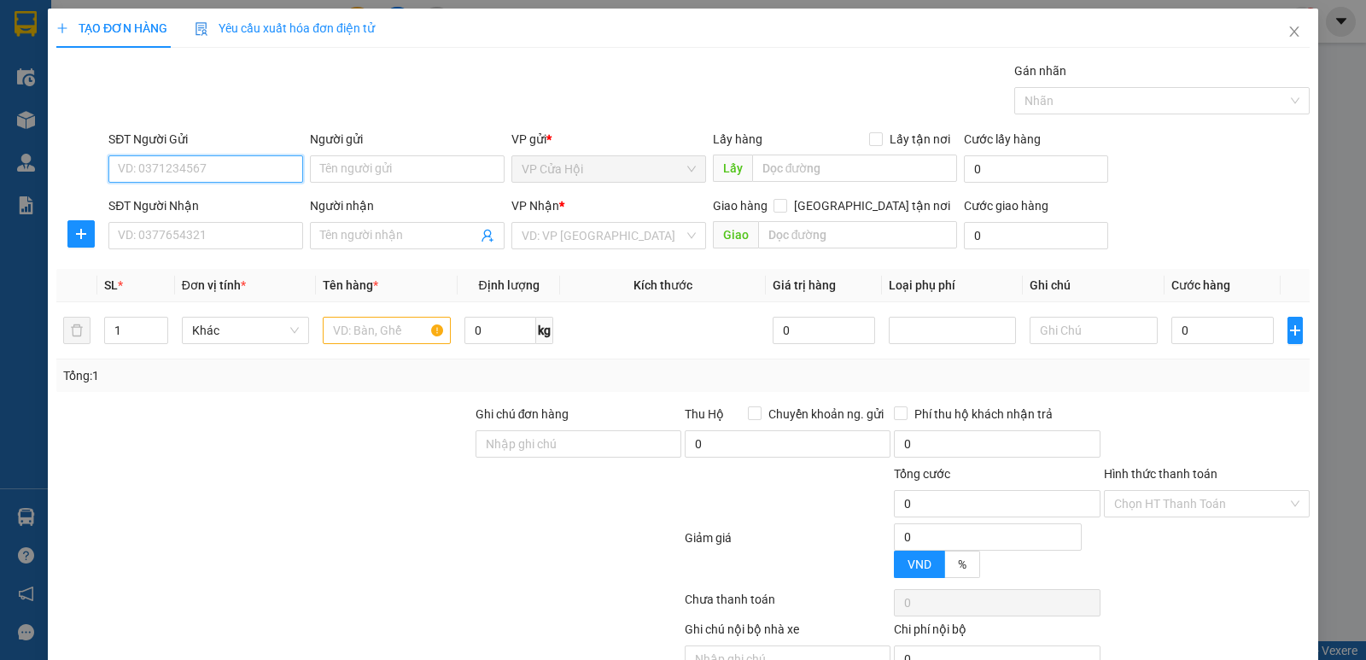
click at [126, 170] on input "SĐT Người Gửi" at bounding box center [205, 168] width 195 height 27
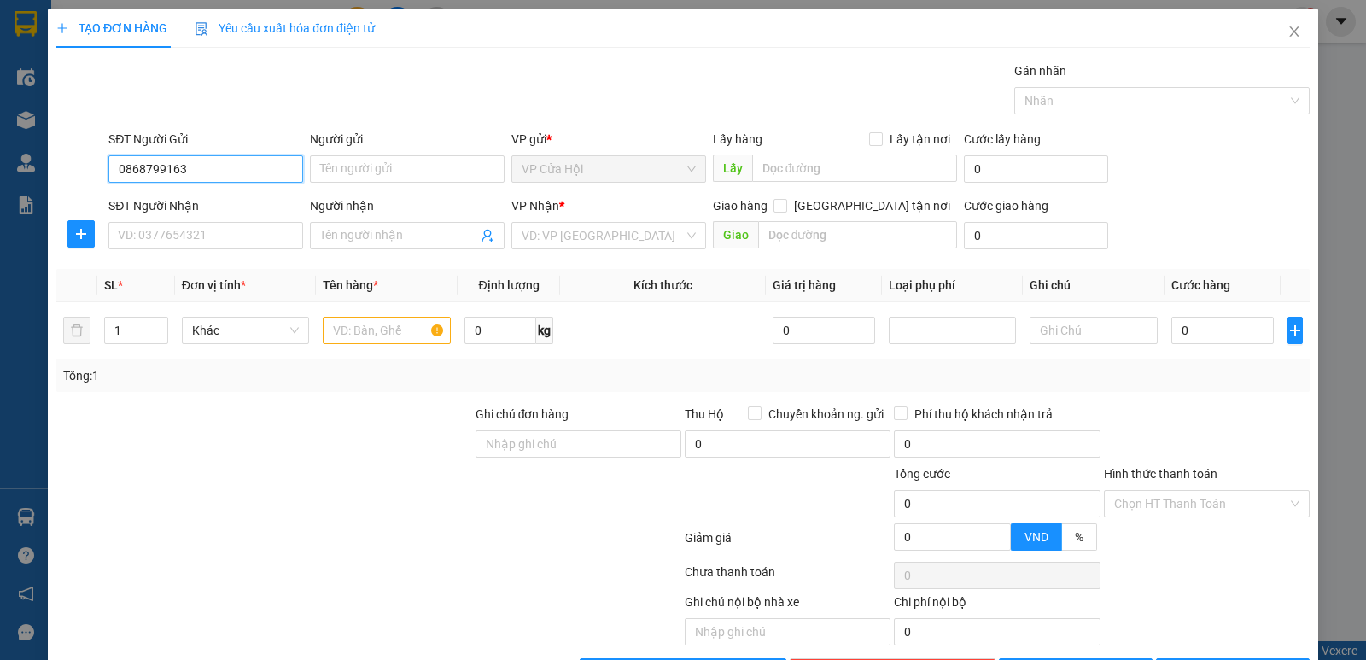
type input "0868799163"
drag, startPoint x: 230, startPoint y: 98, endPoint x: 294, endPoint y: 143, distance: 77.9
click at [233, 102] on div "Gói vận chuyển * Tiêu chuẩn Gán nhãn Nhãn" at bounding box center [709, 91] width 1208 height 60
click at [323, 172] on input "Người gửi" at bounding box center [407, 168] width 195 height 27
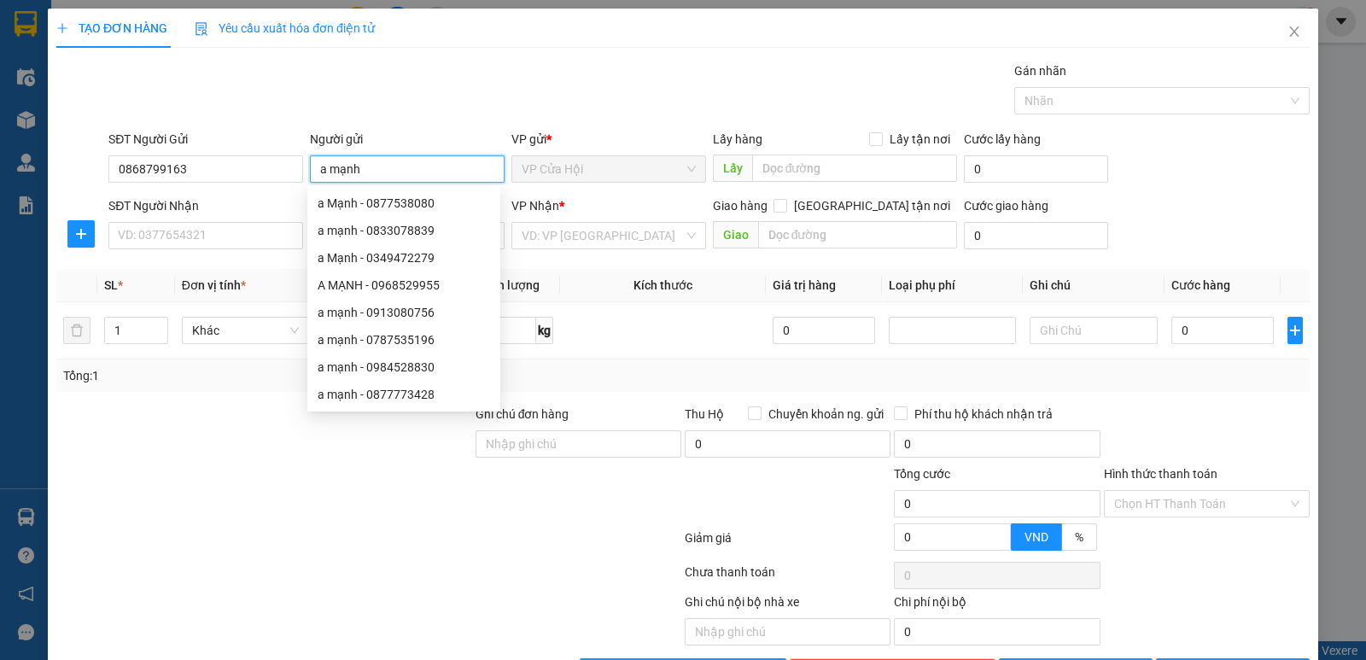
type input "a mạnh"
click at [428, 107] on div "Gói vận chuyển * Tiêu chuẩn Gán nhãn Nhãn" at bounding box center [709, 91] width 1208 height 60
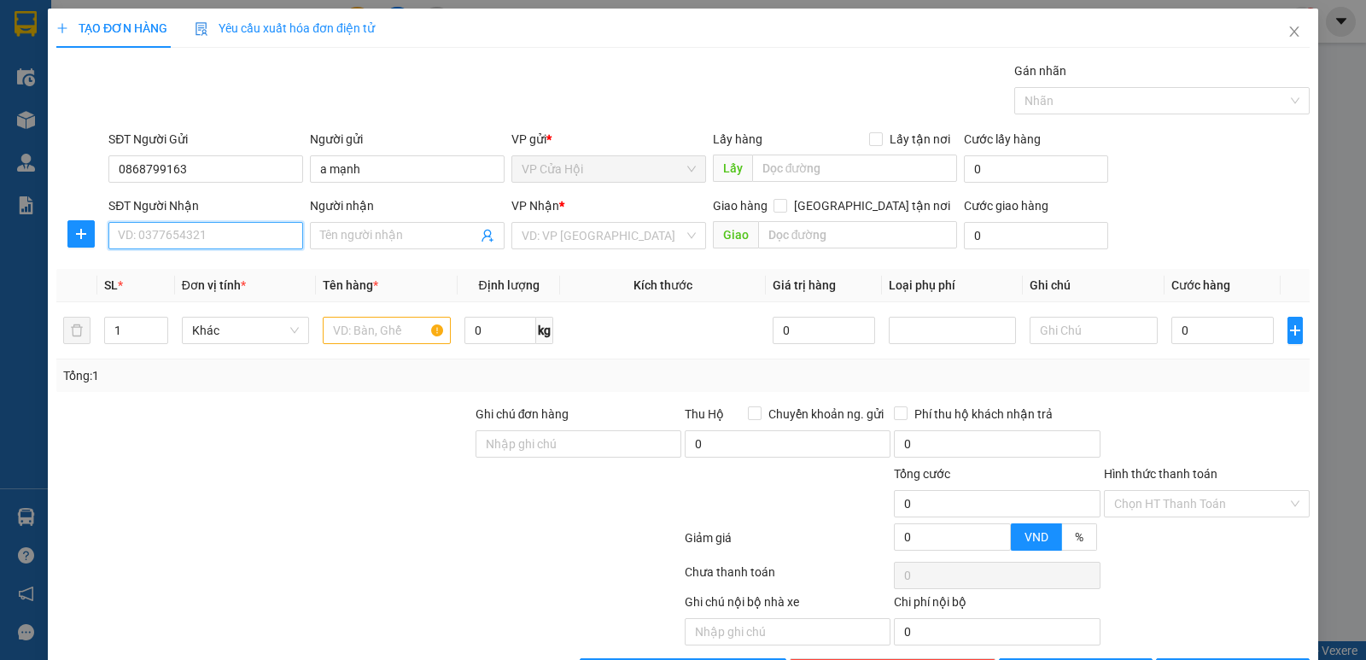
click at [137, 235] on input "SĐT Người Nhận" at bounding box center [205, 235] width 195 height 27
type input "0961105594"
click at [277, 98] on div "Gói vận chuyển * Tiêu chuẩn Gán nhãn Nhãn" at bounding box center [709, 91] width 1208 height 60
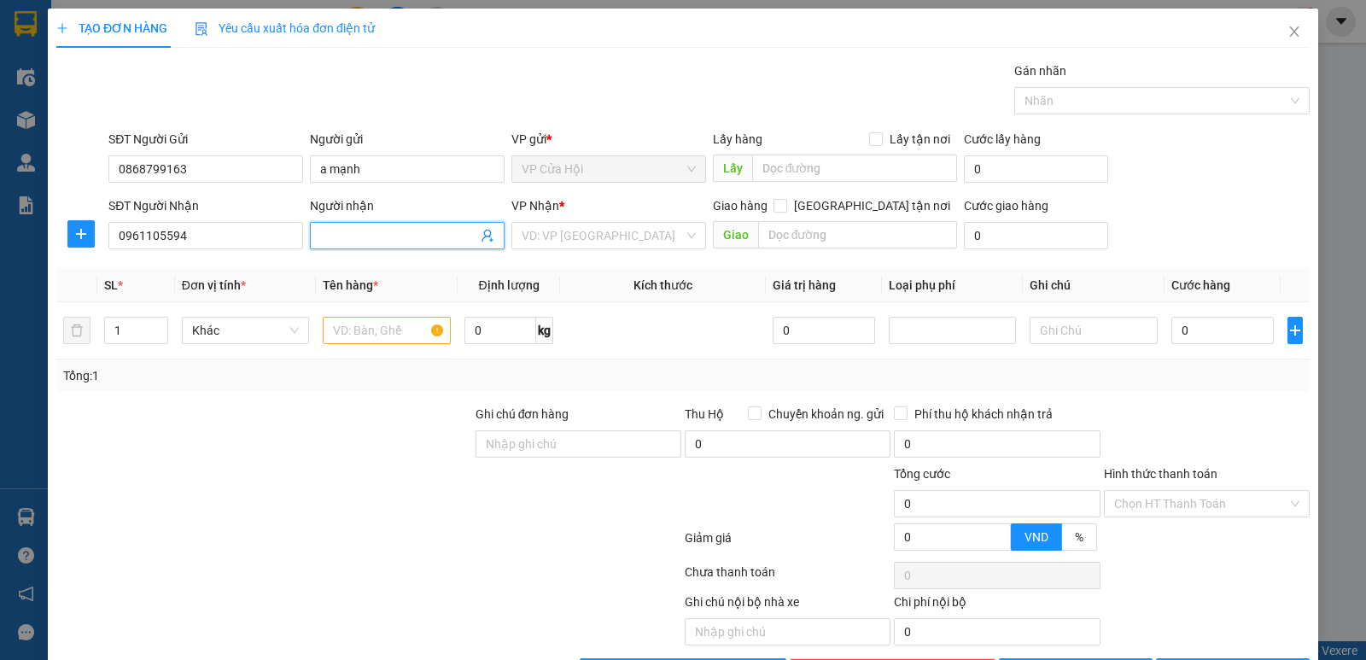
click at [313, 233] on span at bounding box center [407, 235] width 195 height 27
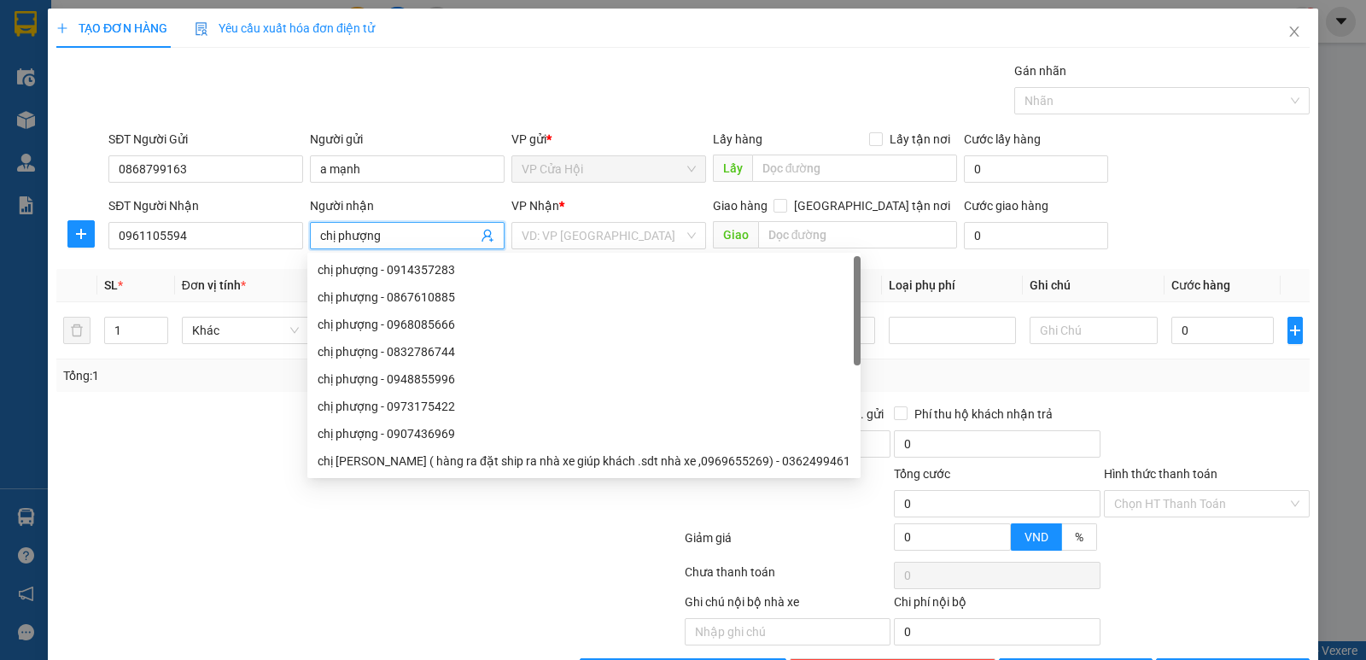
type input "chị phượng"
click at [405, 103] on div "Gói vận chuyển * Tiêu chuẩn Gán nhãn Nhãn" at bounding box center [709, 91] width 1208 height 60
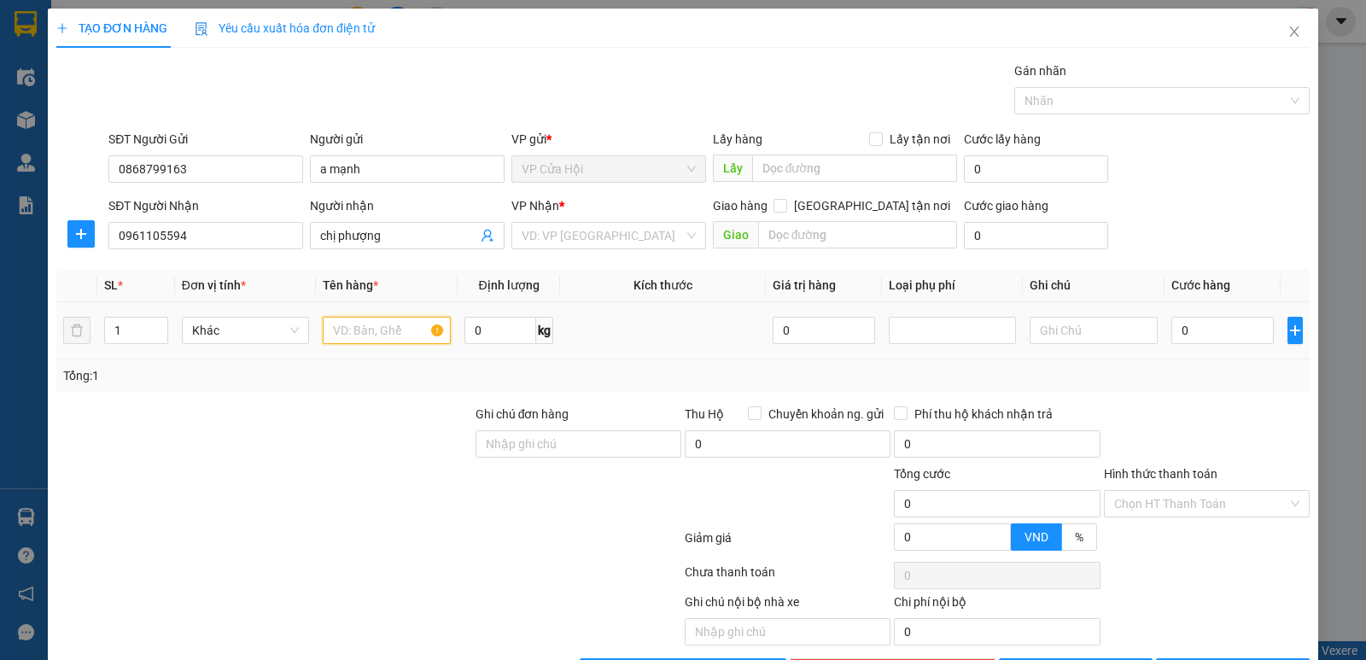
click at [337, 333] on input "text" at bounding box center [387, 330] width 128 height 27
type input "thực phẩm đông"
click at [414, 112] on div "Gói vận chuyển * Tiêu chuẩn Gán nhãn Nhãn" at bounding box center [709, 91] width 1208 height 60
click at [786, 209] on input "[GEOGRAPHIC_DATA] tận nơi" at bounding box center [780, 205] width 12 height 12
checkbox input "true"
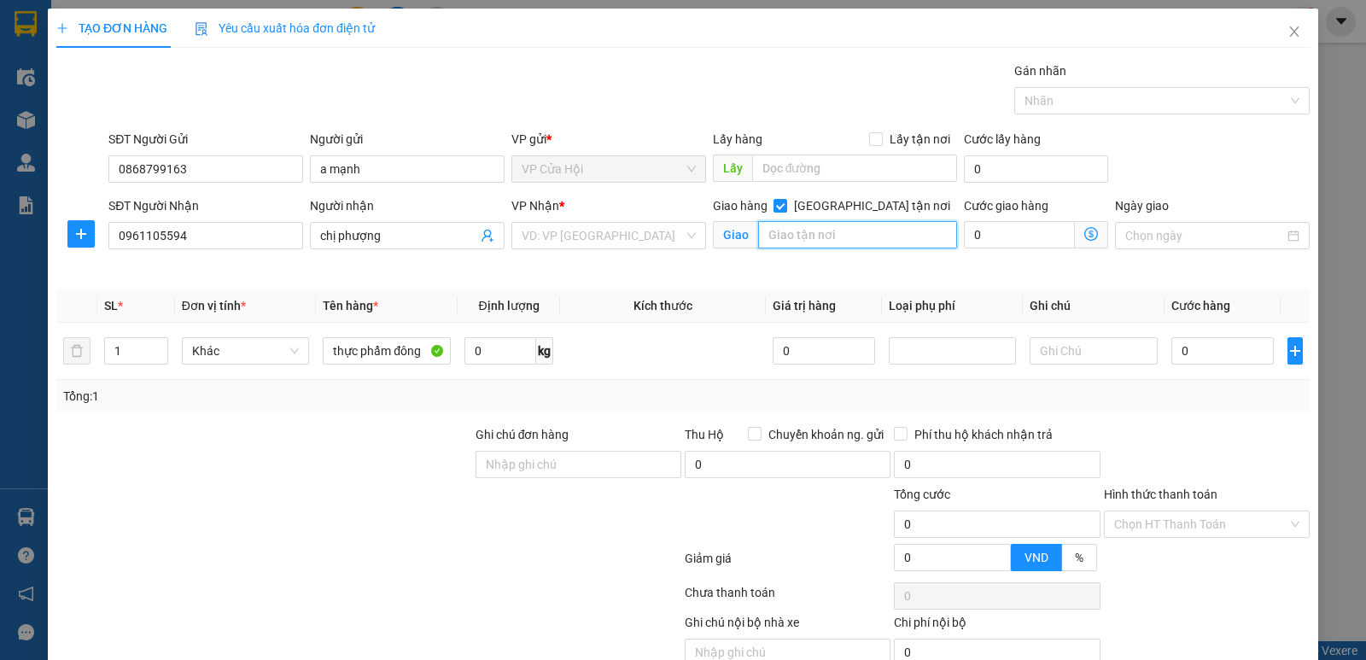
click at [776, 237] on input "text" at bounding box center [858, 234] width 200 height 27
type input "15 ng 622,phường minh khai ,vĩnh phú hai bà trưng hà nội"
click at [718, 273] on div "Giao hàng Giao tận nơi Giao 15 ng 622,phường minh khai ,vĩnh phú hai bà trưng h…" at bounding box center [836, 236] width 252 height 80
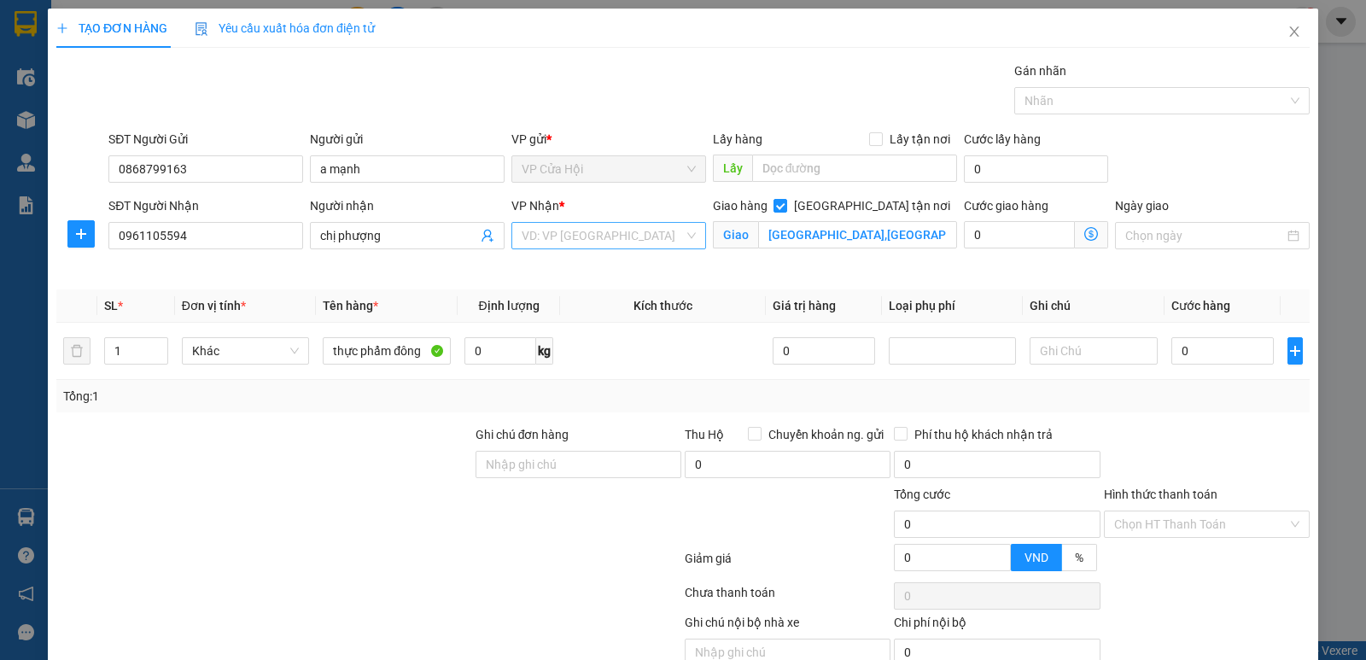
click at [611, 233] on input "search" at bounding box center [603, 236] width 162 height 26
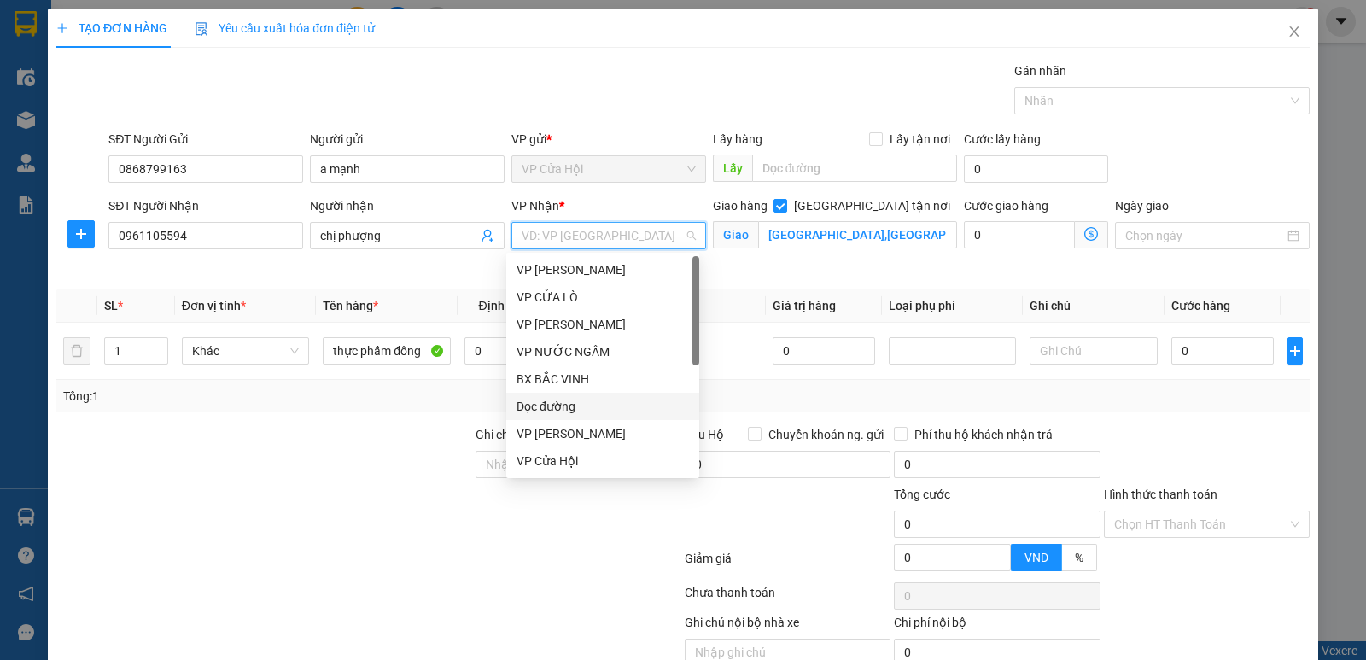
scroll to position [171, 0]
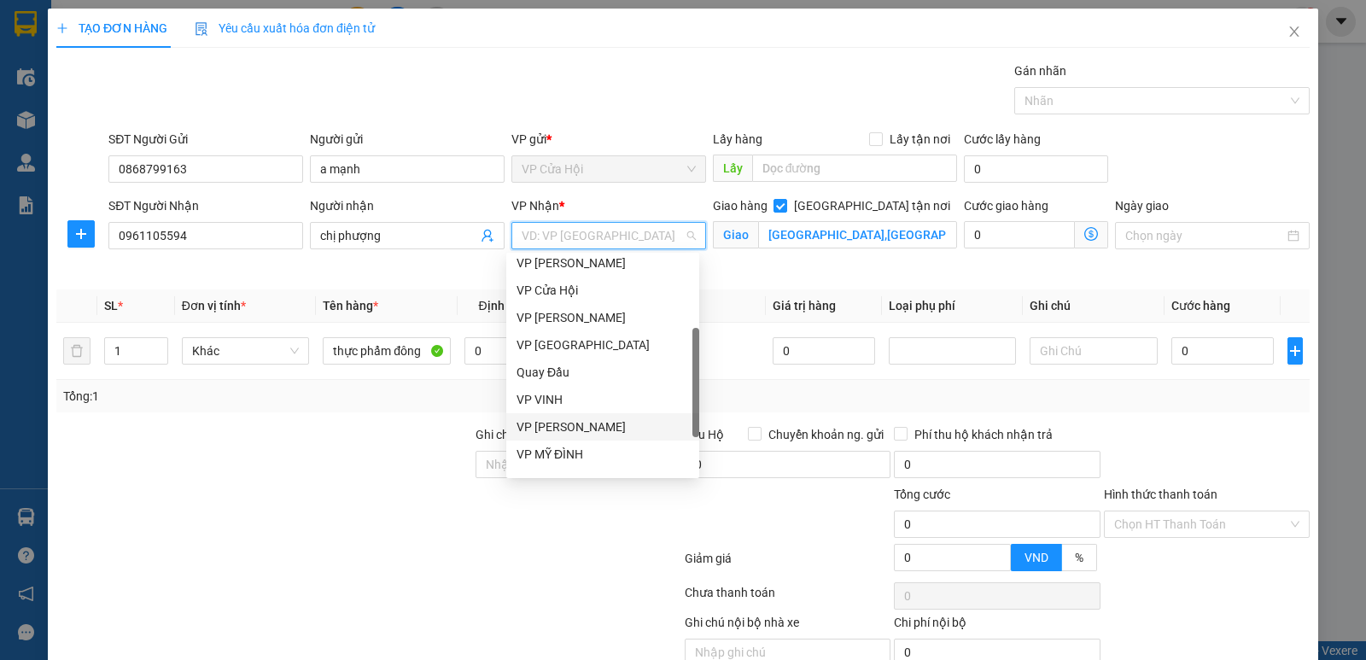
click at [575, 432] on div "VP [PERSON_NAME]" at bounding box center [603, 427] width 172 height 19
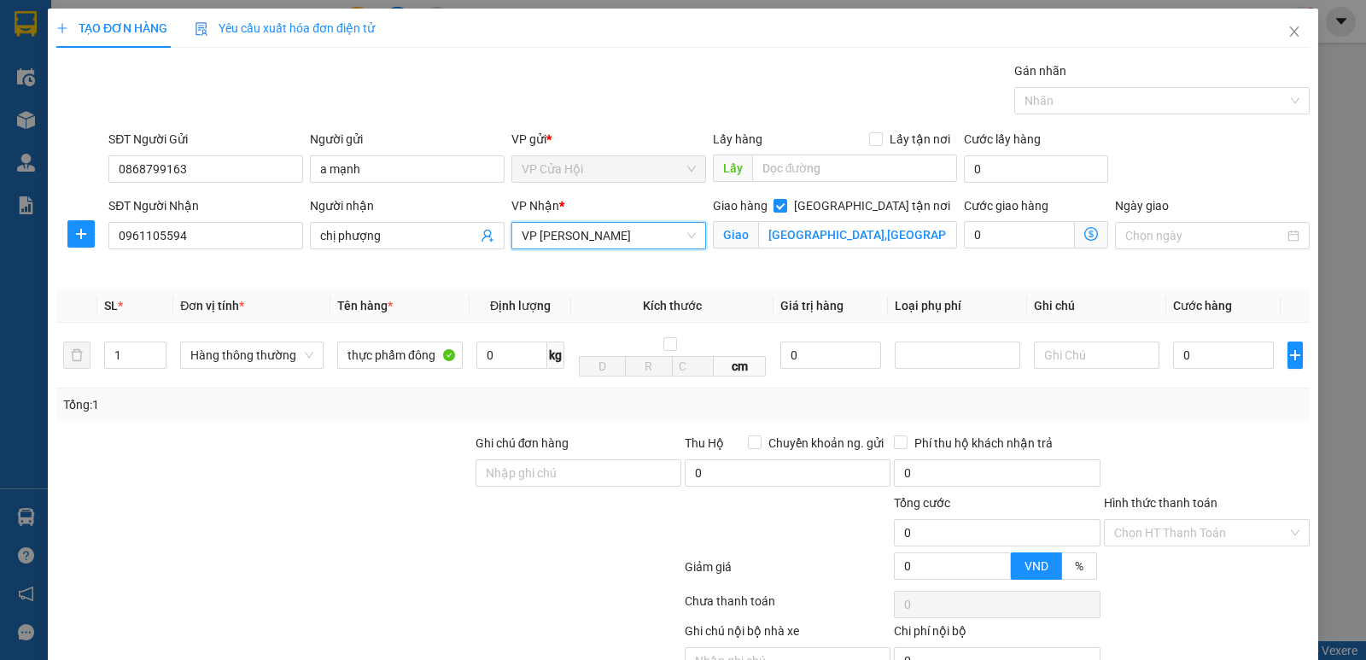
click at [1084, 230] on icon "dollar-circle" at bounding box center [1091, 234] width 14 height 14
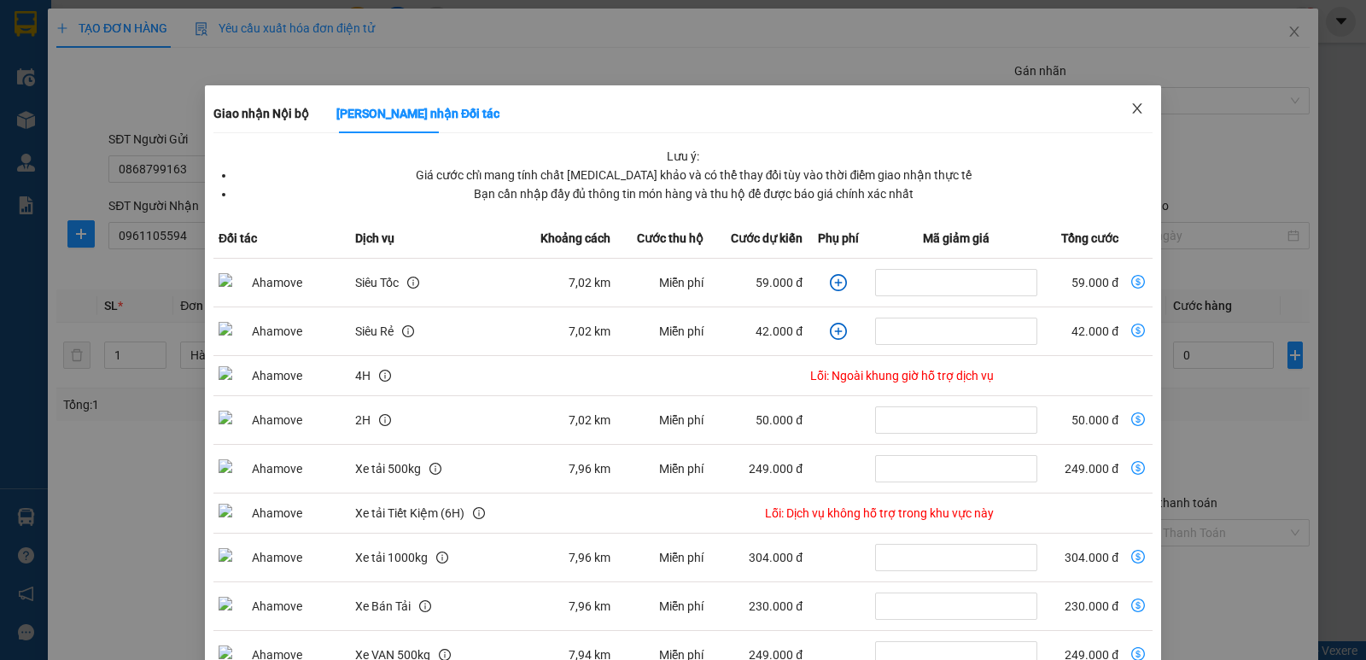
click at [1135, 114] on span "Close" at bounding box center [1137, 109] width 48 height 48
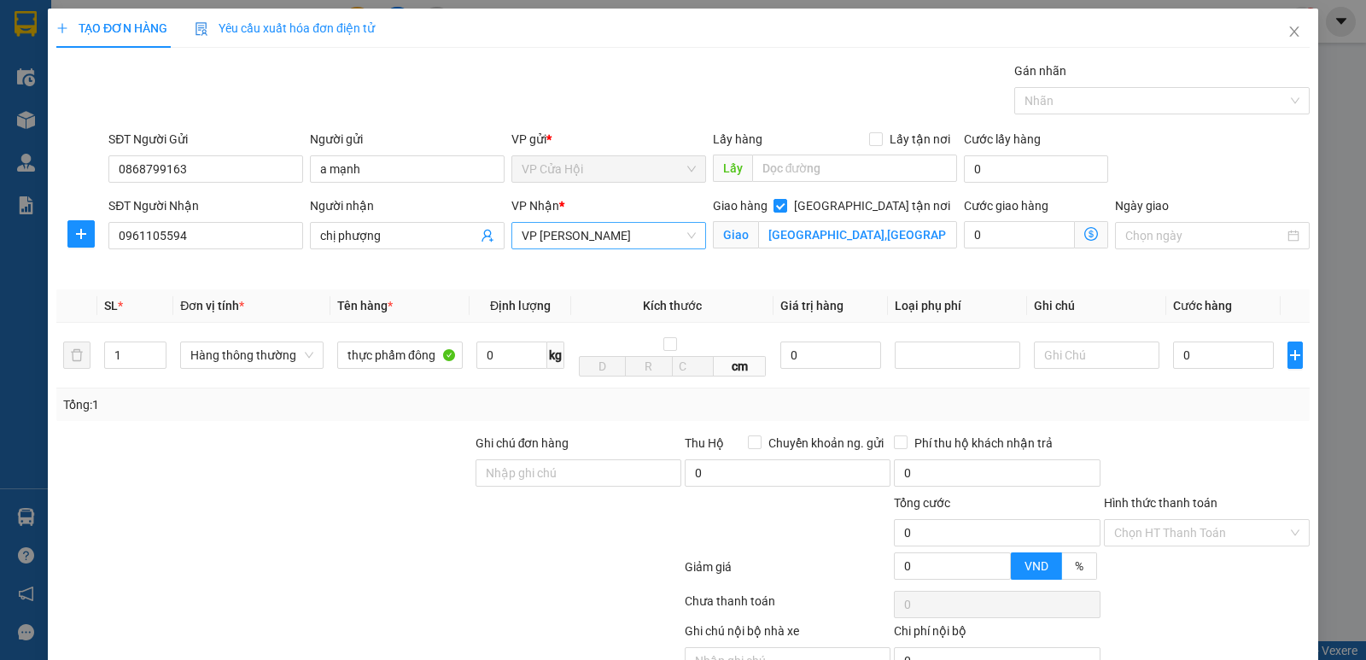
click at [618, 236] on span "VP [PERSON_NAME]" at bounding box center [609, 236] width 174 height 26
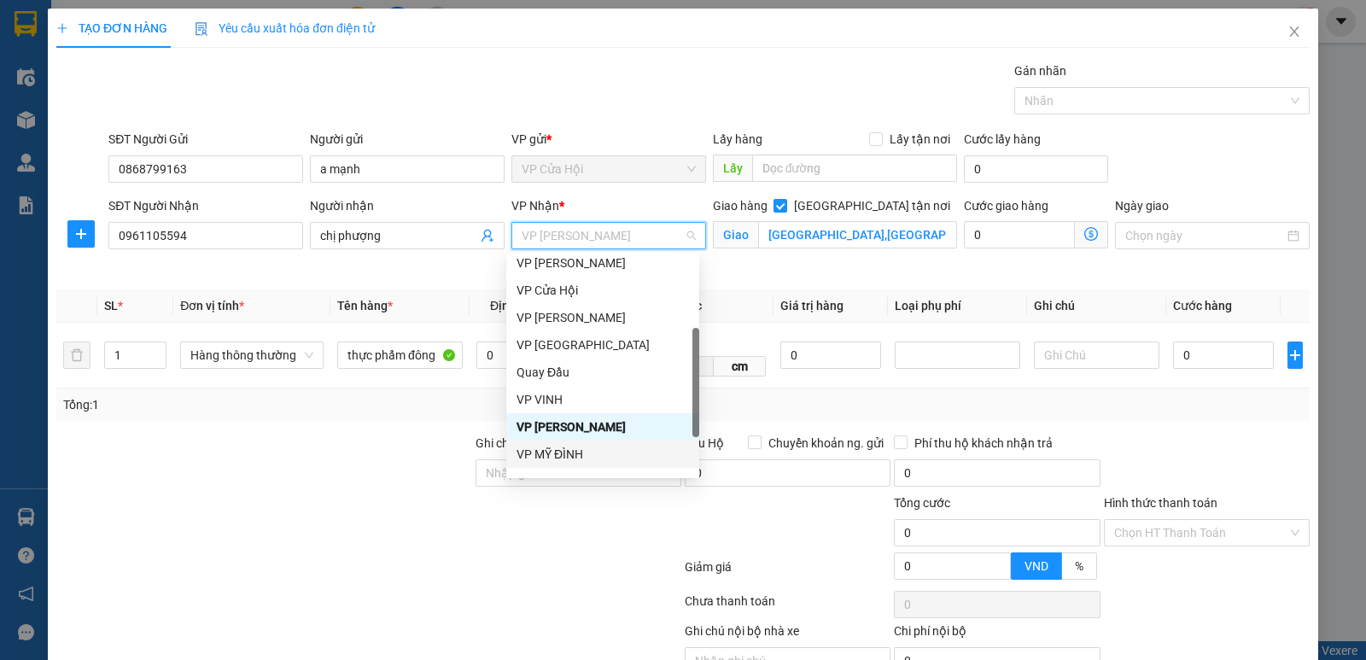
click at [587, 451] on div "VP MỸ ĐÌNH" at bounding box center [603, 454] width 172 height 19
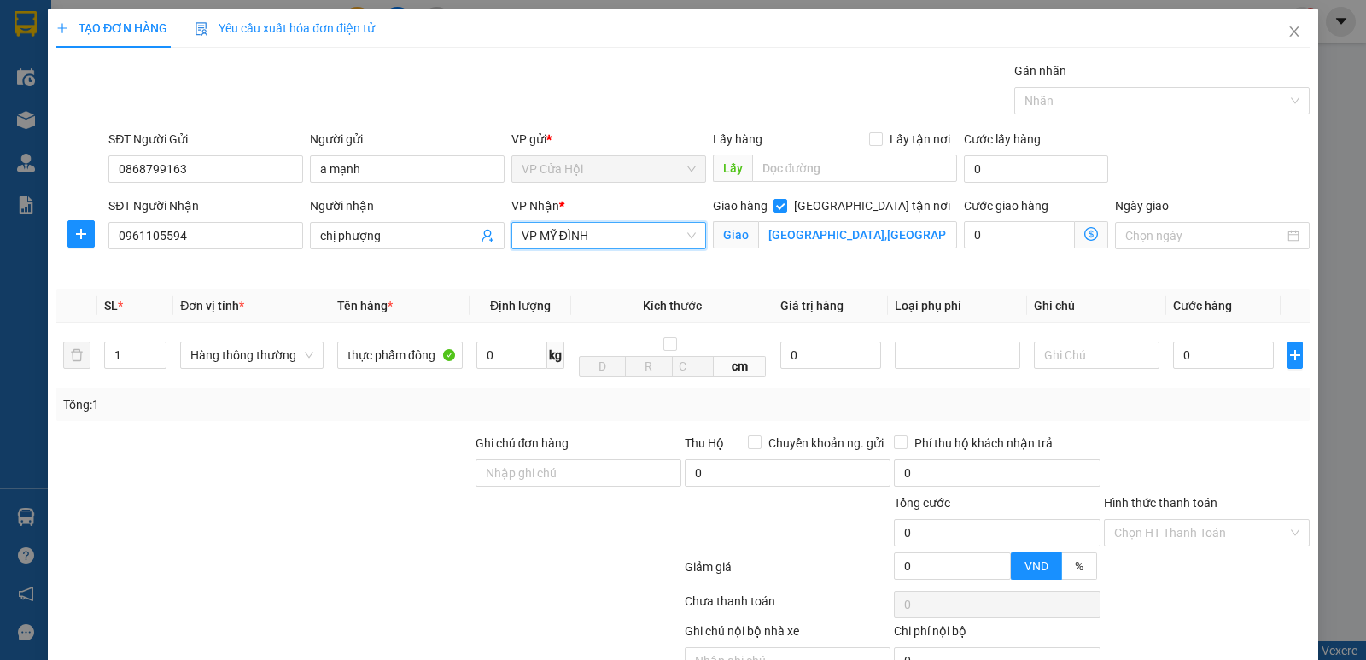
click at [1084, 231] on icon "dollar-circle" at bounding box center [1091, 234] width 14 height 14
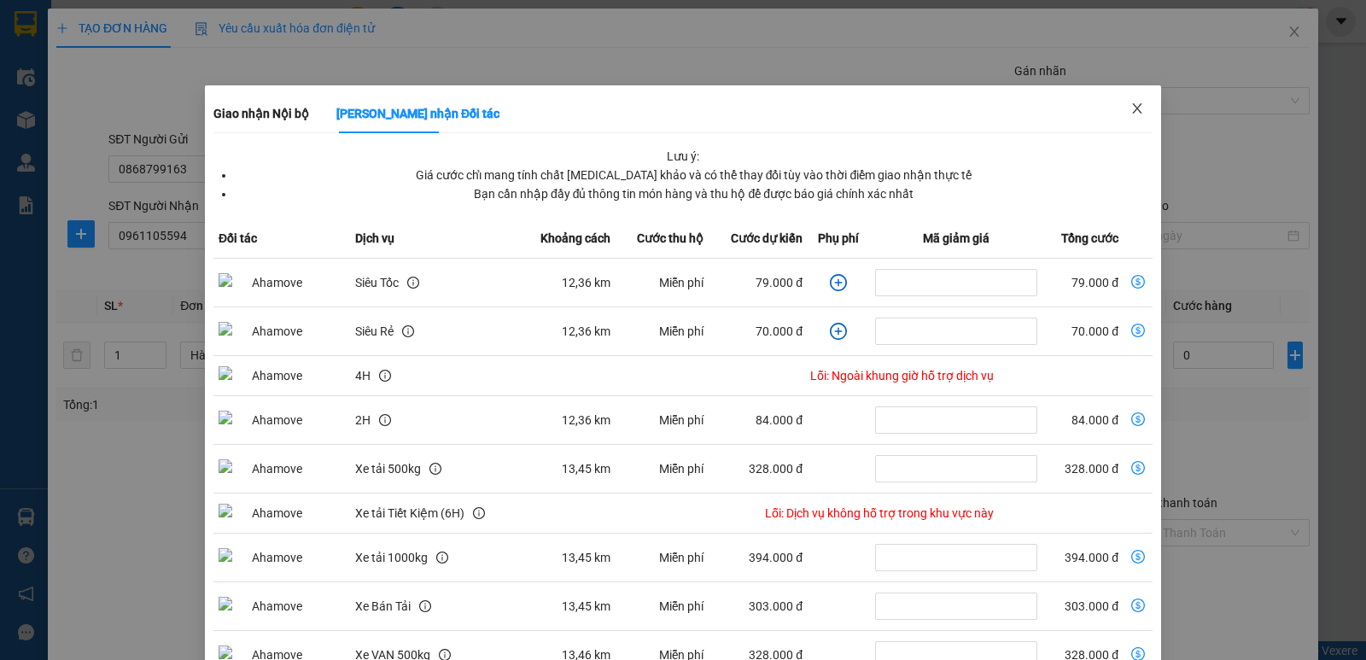
click at [1131, 104] on icon "close" at bounding box center [1138, 109] width 14 height 14
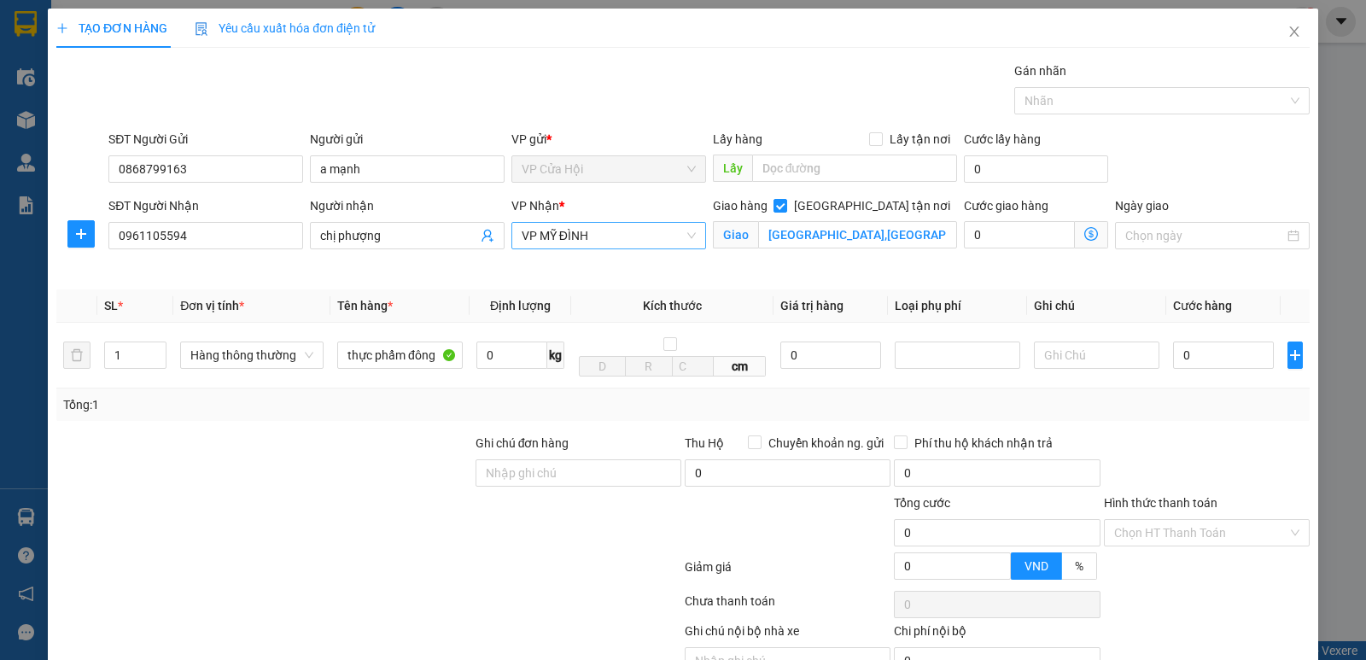
click at [601, 239] on span "VP MỸ ĐÌNH" at bounding box center [609, 236] width 174 height 26
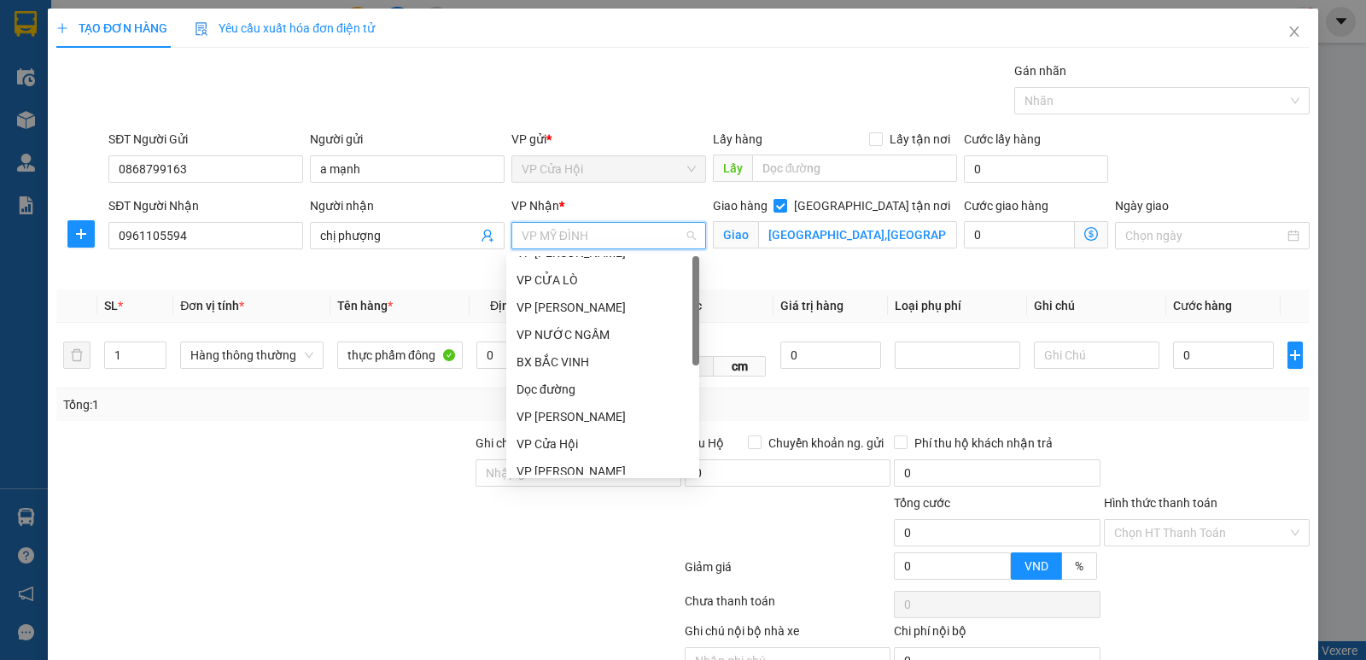
scroll to position [0, 0]
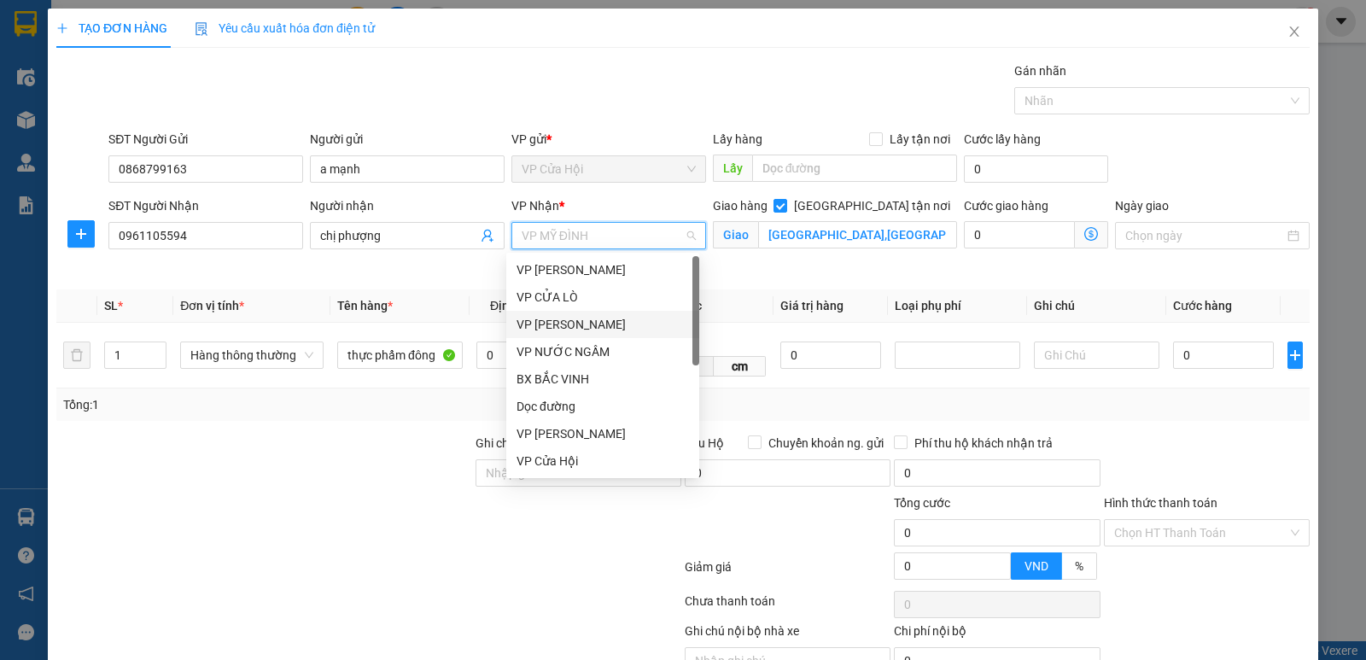
click at [564, 330] on div "VP [PERSON_NAME]" at bounding box center [603, 324] width 172 height 19
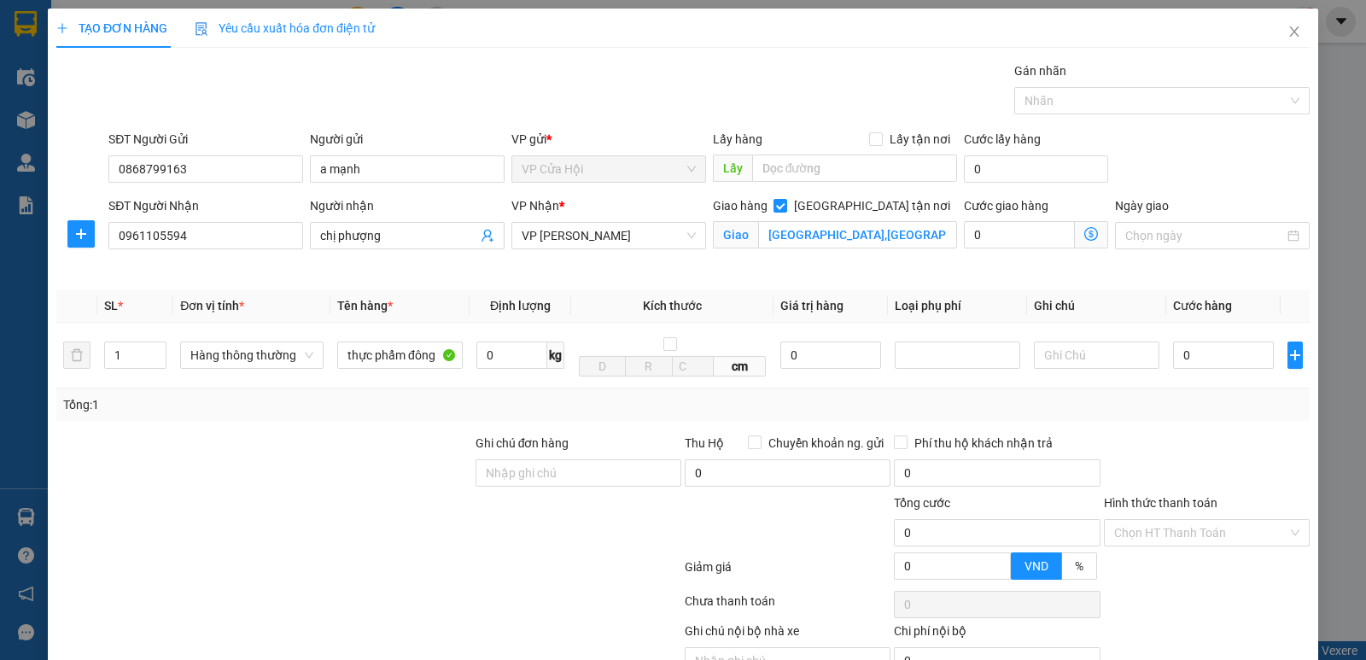
click at [1084, 231] on icon "dollar-circle" at bounding box center [1091, 234] width 14 height 14
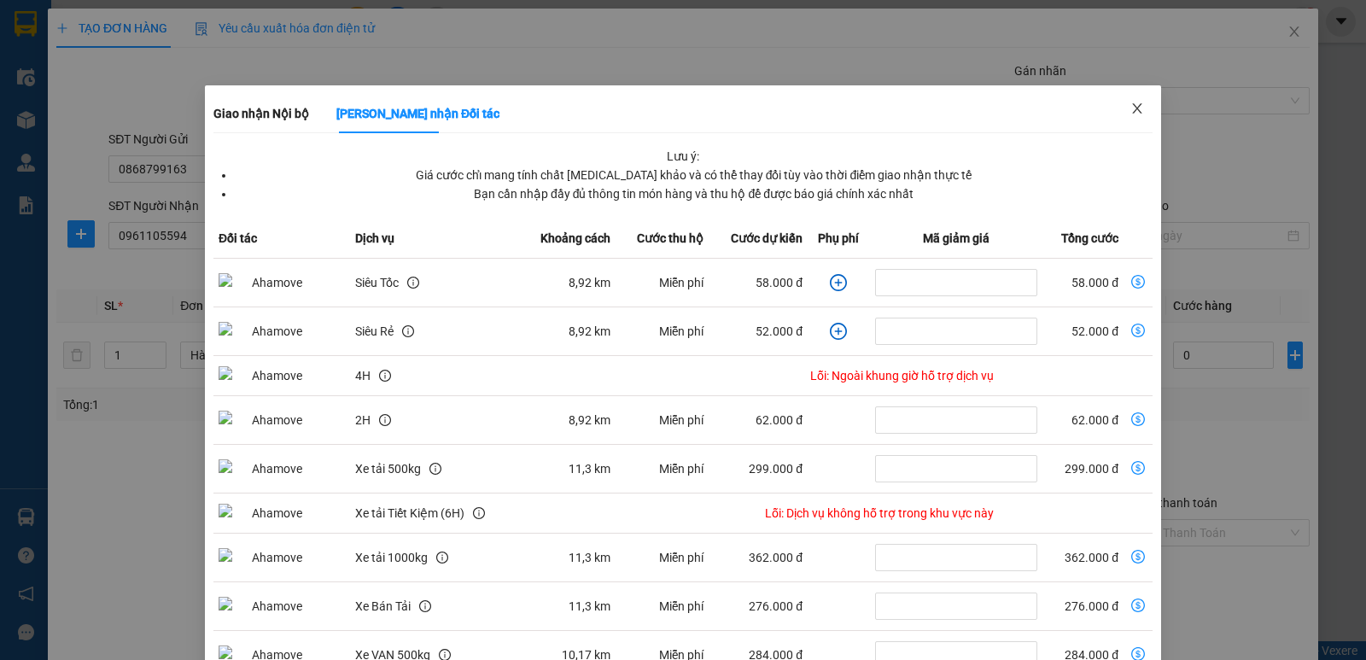
click at [1131, 114] on icon "close" at bounding box center [1138, 109] width 14 height 14
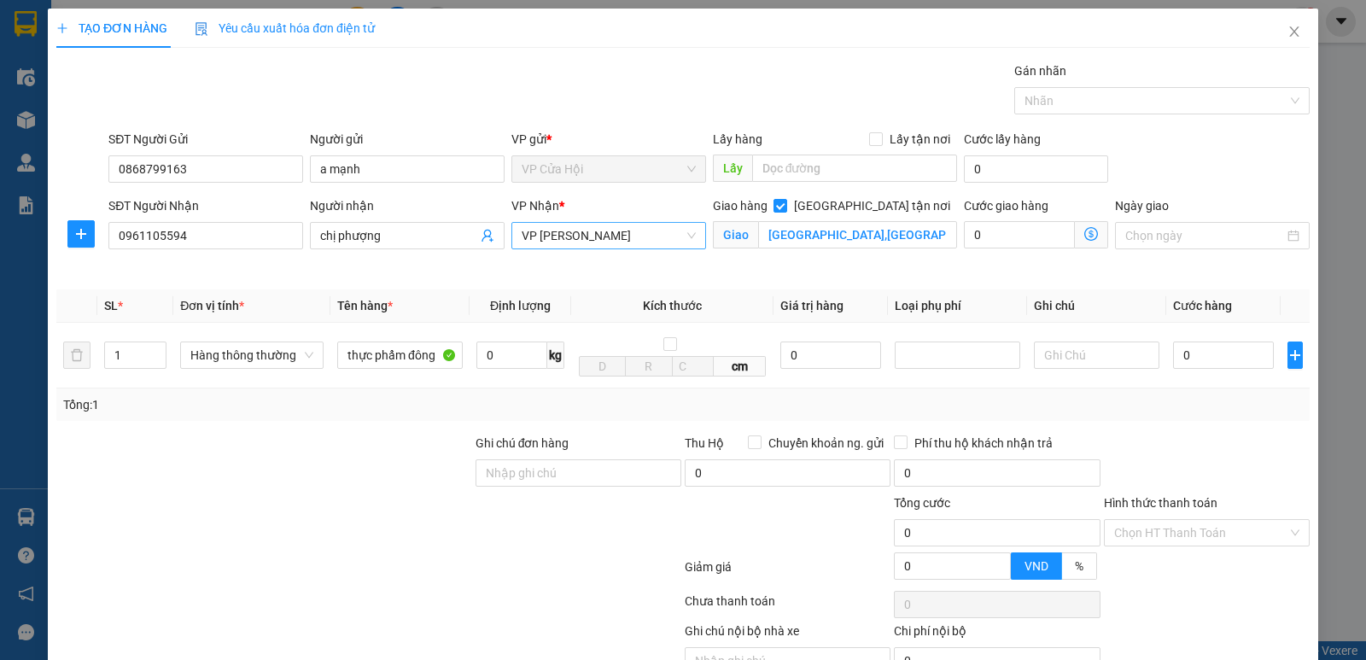
click at [626, 235] on span "VP [PERSON_NAME]" at bounding box center [609, 236] width 174 height 26
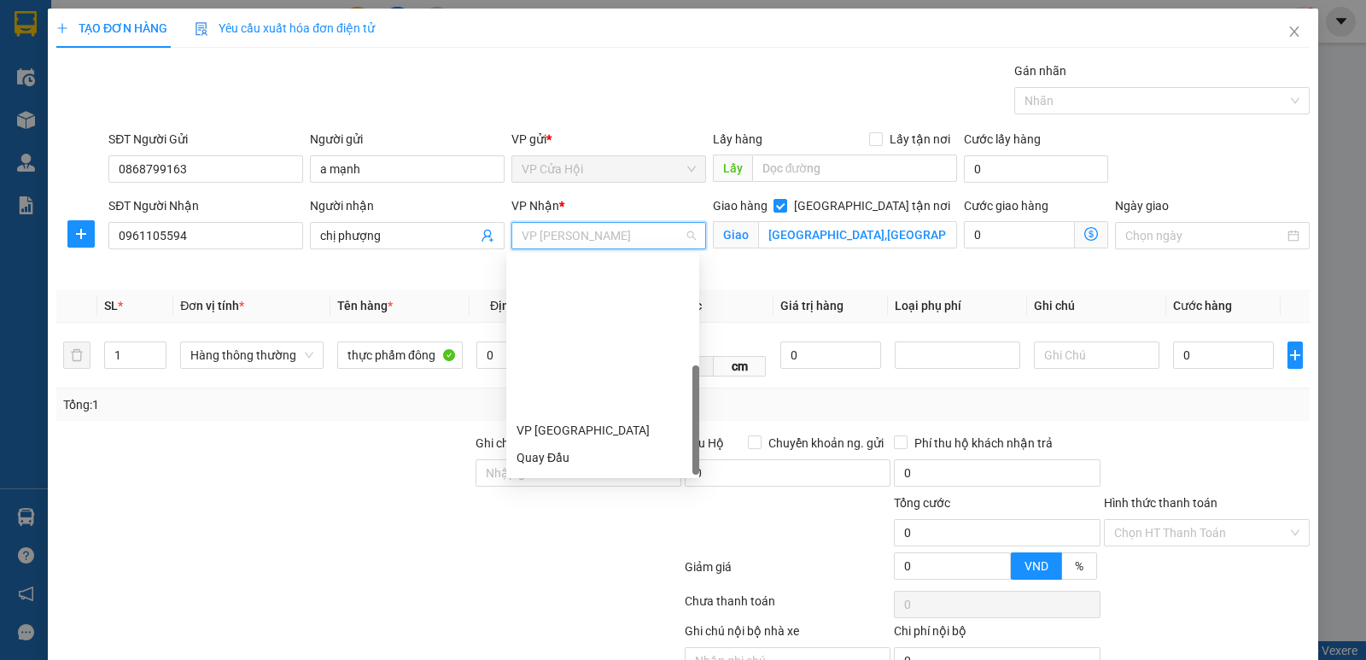
scroll to position [273, 0]
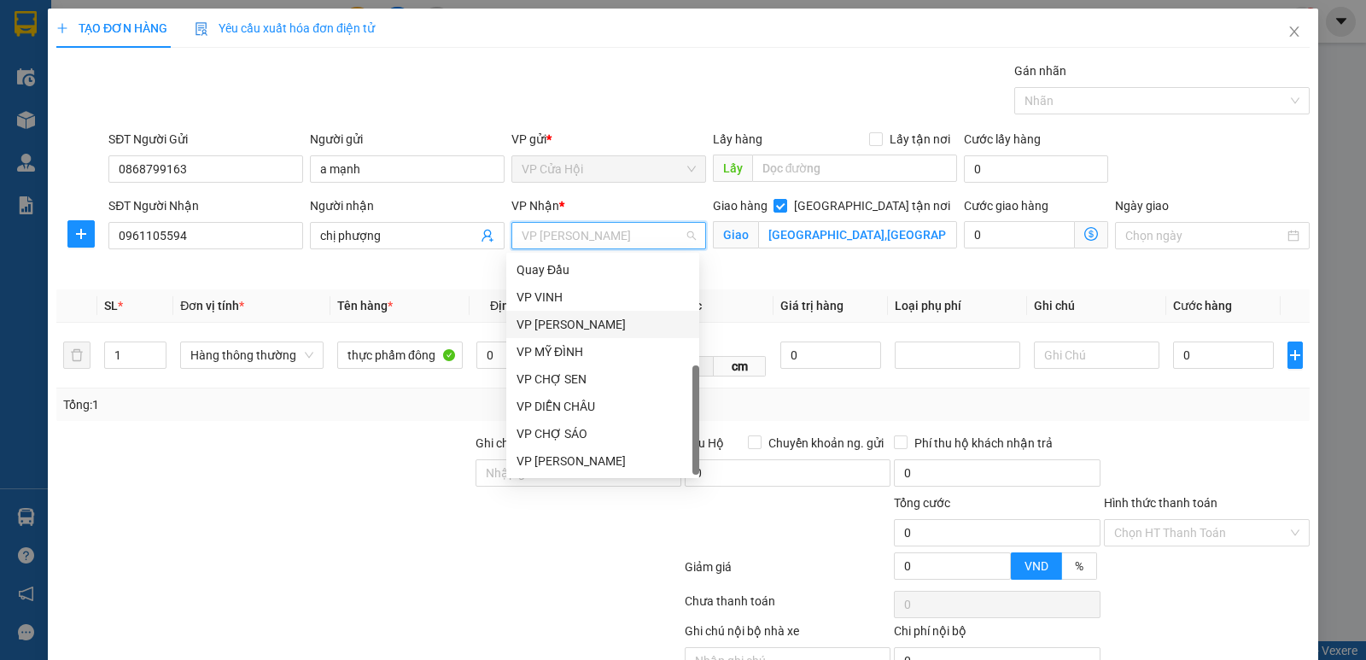
click at [575, 326] on div "VP [PERSON_NAME]" at bounding box center [603, 324] width 172 height 19
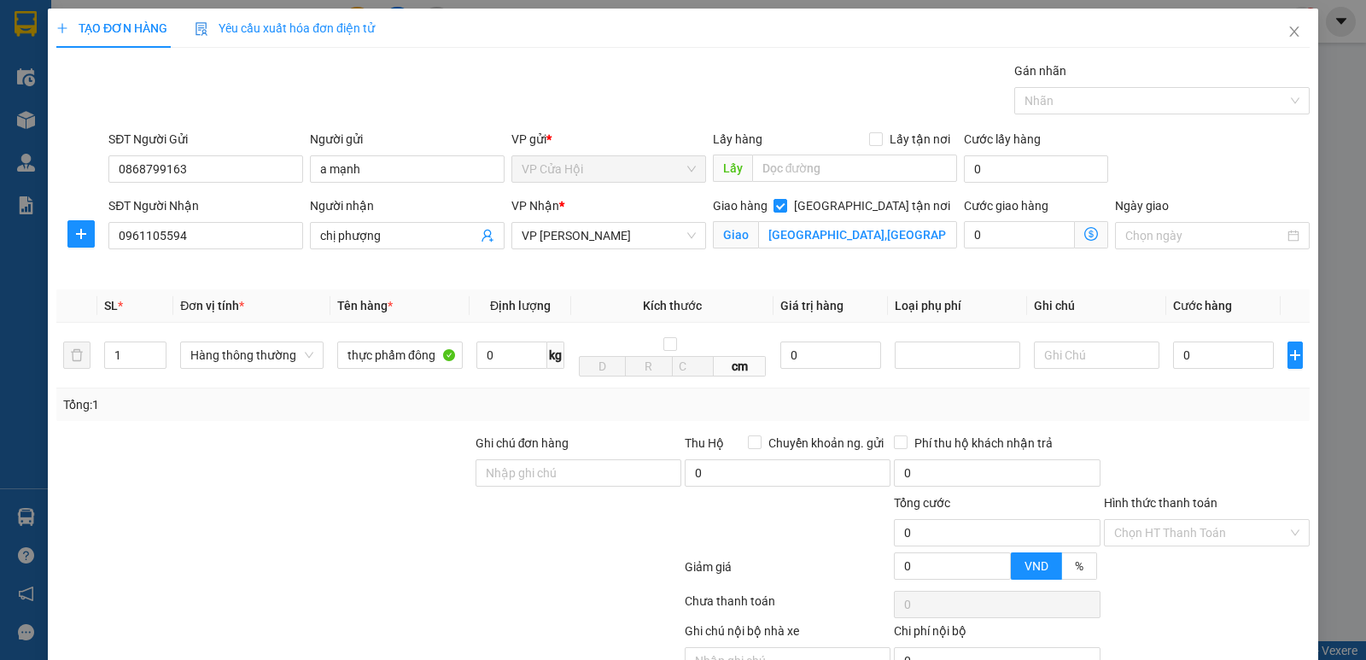
click at [1084, 230] on icon "dollar-circle" at bounding box center [1091, 234] width 14 height 14
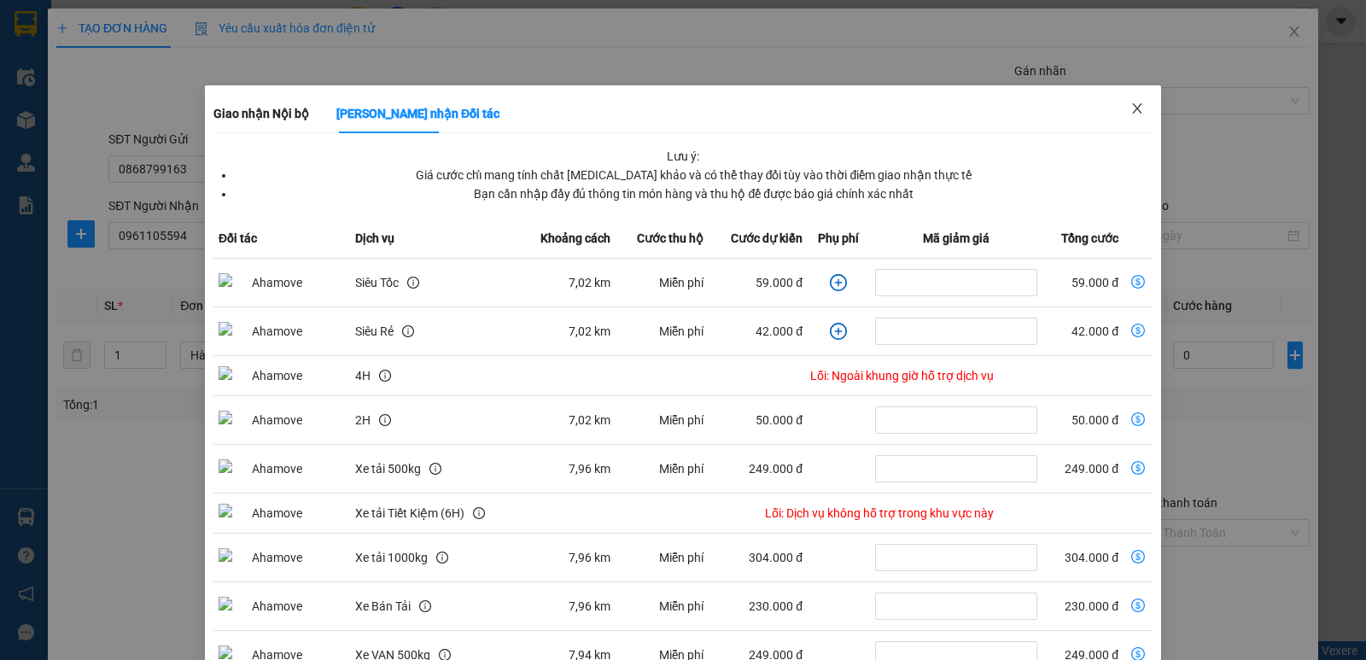
click at [1134, 108] on span "Close" at bounding box center [1137, 109] width 48 height 48
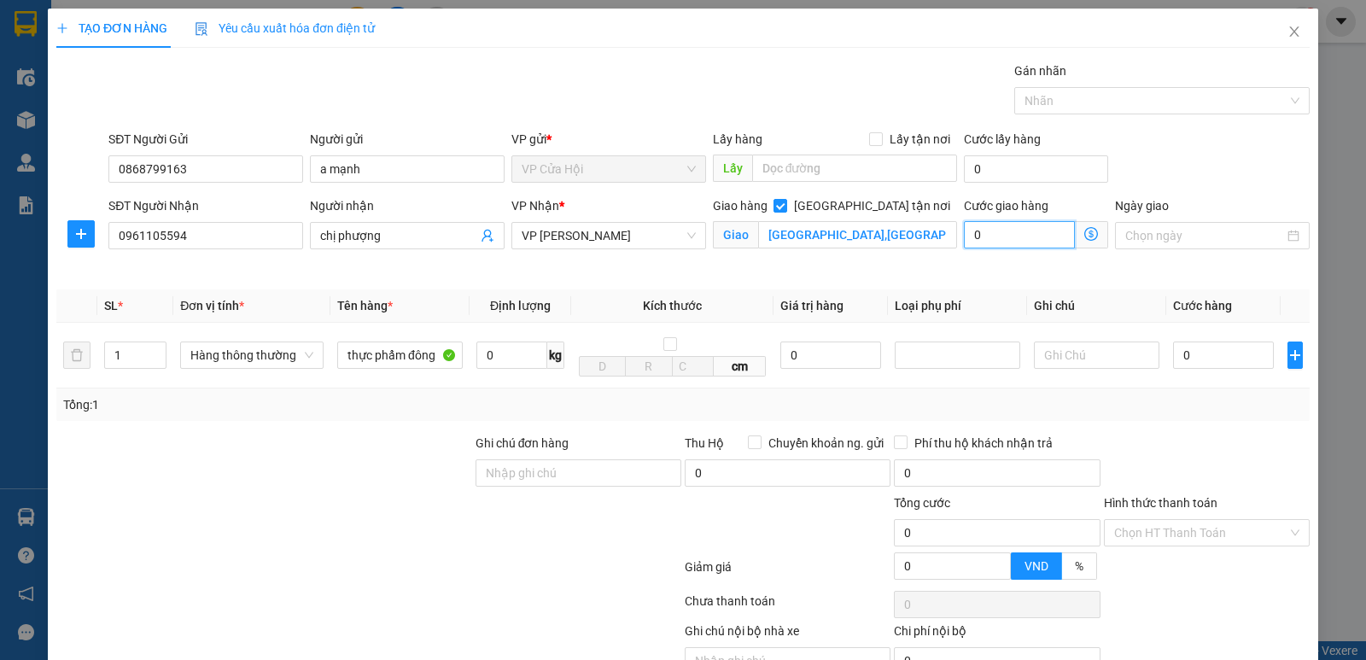
click at [982, 236] on input "0" at bounding box center [1019, 234] width 111 height 27
click at [982, 231] on input "0" at bounding box center [1019, 234] width 111 height 27
type input "7"
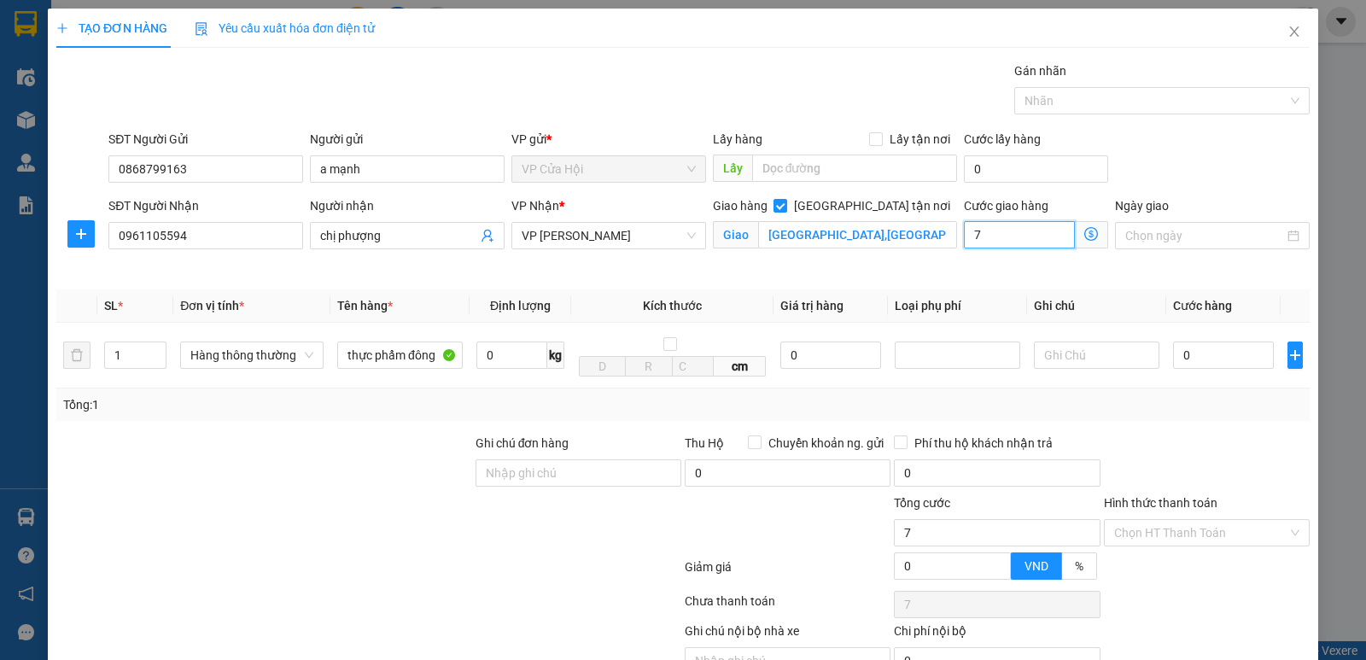
type input "70"
type input "70.000"
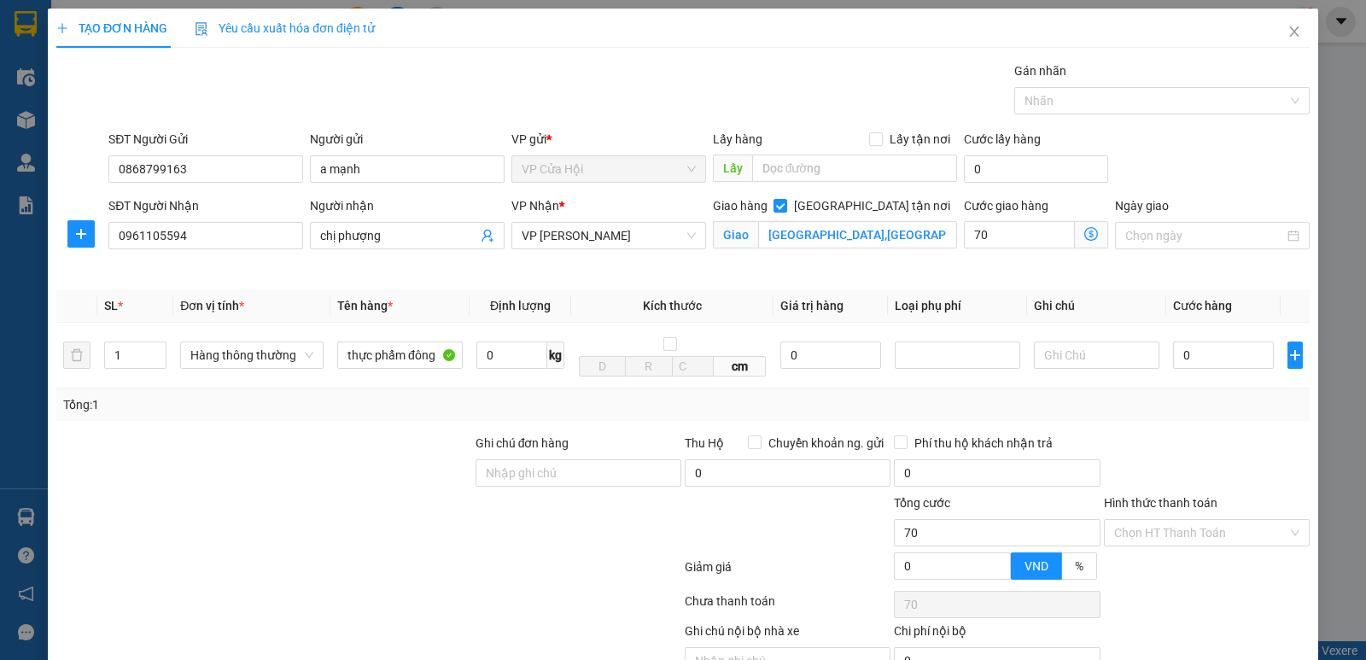
type input "70.000"
click at [961, 261] on div "Cước giao hàng 70.000 Giao nhận Nội bộ Giao nhận Đối tác Lưu ý: Giá cước chỉ ma…" at bounding box center [1036, 236] width 151 height 80
click at [1197, 352] on input "0" at bounding box center [1223, 355] width 101 height 27
type input "5"
type input "70.005"
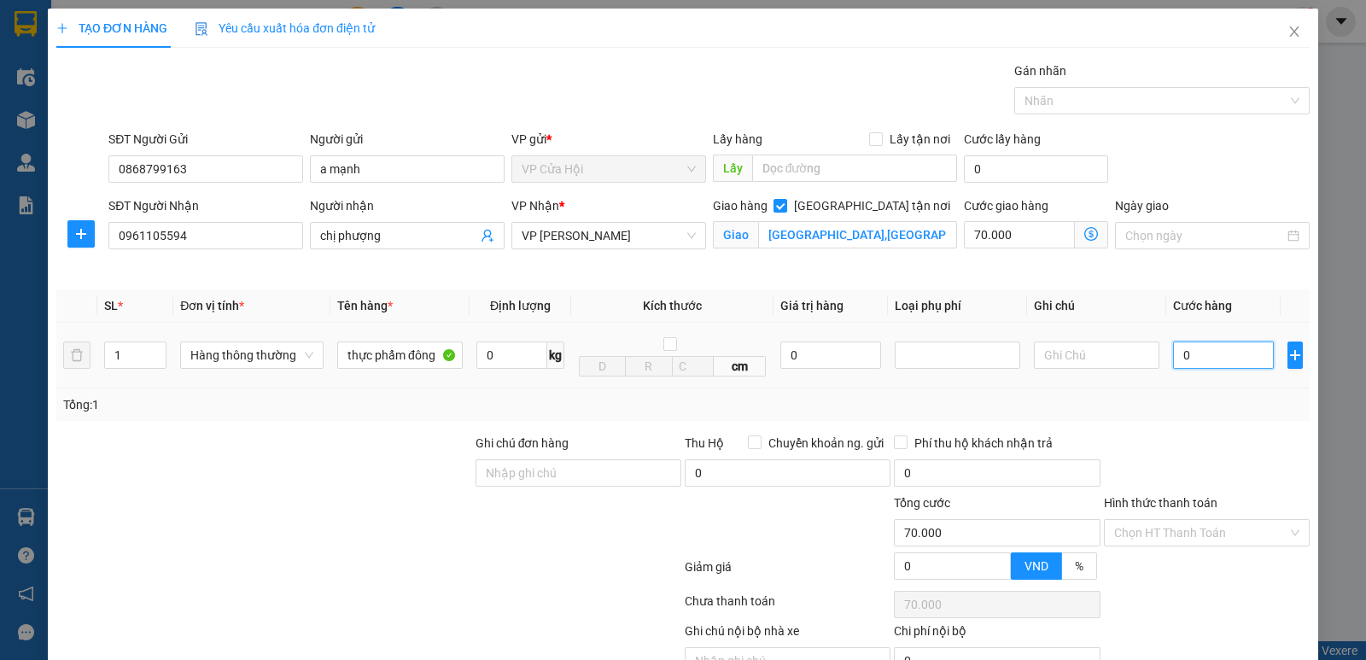
type input "70.005"
type input "50"
type input "70.050"
type input "50.000"
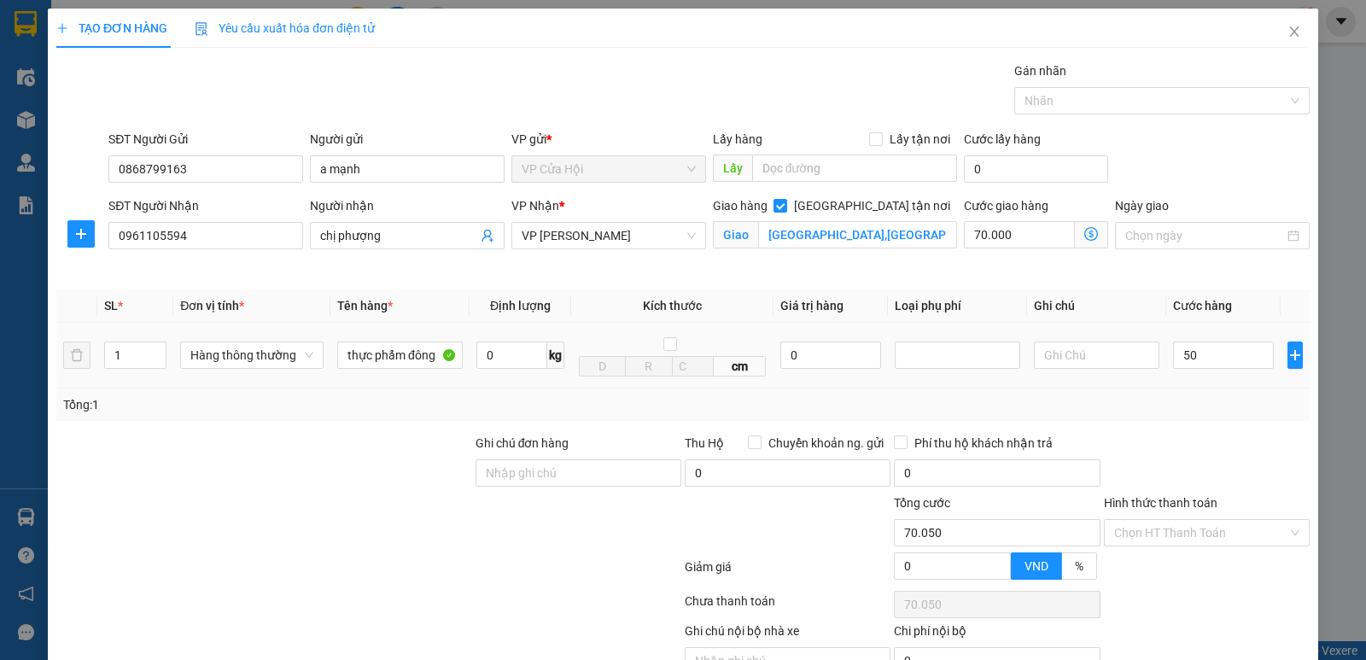
type input "120.000"
click at [1183, 384] on td "50.000" at bounding box center [1223, 356] width 114 height 66
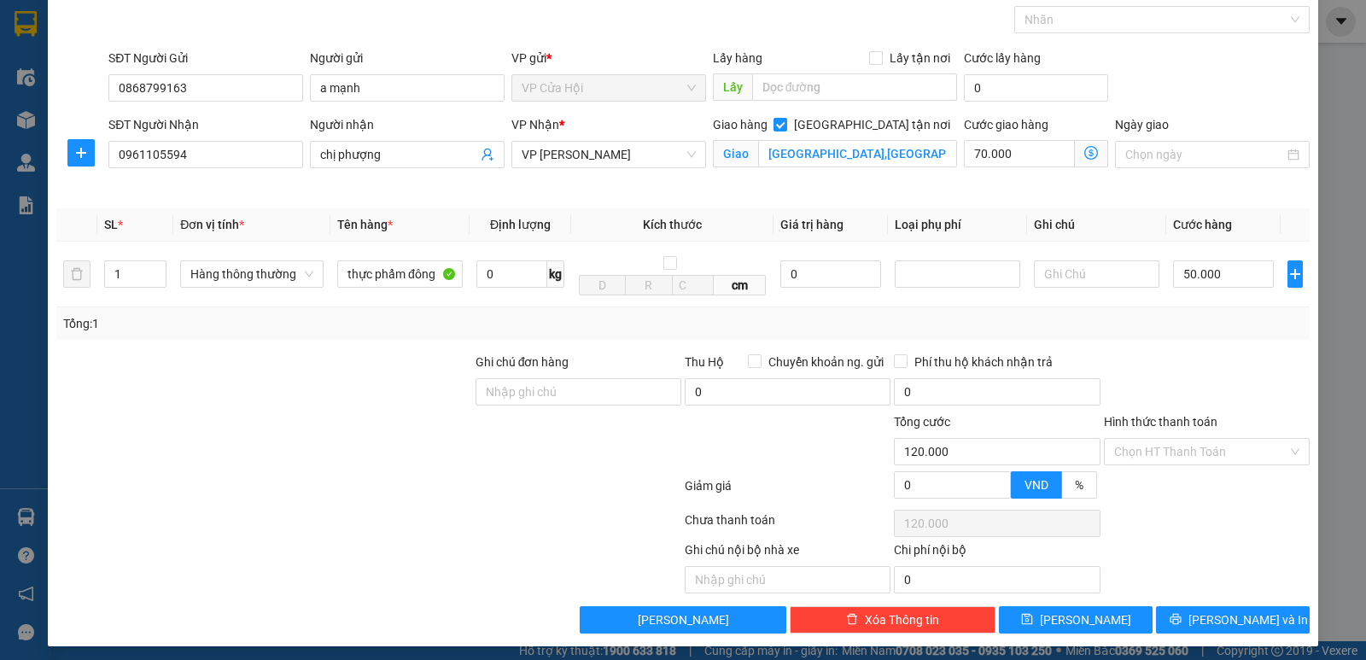
scroll to position [89, 0]
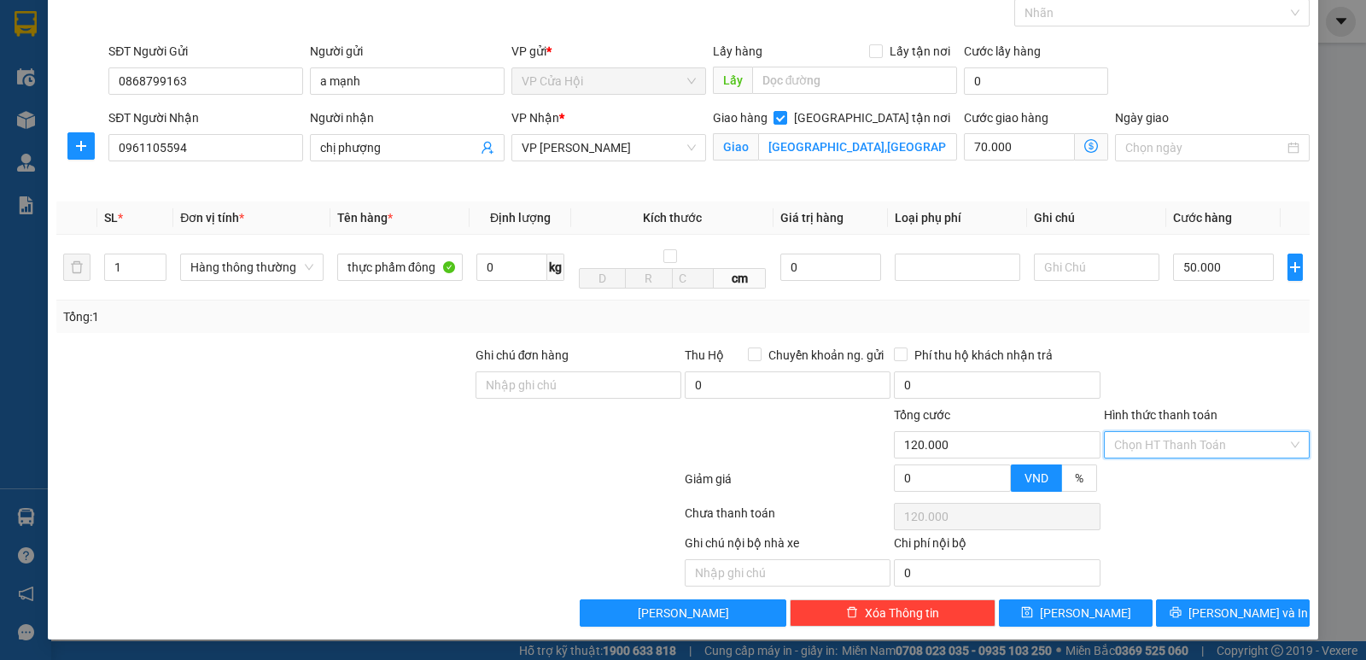
click at [1190, 436] on input "Hình thức thanh toán" at bounding box center [1200, 445] width 173 height 26
click at [1170, 476] on div "Tại văn phòng" at bounding box center [1196, 479] width 184 height 19
type input "0"
click at [1182, 611] on icon "printer" at bounding box center [1176, 612] width 12 height 12
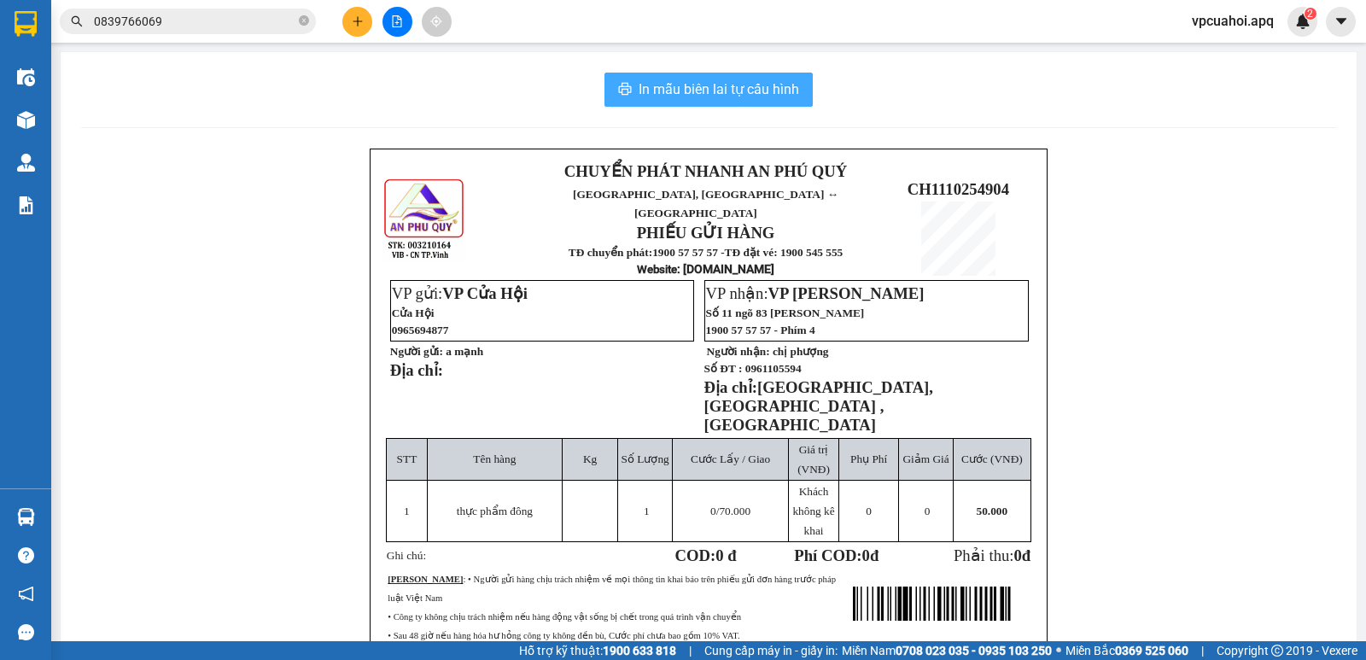
click at [706, 91] on span "In mẫu biên lai tự cấu hình" at bounding box center [719, 89] width 161 height 21
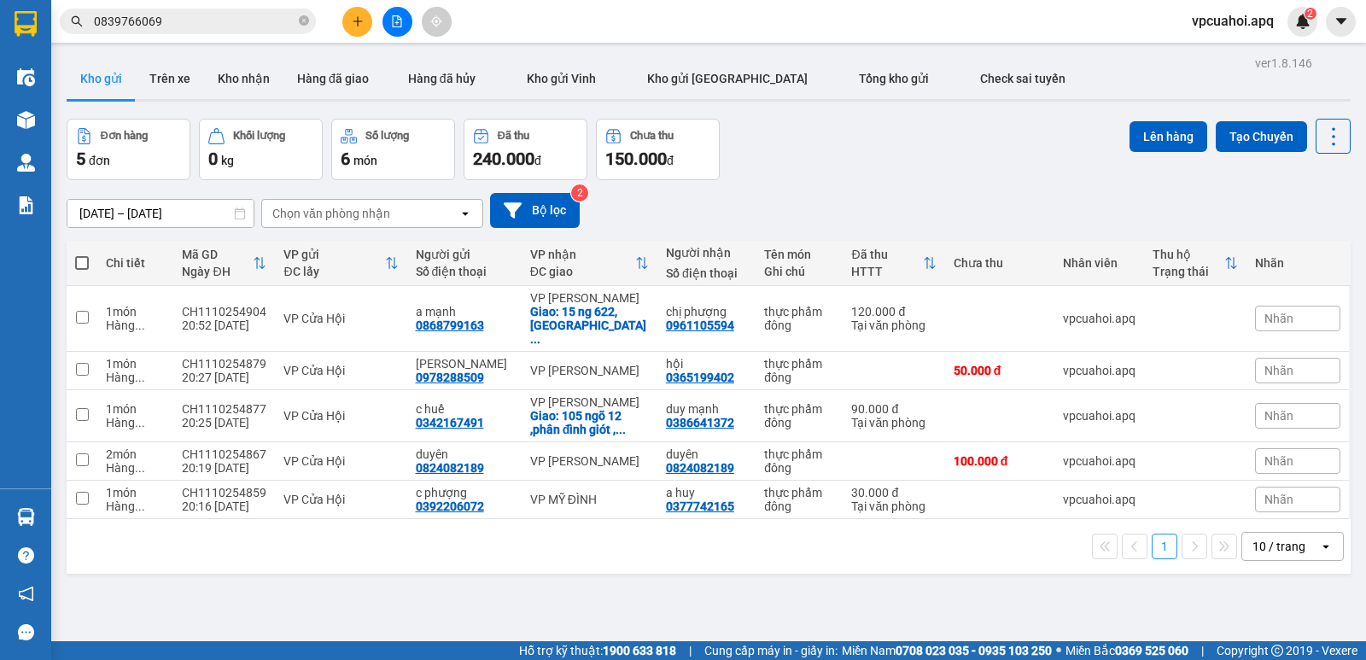
click at [184, 21] on input "0839766069" at bounding box center [195, 21] width 202 height 19
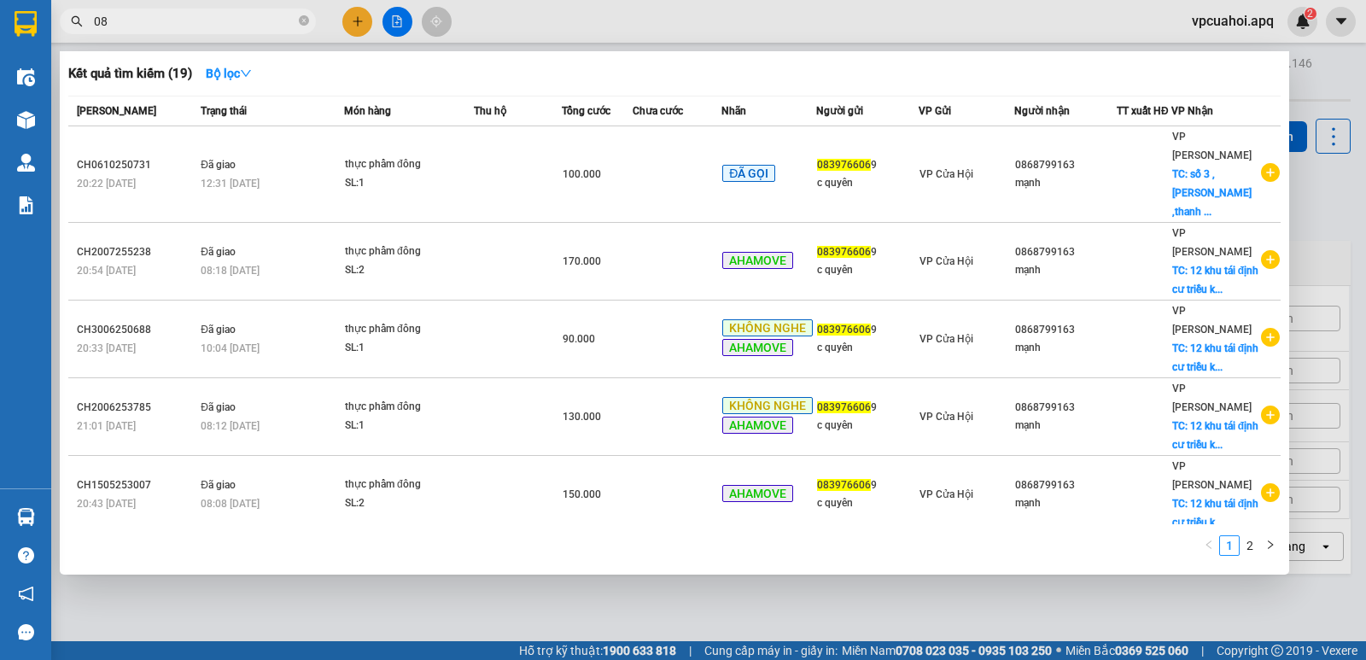
type input "0"
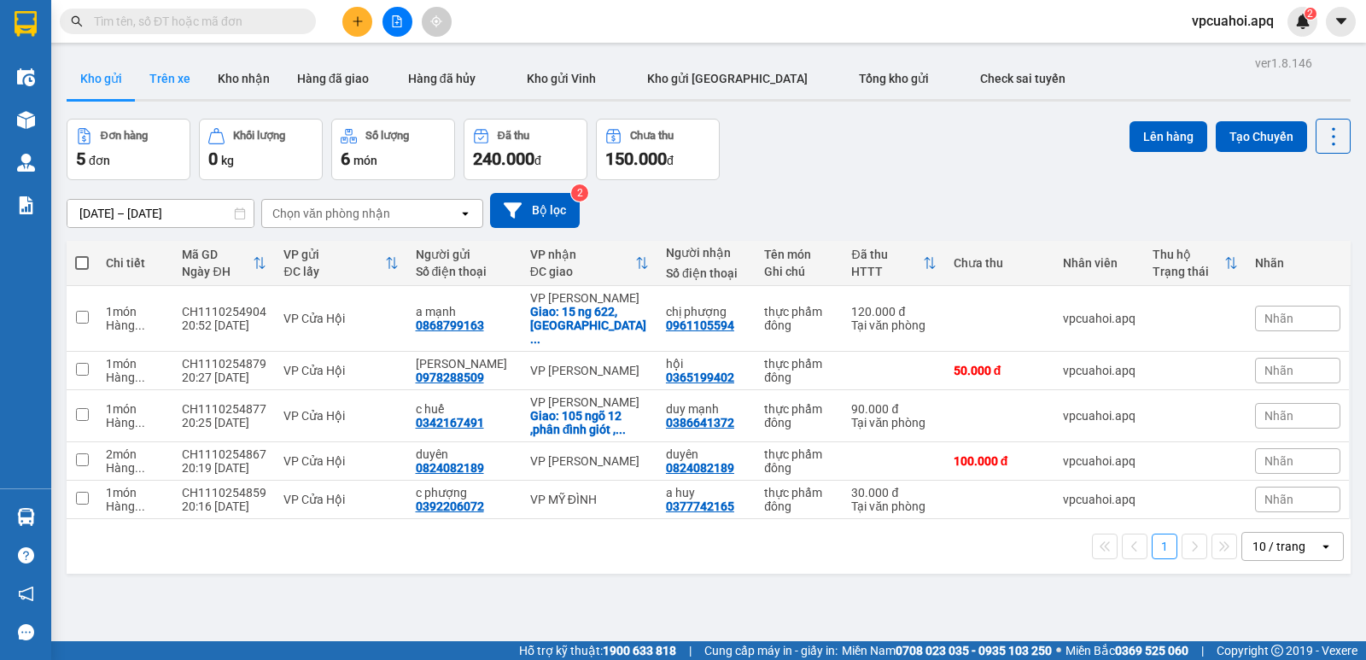
click at [167, 84] on button "Trên xe" at bounding box center [170, 78] width 68 height 41
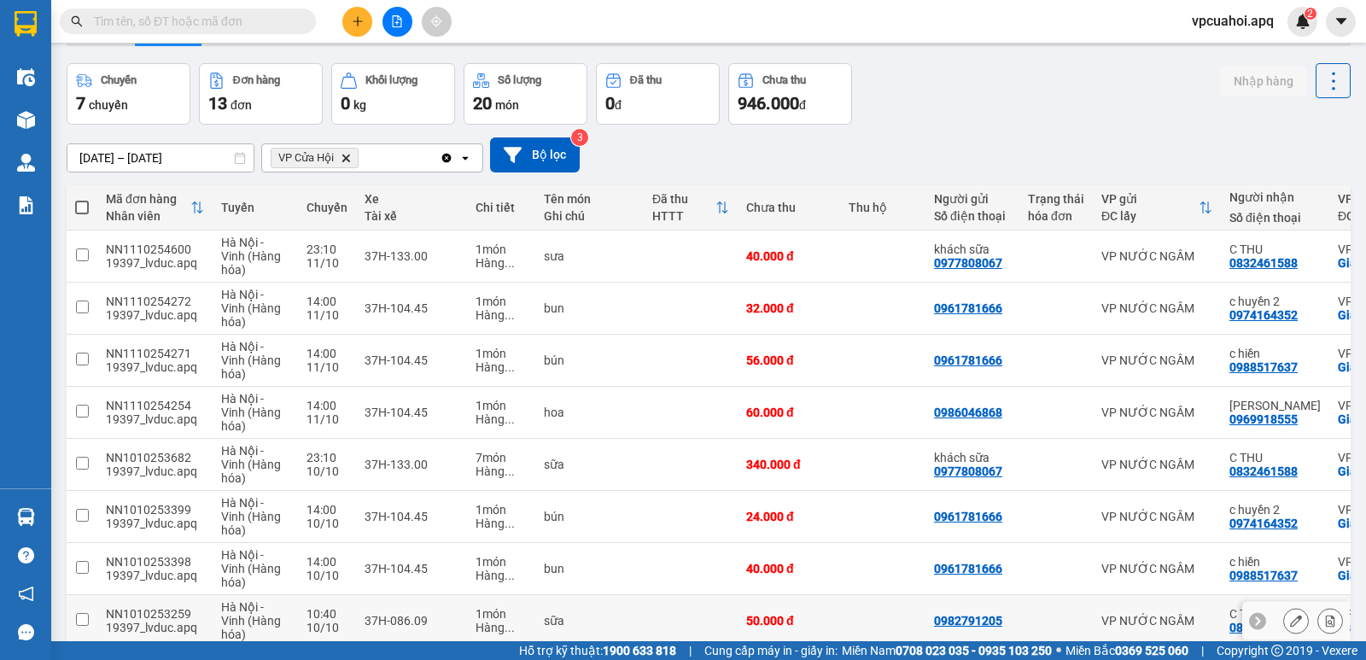
scroll to position [85, 0]
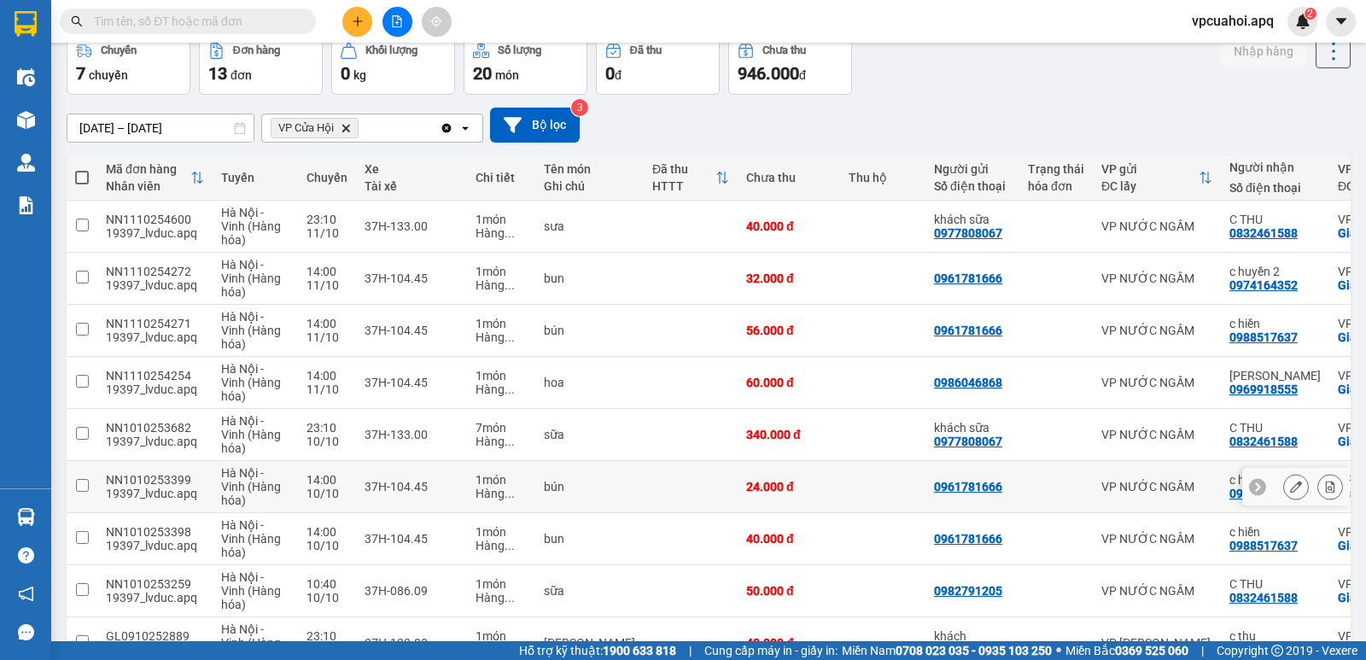
click at [1242, 496] on div at bounding box center [1296, 487] width 108 height 38
click at [1290, 490] on icon at bounding box center [1296, 487] width 12 height 12
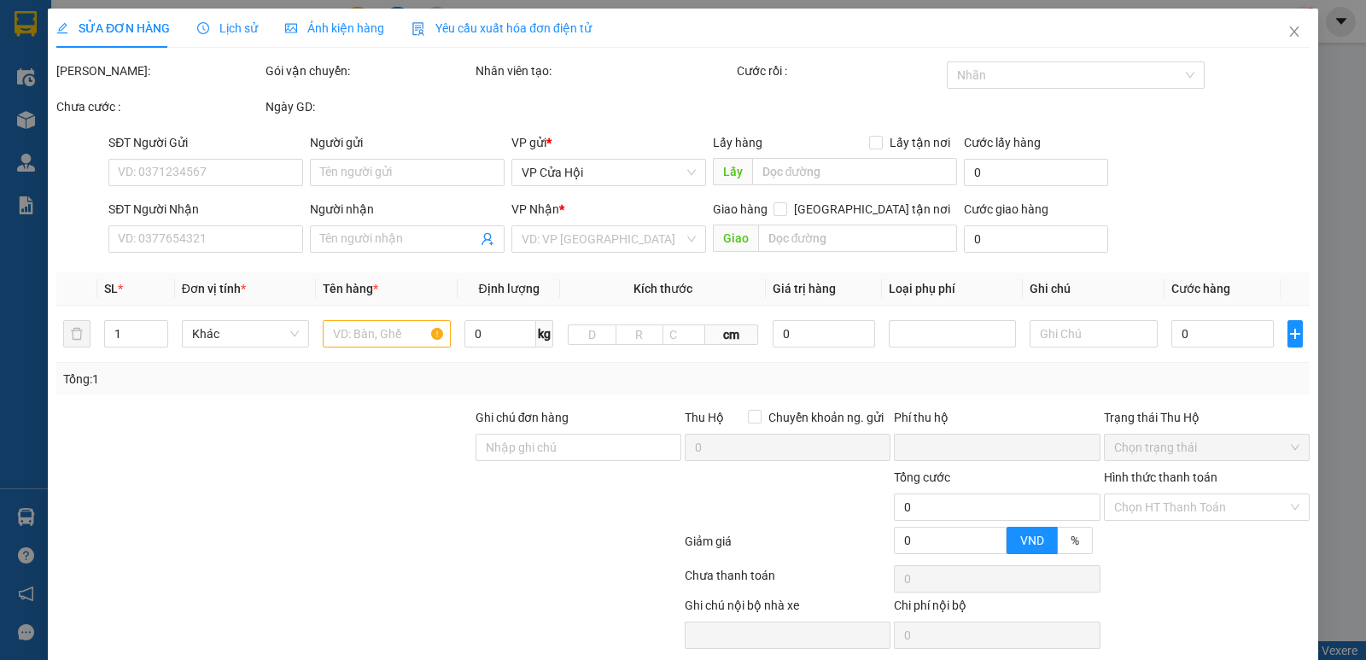
type input "0961781666"
type input "0974164352"
type input "c huyền 2"
checkbox input "true"
type input "vp"
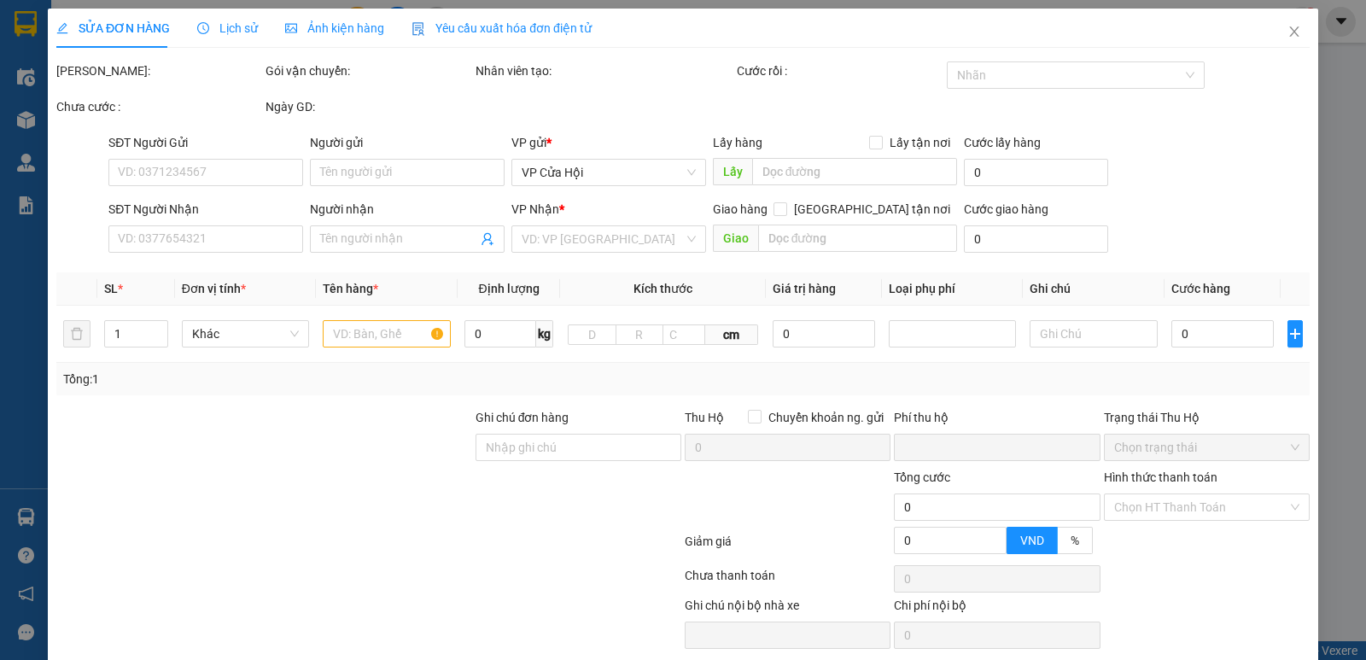
type input "0"
type input "24.000"
type input "20"
type input "24.000"
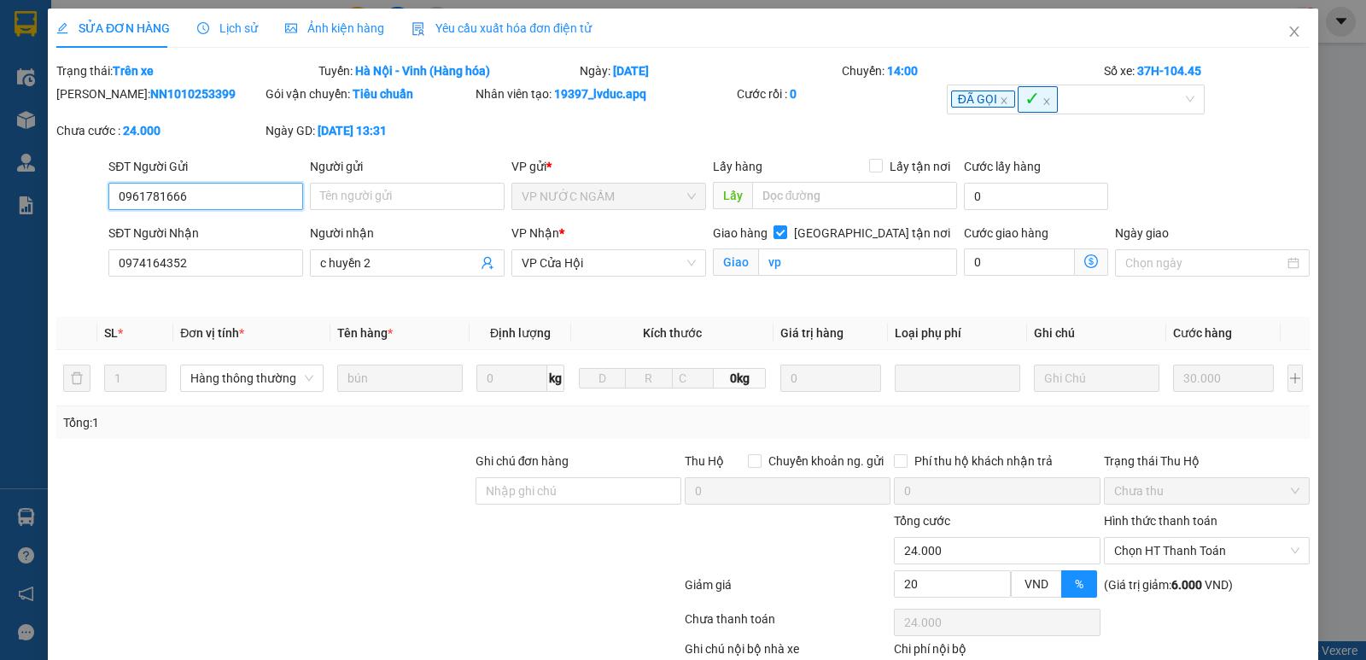
scroll to position [107, 0]
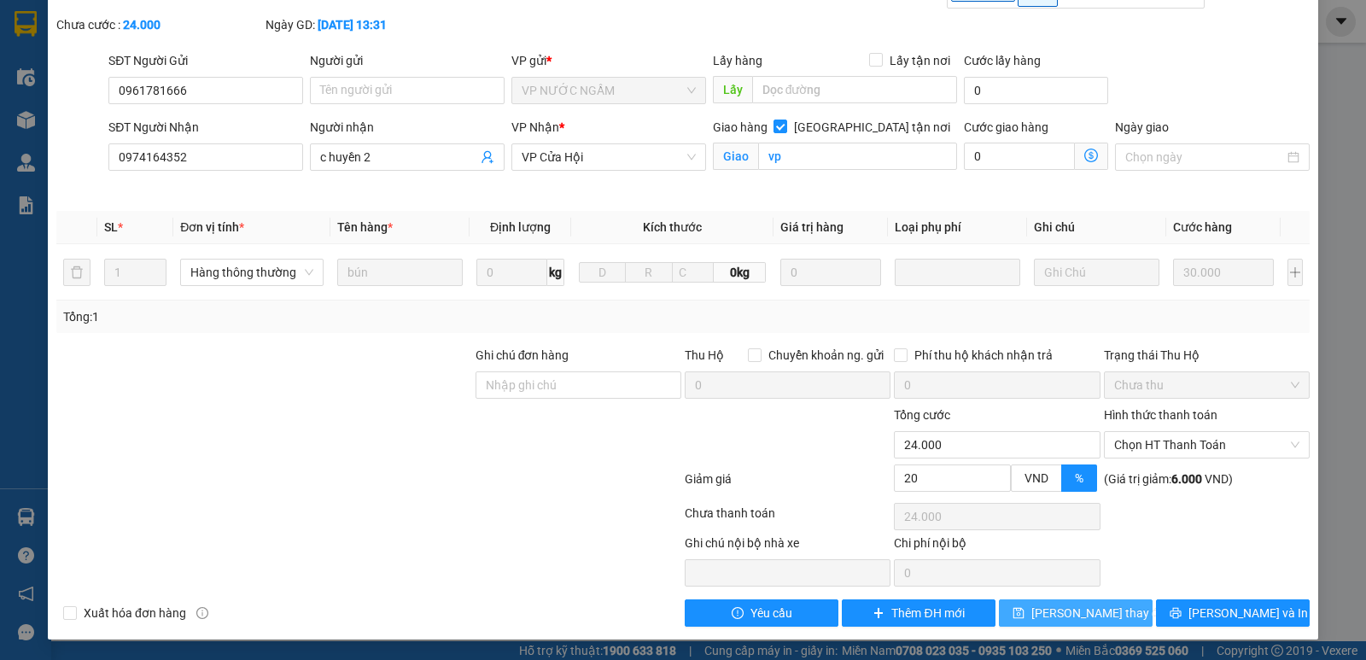
click at [1101, 615] on span "Lưu thay đổi" at bounding box center [1100, 613] width 137 height 19
